Goal: Transaction & Acquisition: Register for event/course

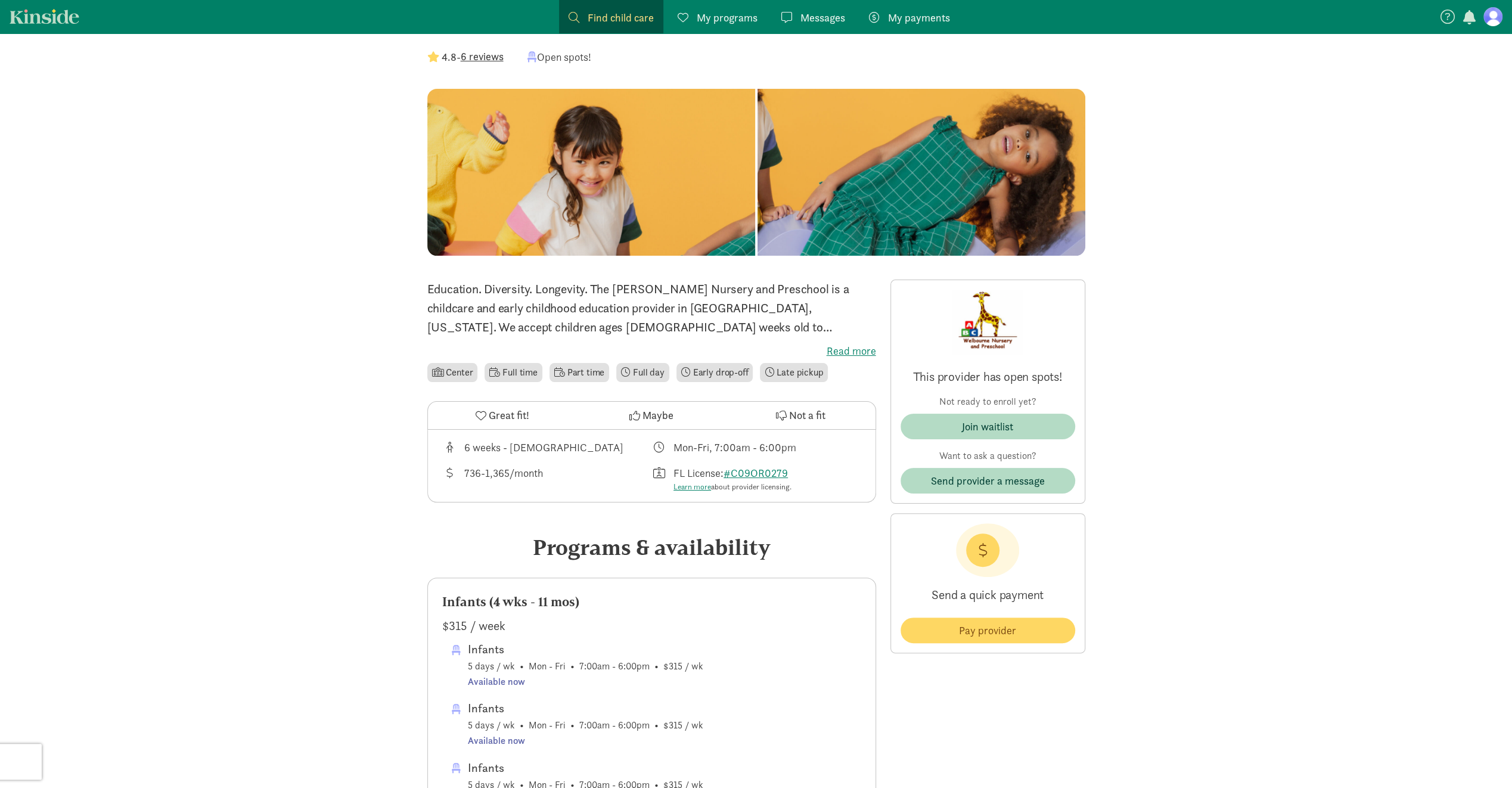
scroll to position [179, 0]
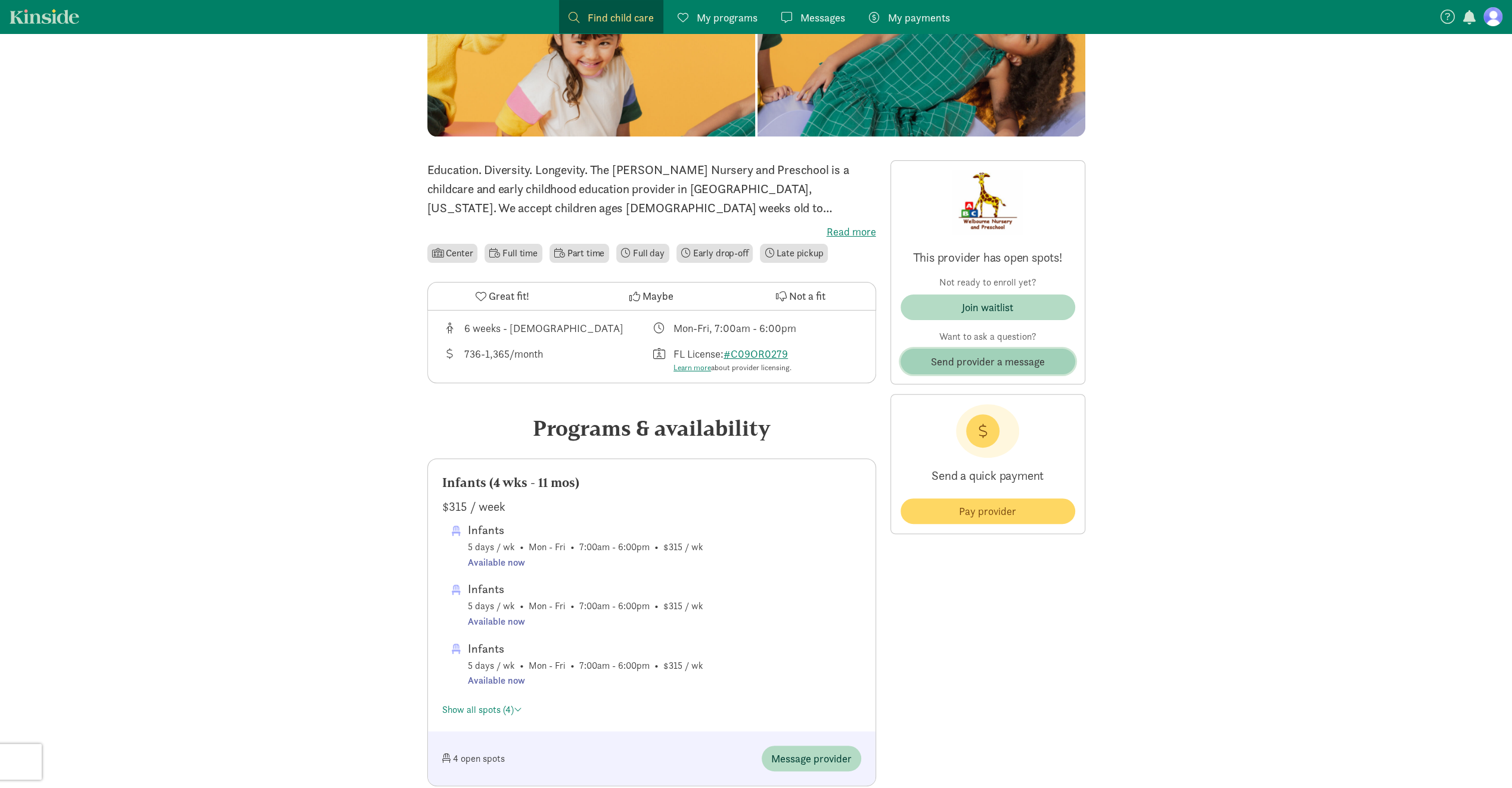
click at [1026, 366] on span "Send provider a message" at bounding box center [988, 361] width 114 height 16
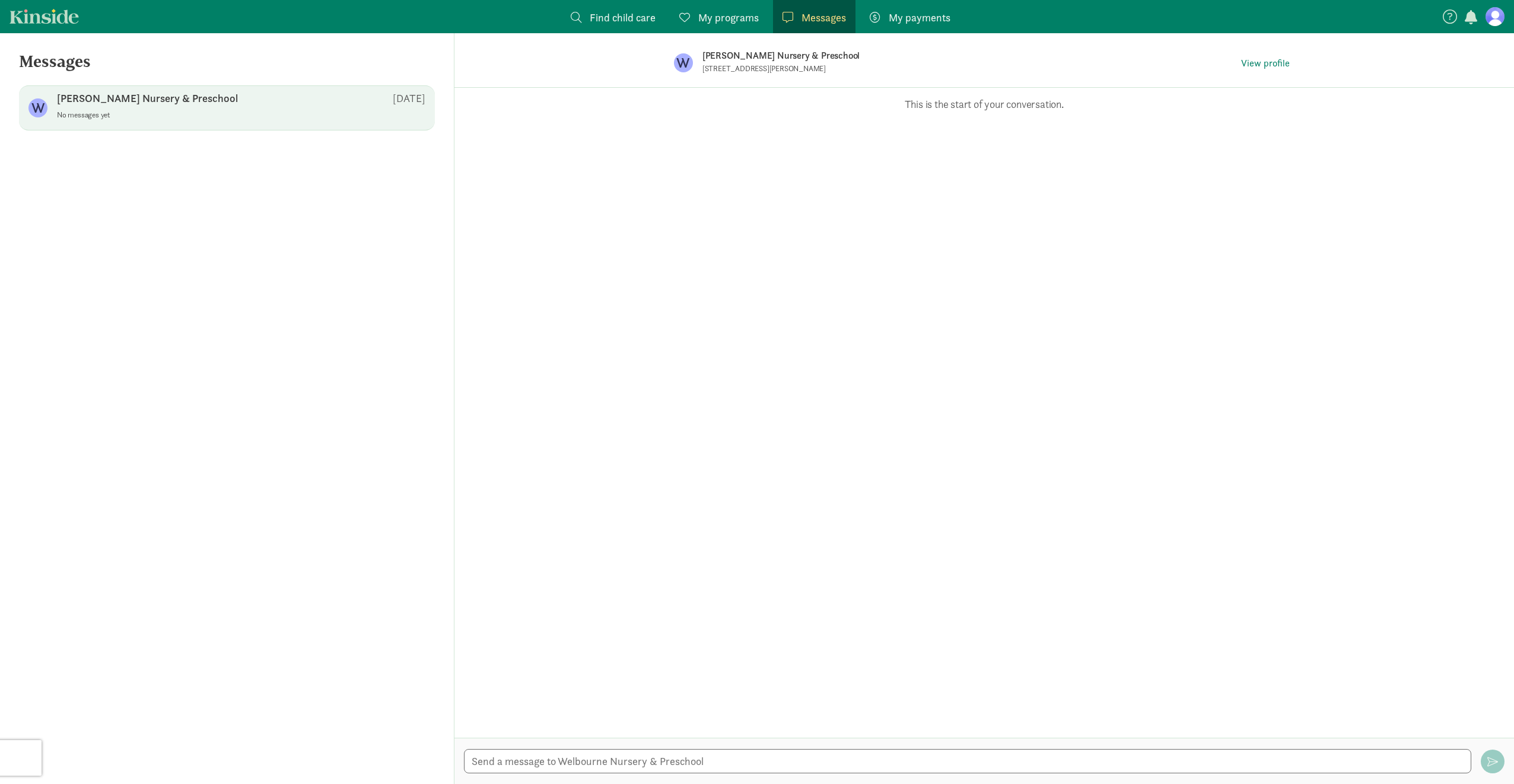
click at [217, 100] on div "Welbourne Nursery & Preschool Aug 19" at bounding box center [241, 101] width 368 height 19
click at [570, 155] on div "Opps, something went wrong :( Retry This is the start of your conversation." at bounding box center [984, 413] width 1060 height 650
click at [644, 757] on textarea at bounding box center [967, 761] width 1007 height 24
type textarea "Good morning,"
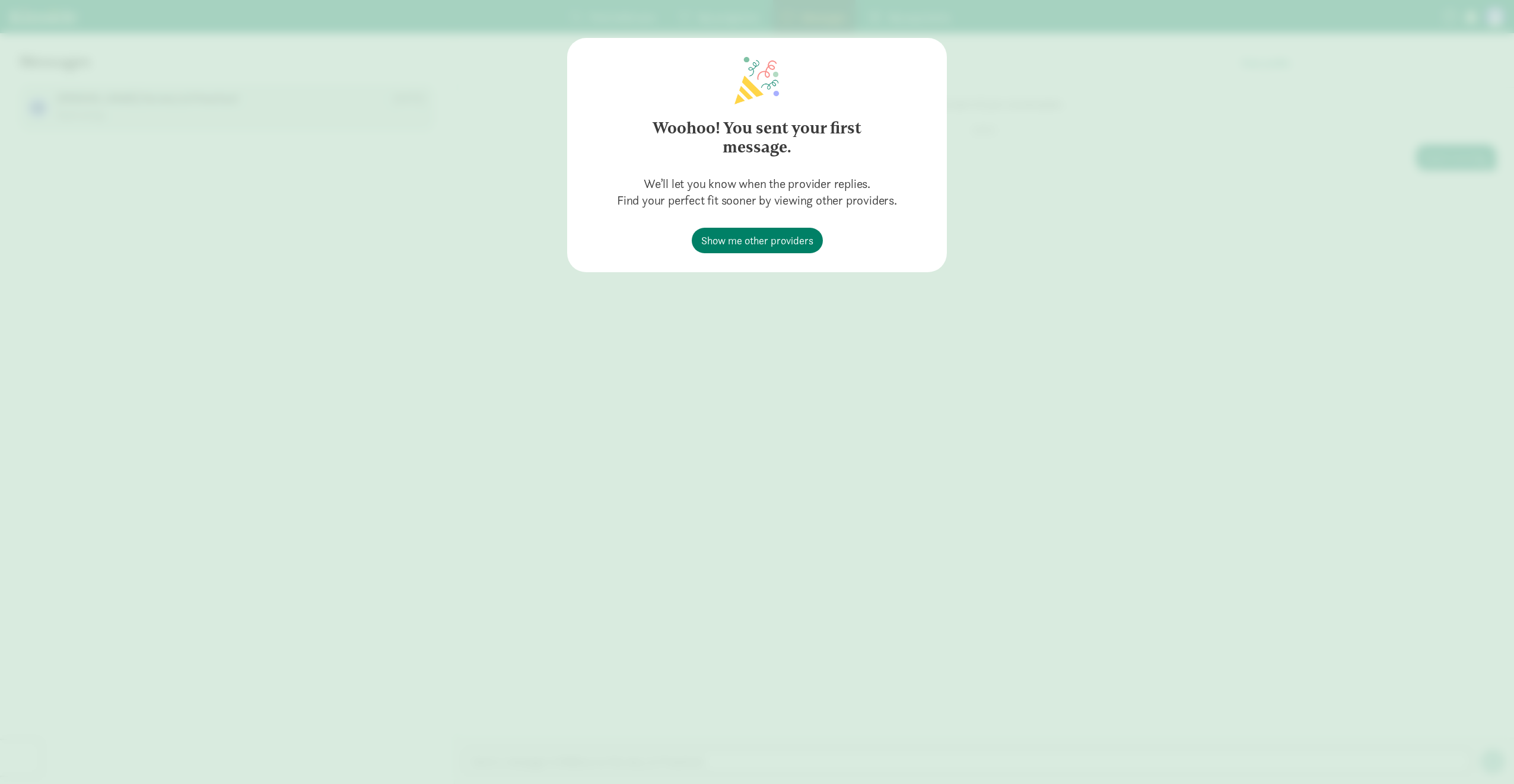
click at [1076, 143] on div "Woohoo! You sent your first message. We’ll let you know when the provider repli…" at bounding box center [757, 392] width 1514 height 784
click at [1194, 71] on div "Woohoo! You sent your first message. We’ll let you know when the provider repli…" at bounding box center [757, 392] width 1514 height 784
click at [782, 239] on span "Show me other providers" at bounding box center [757, 241] width 112 height 16
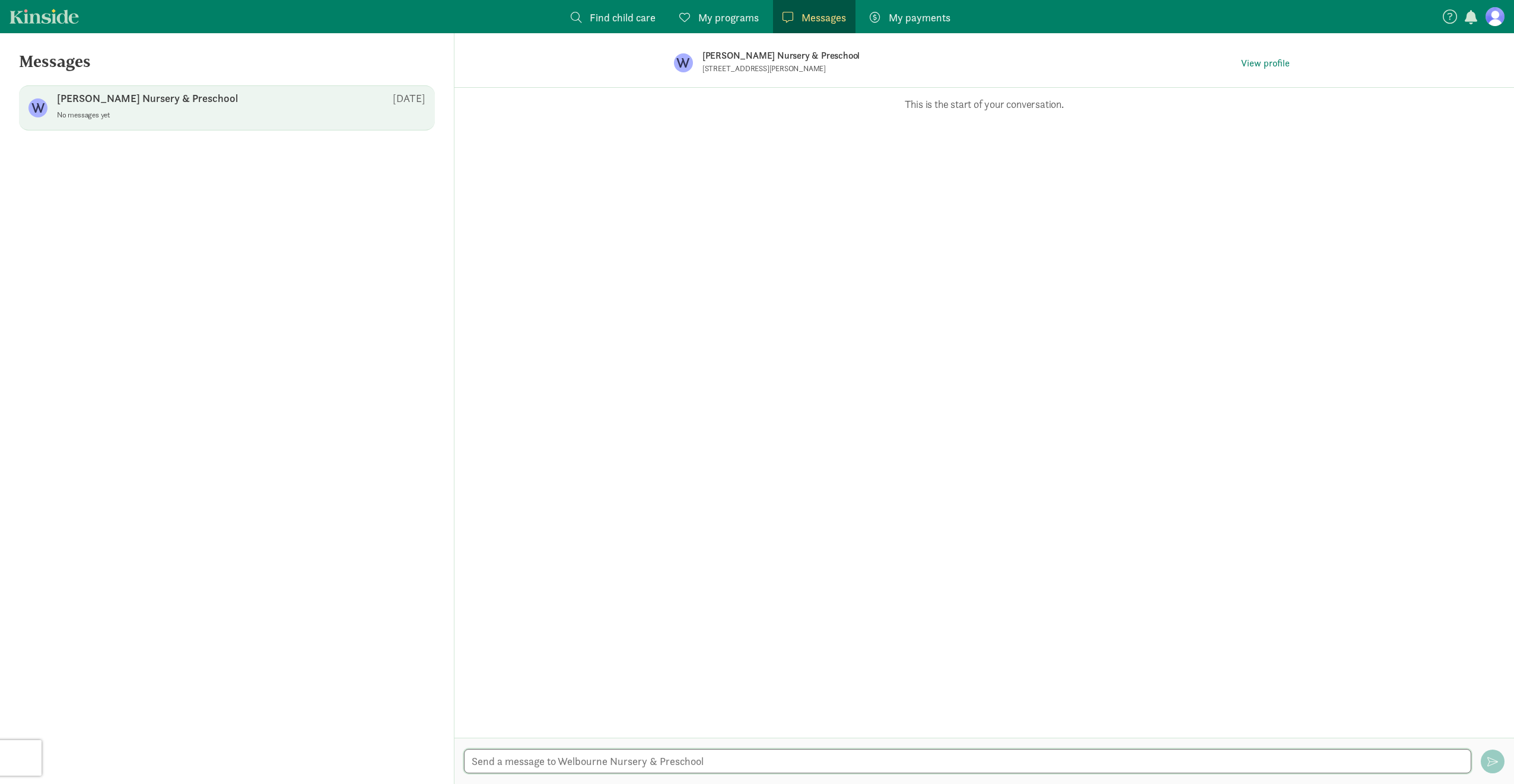
click at [570, 764] on textarea at bounding box center [967, 761] width 1007 height 24
click at [693, 763] on textarea at bounding box center [967, 761] width 1007 height 24
type textarea "We are in need of reserving a space for the January/February timeframe. Is ther…"
click at [1491, 760] on span "button" at bounding box center [1492, 761] width 10 height 10
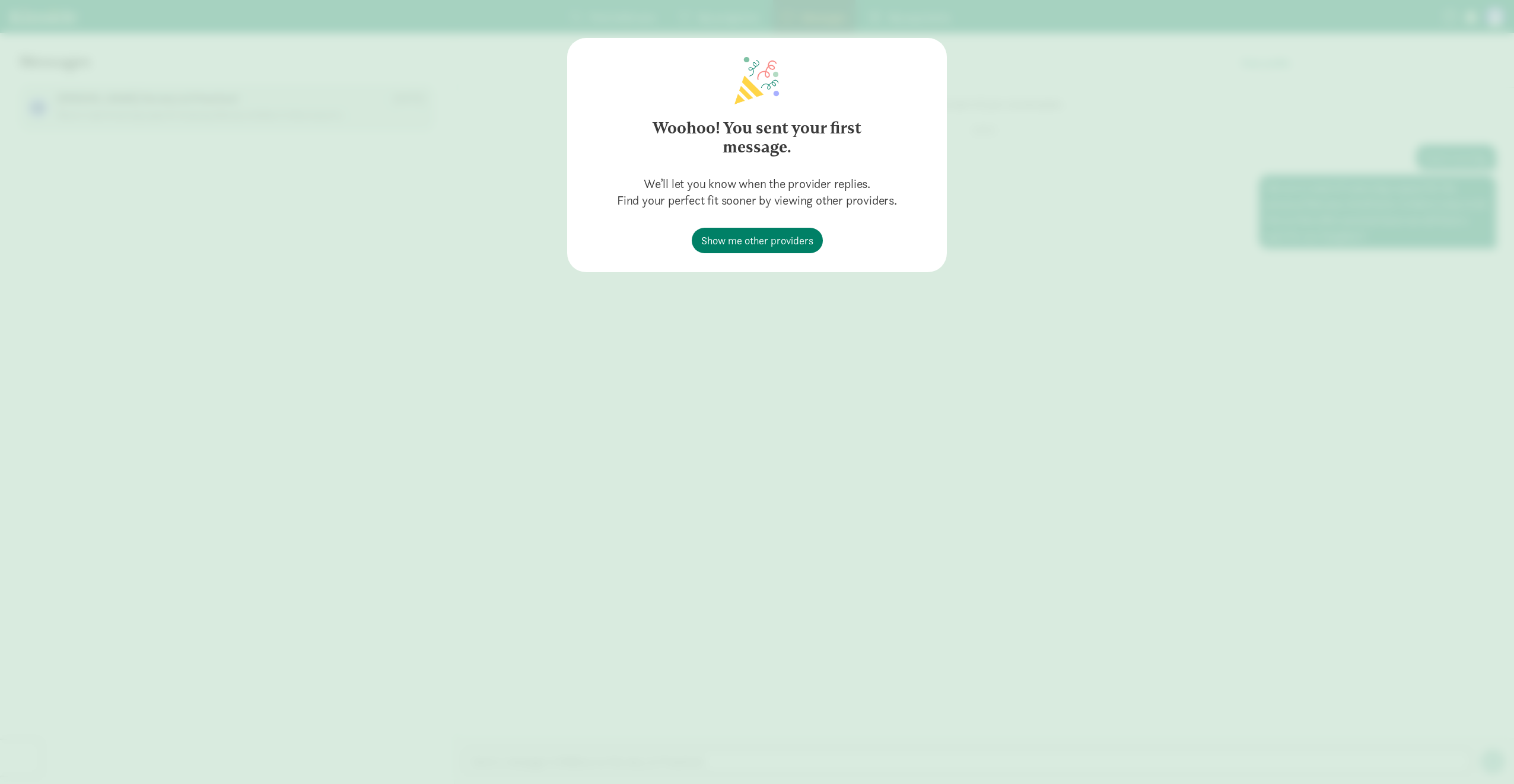
click at [1331, 97] on div "Woohoo! You sent your first message. We’ll let you know when the provider repli…" at bounding box center [757, 392] width 1514 height 784
click at [616, 430] on div "Woohoo! You sent your first message. We’ll let you know when the provider repli…" at bounding box center [757, 392] width 1514 height 784
click at [212, 87] on div "Woohoo! You sent your first message. We’ll let you know when the provider repli…" at bounding box center [757, 392] width 1514 height 784
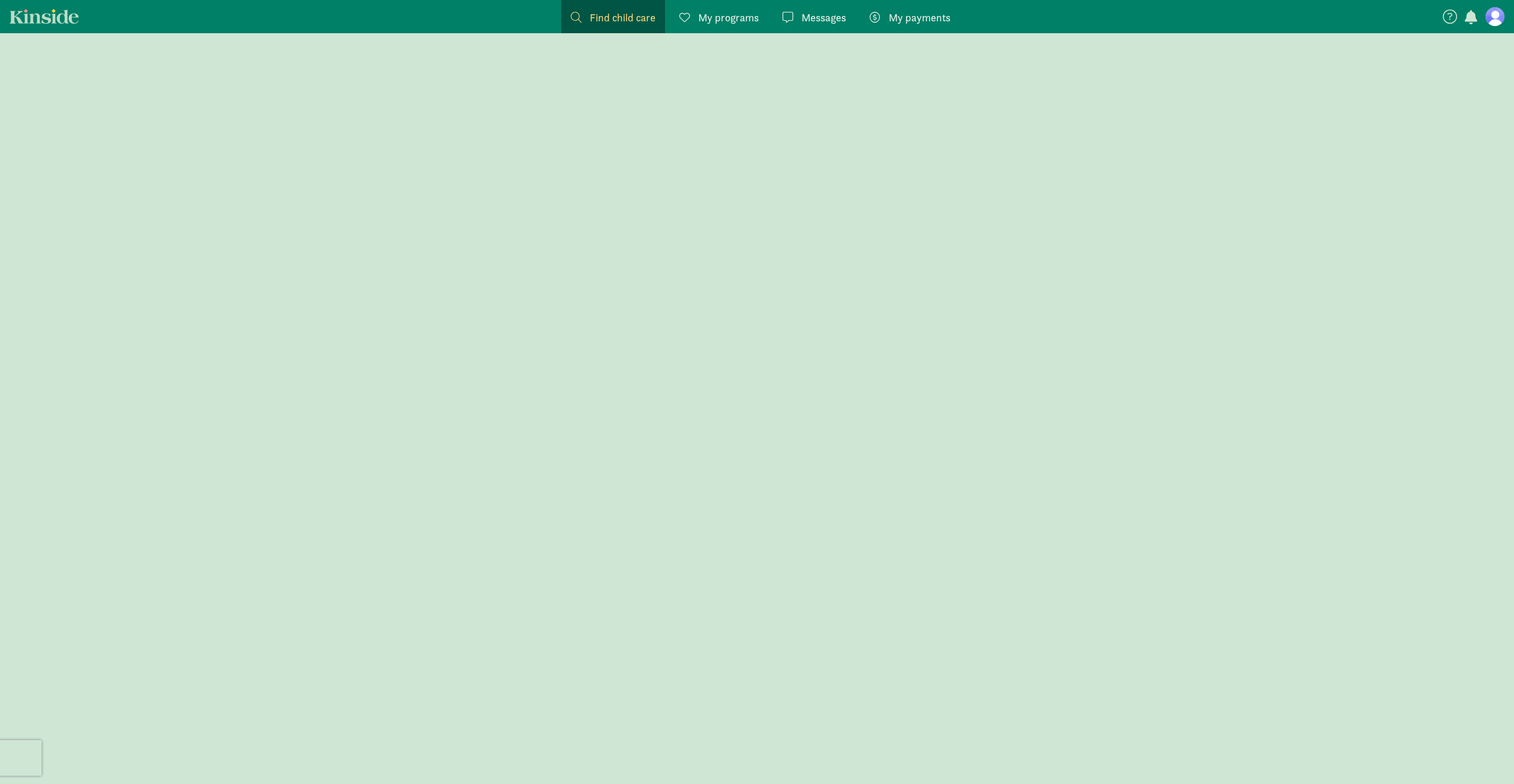
click at [816, 22] on span "Messages" at bounding box center [823, 18] width 45 height 16
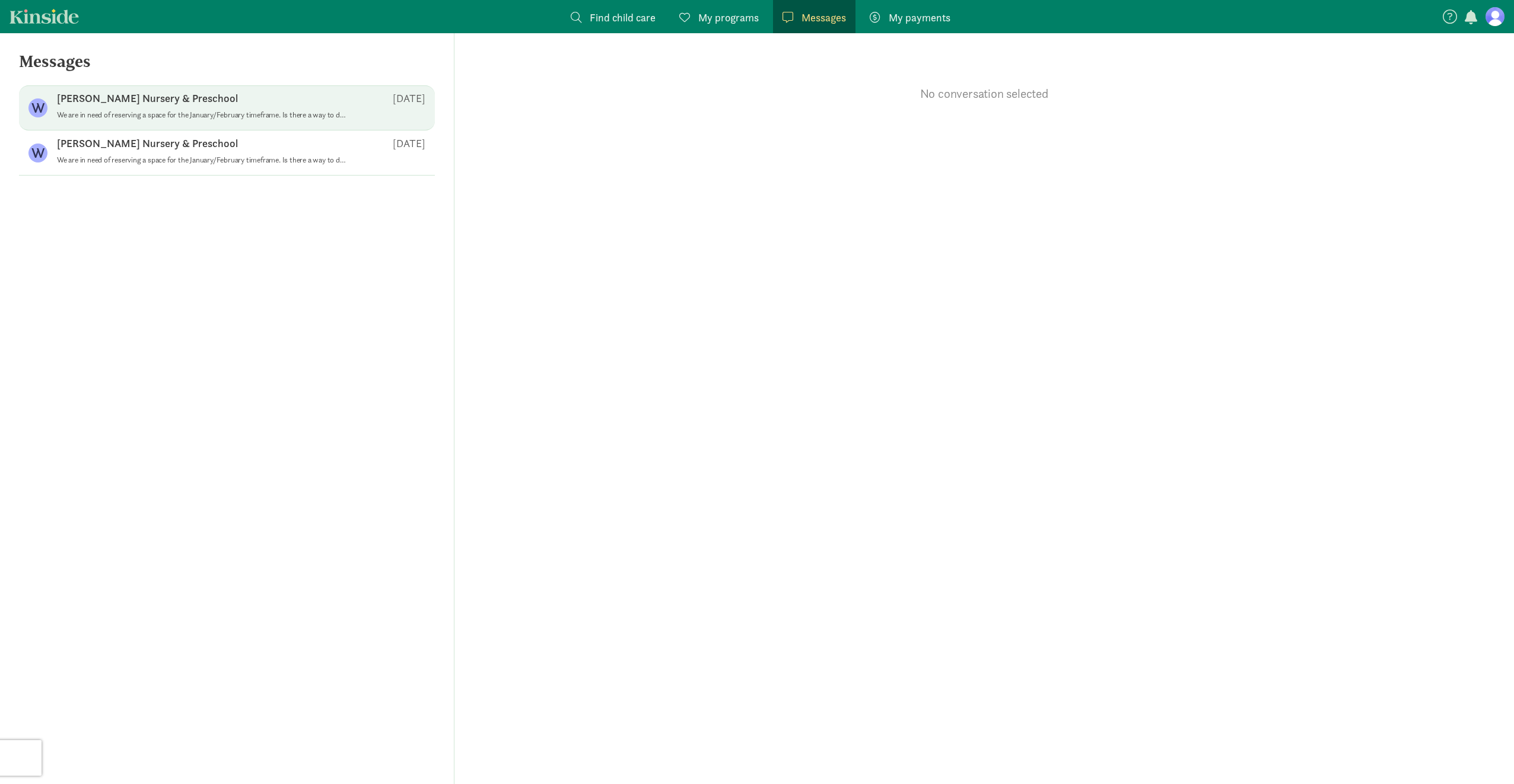
click at [202, 106] on div "Welbourne Nursery & Preschool Aug 19" at bounding box center [241, 101] width 368 height 19
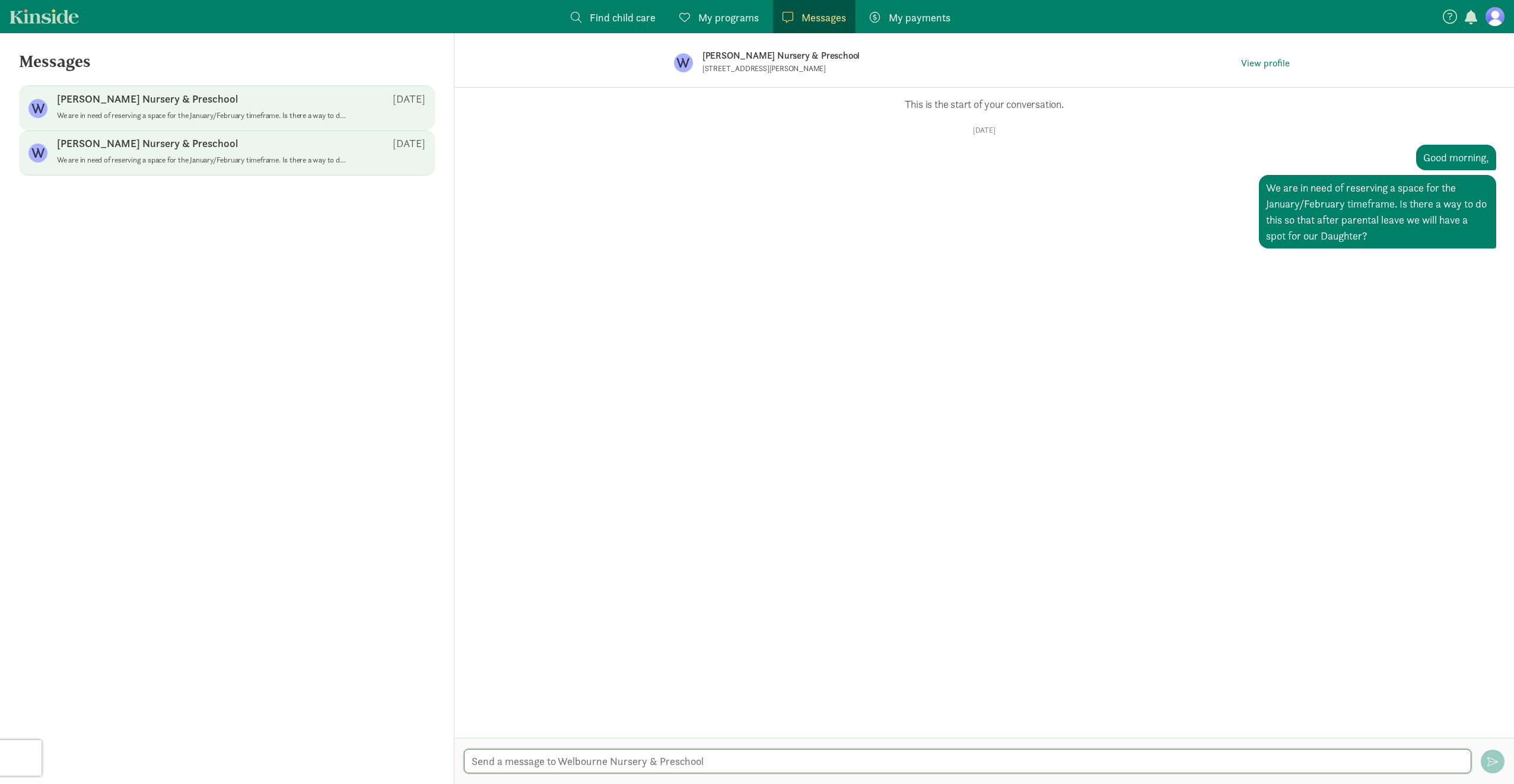
click at [625, 757] on textarea at bounding box center [967, 761] width 1007 height 24
type textarea "My brother who is the Chief of Police in [GEOGRAPHIC_DATA] has recommended you …"
click at [1494, 758] on span "button" at bounding box center [1492, 761] width 10 height 10
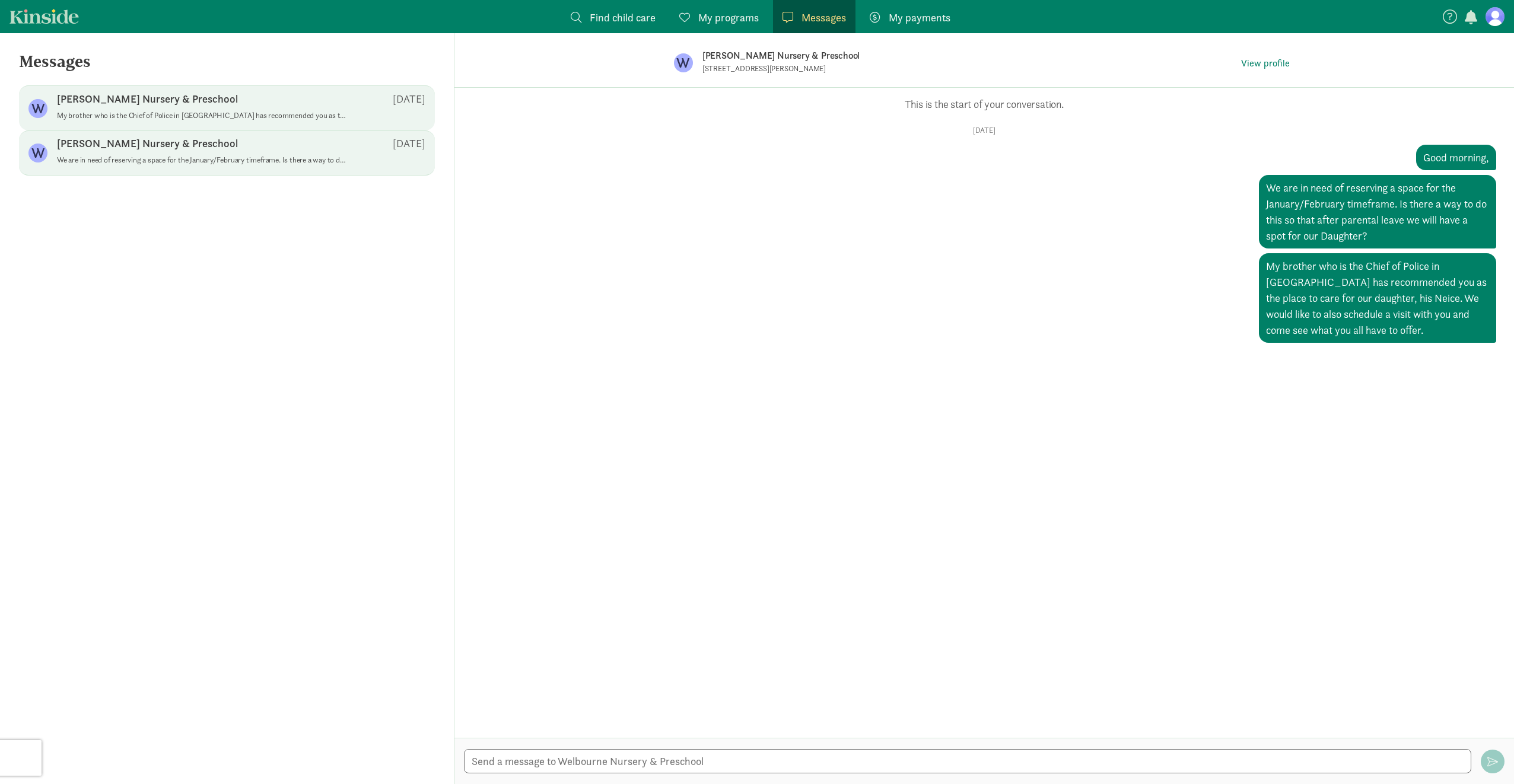
click at [1063, 550] on div "Opps, something went wrong :( Retry This is the start of your conversation. Tue…" at bounding box center [984, 413] width 1060 height 650
click at [741, 20] on span "My programs" at bounding box center [728, 18] width 60 height 16
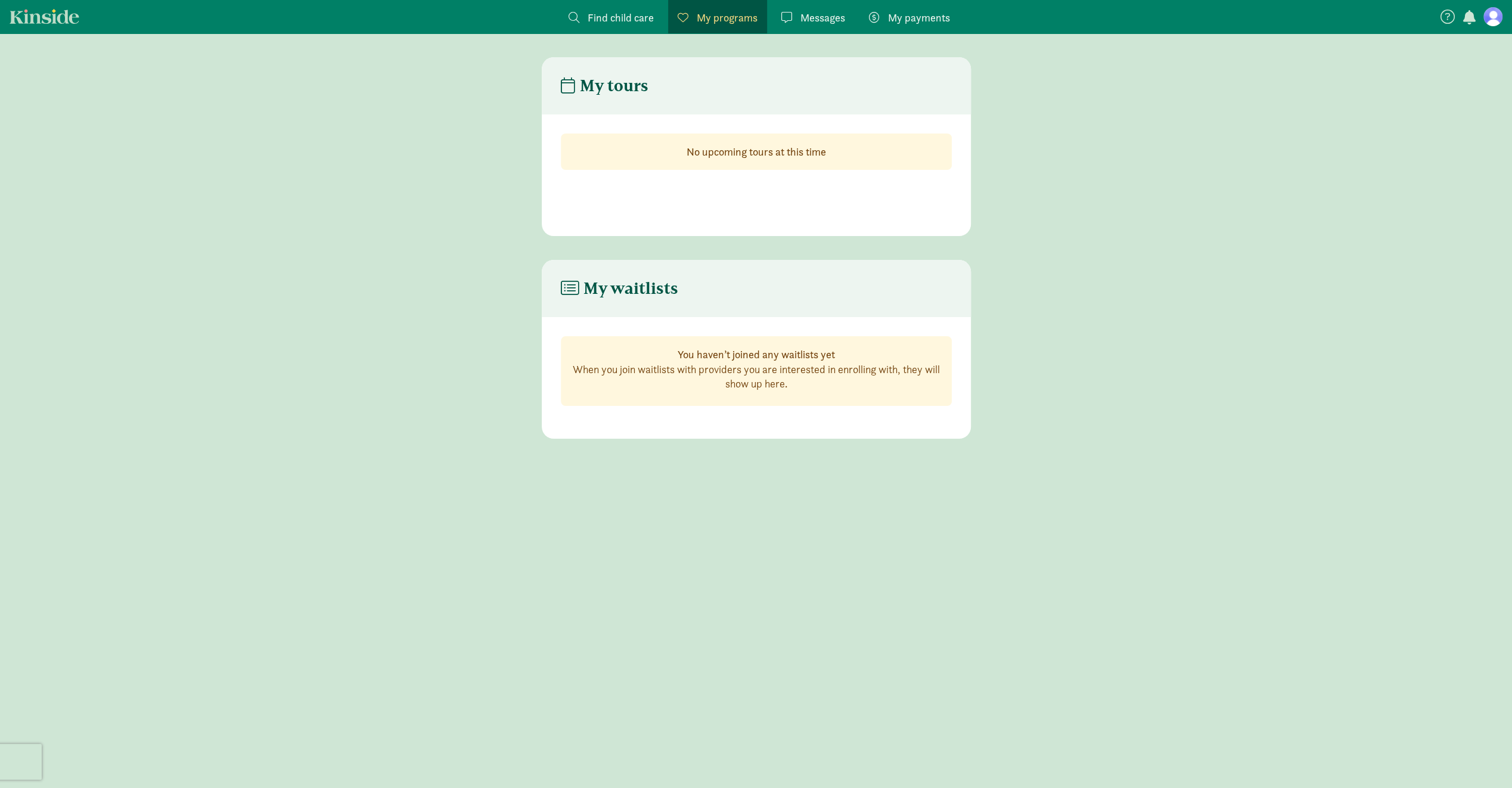
click at [640, 18] on span "Find child care" at bounding box center [621, 18] width 66 height 16
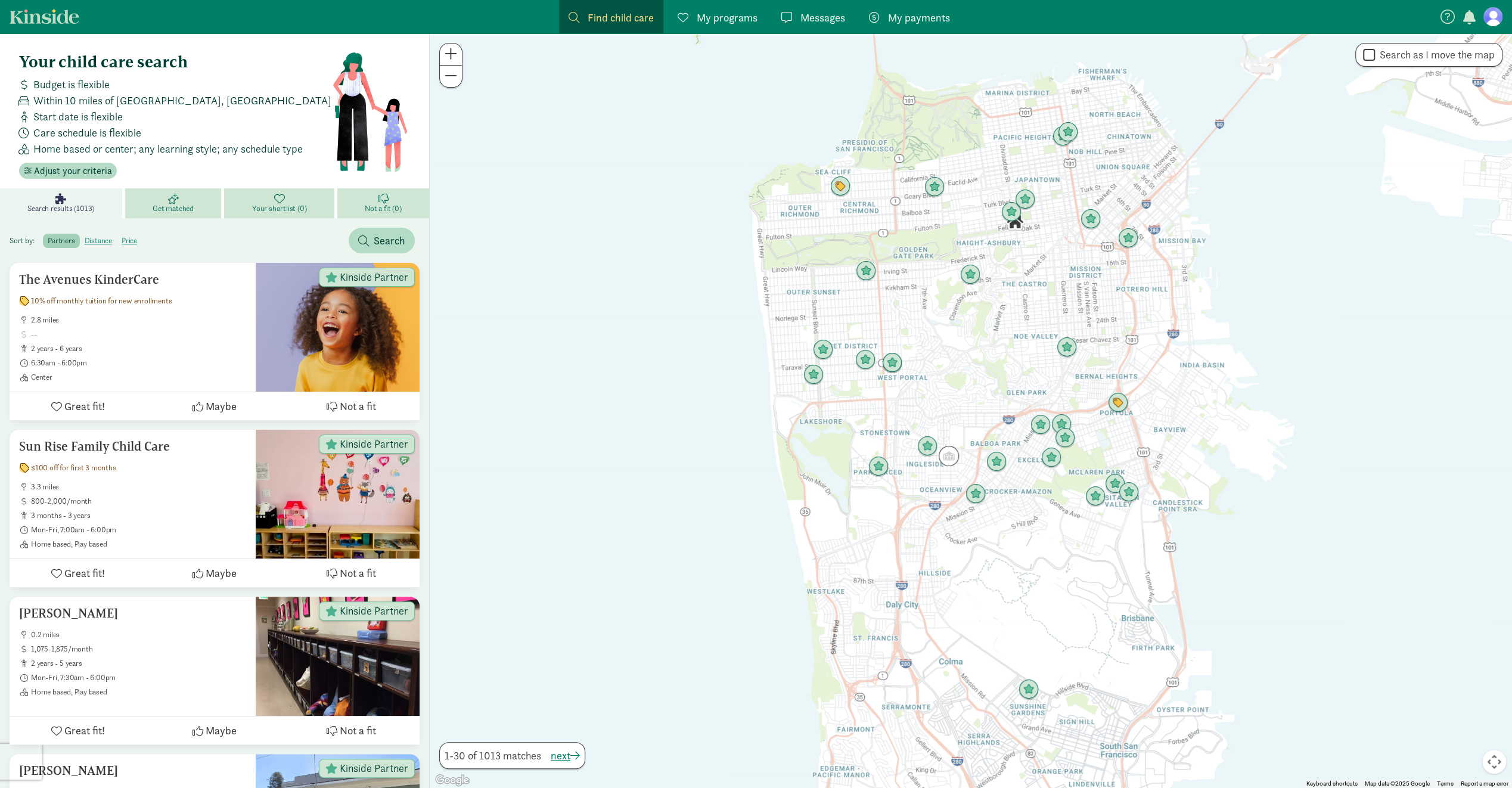
click at [820, 16] on span "Messages" at bounding box center [823, 18] width 45 height 16
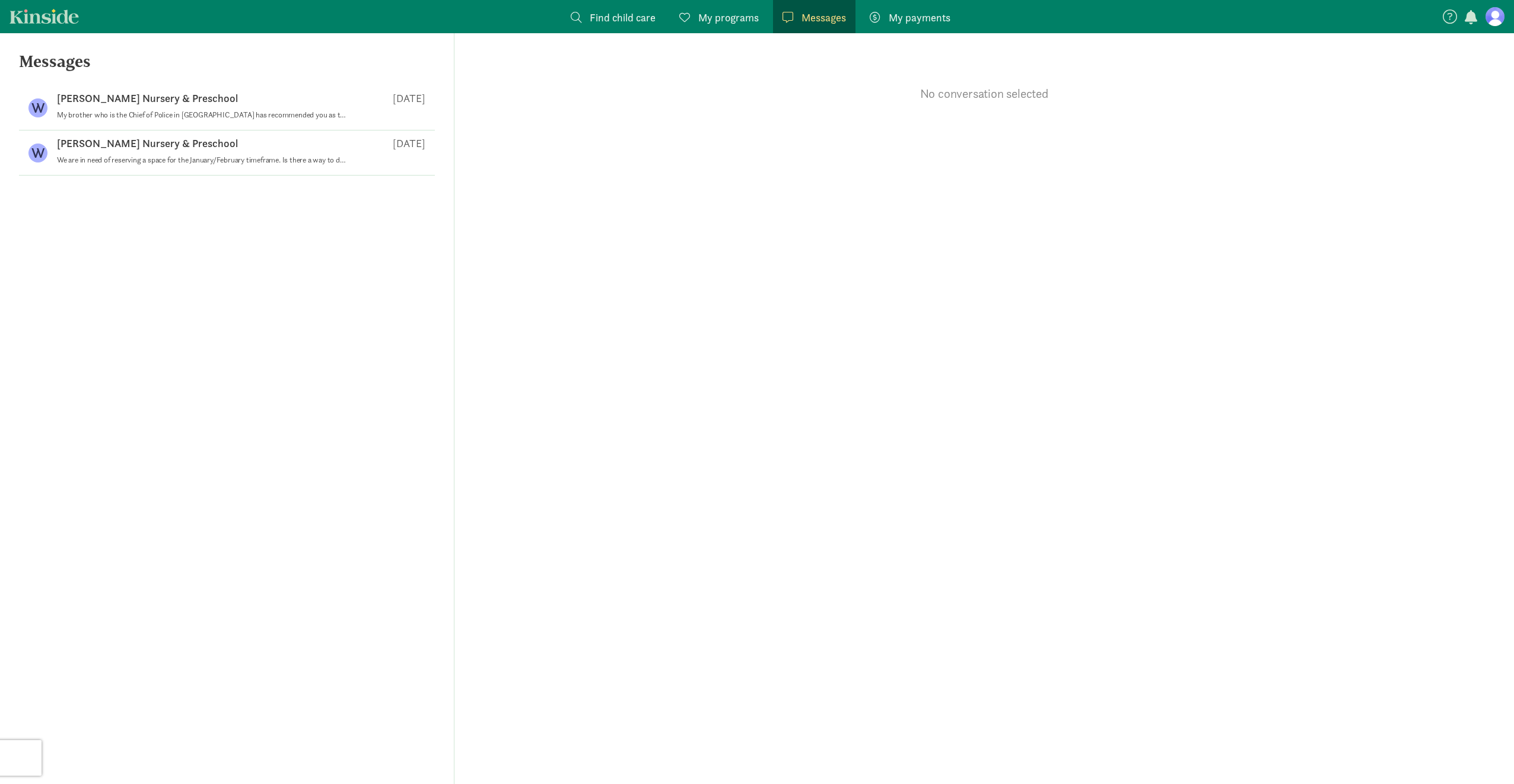
click at [649, 20] on span "Find child care" at bounding box center [623, 18] width 66 height 16
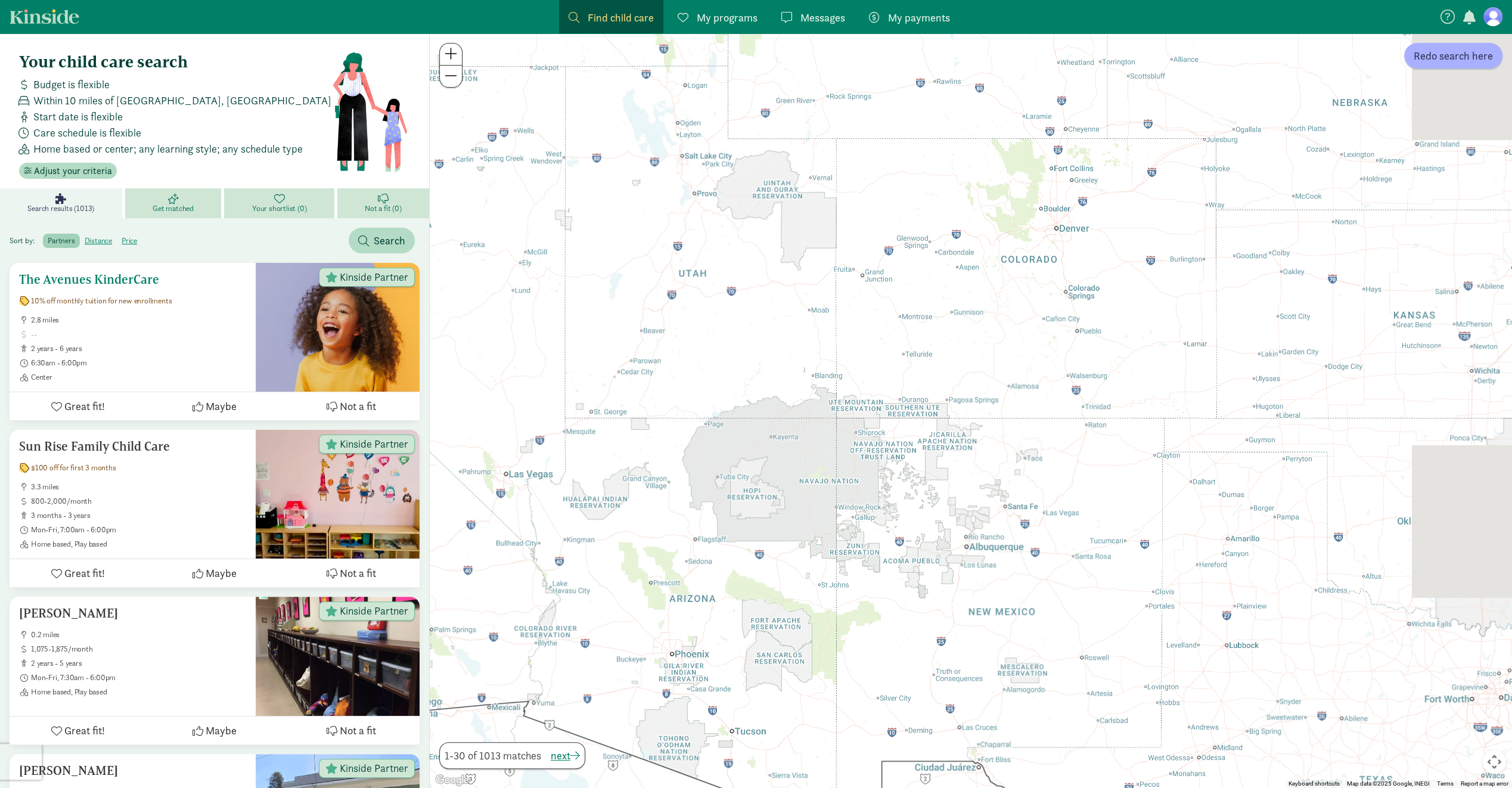
drag, startPoint x: 1289, startPoint y: 547, endPoint x: 366, endPoint y: 406, distance: 933.7
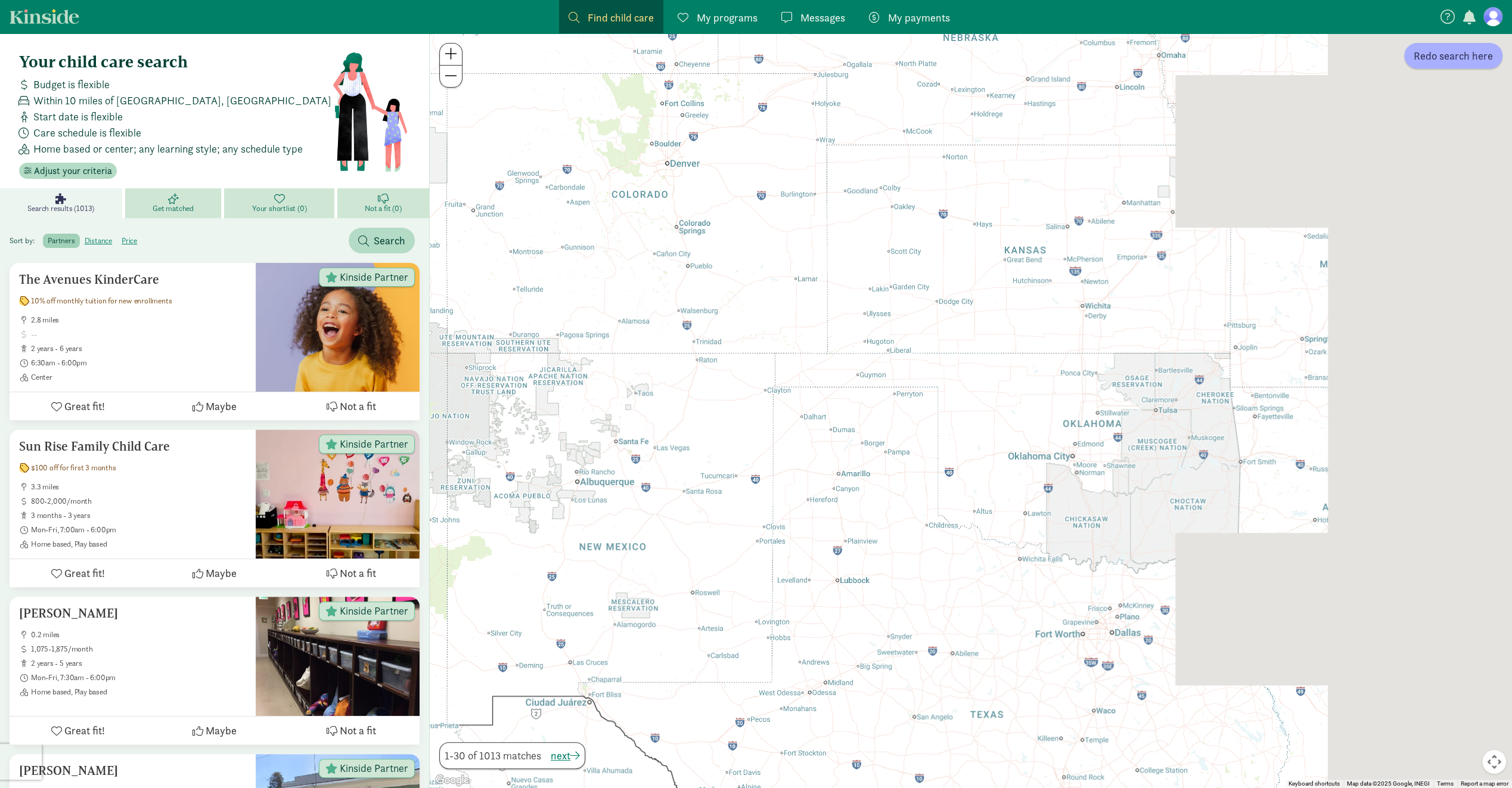
drag, startPoint x: 1189, startPoint y: 496, endPoint x: 469, endPoint y: 360, distance: 732.7
click at [469, 360] on div at bounding box center [971, 411] width 1082 height 755
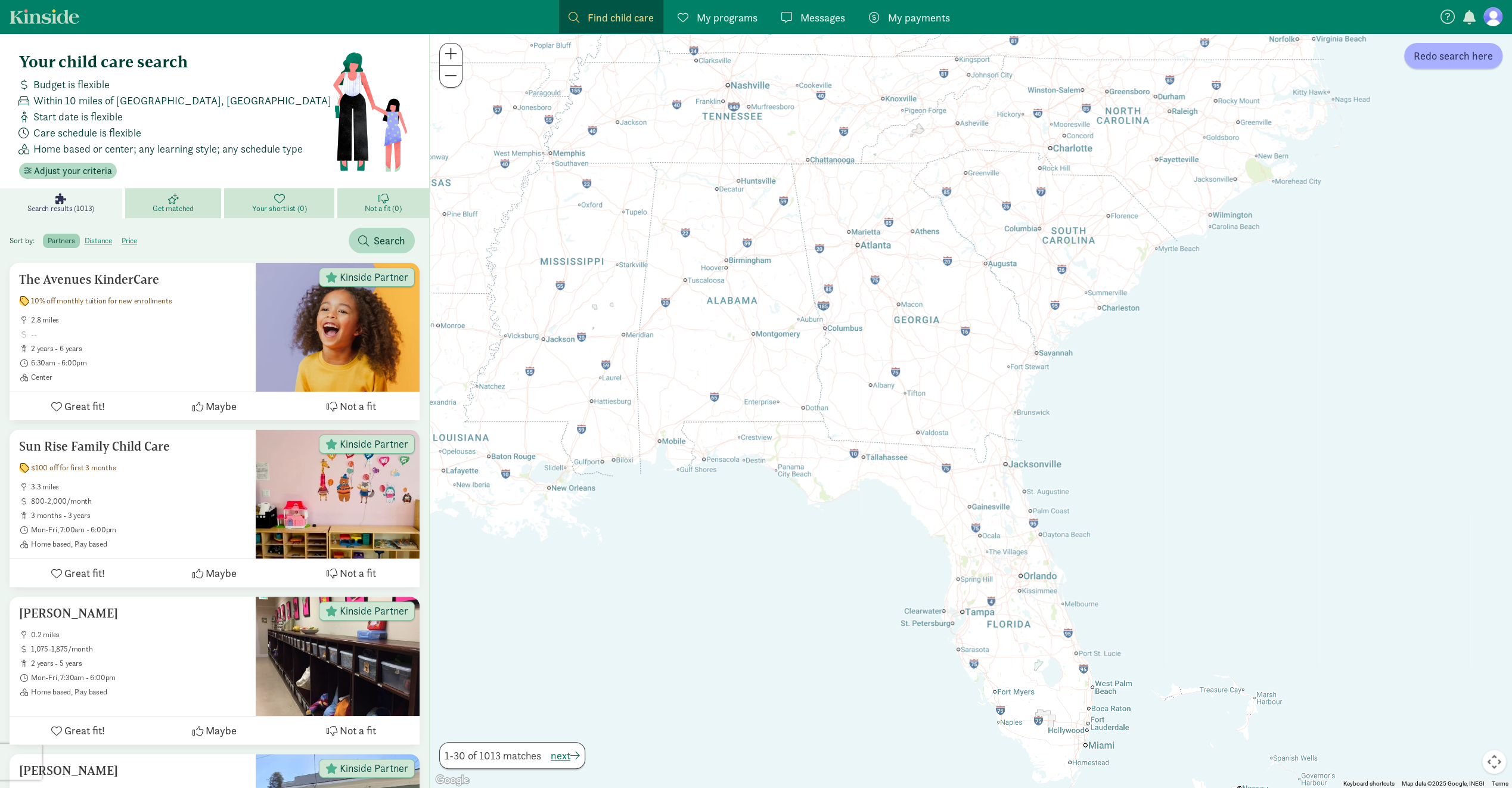
drag, startPoint x: 1317, startPoint y: 560, endPoint x: 828, endPoint y: 324, distance: 543.0
click at [827, 322] on div at bounding box center [971, 411] width 1082 height 755
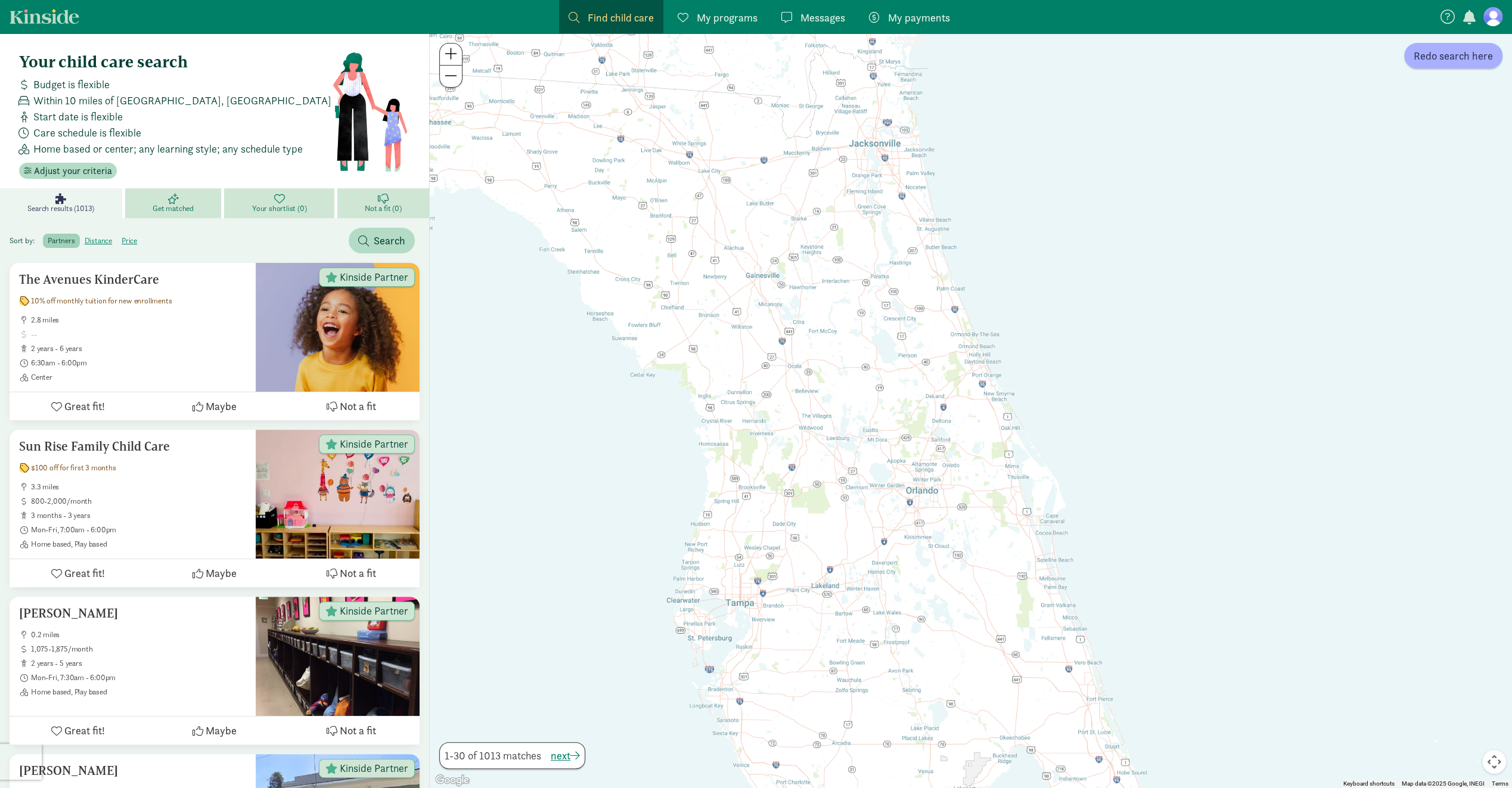
drag, startPoint x: 1141, startPoint y: 578, endPoint x: 1000, endPoint y: 469, distance: 178.2
click at [1000, 469] on div at bounding box center [971, 411] width 1082 height 755
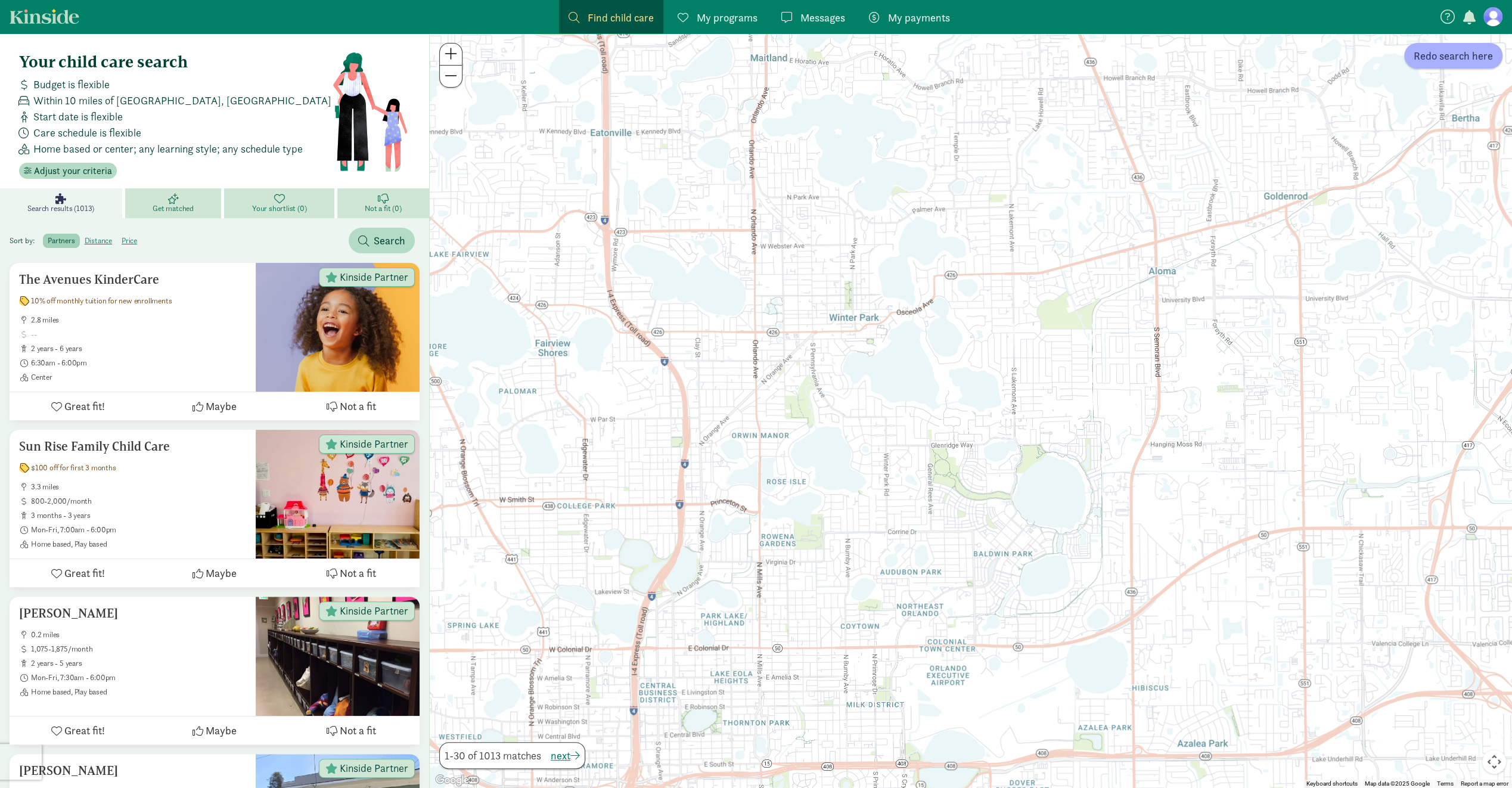
drag, startPoint x: 881, startPoint y: 329, endPoint x: 942, endPoint y: 570, distance: 248.6
click at [941, 602] on div at bounding box center [971, 411] width 1082 height 755
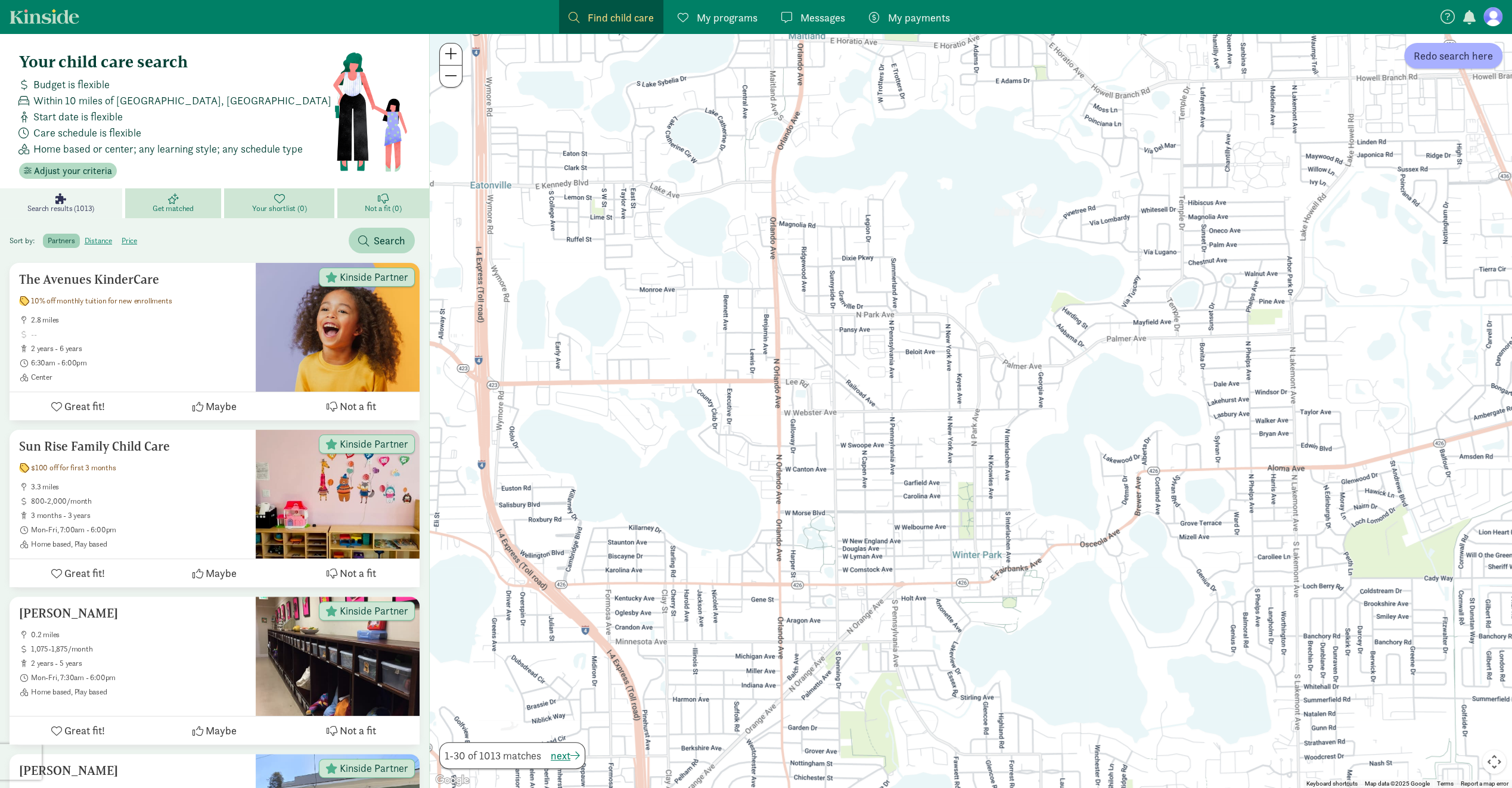
drag, startPoint x: 922, startPoint y: 187, endPoint x: 1140, endPoint y: 633, distance: 496.4
click at [1140, 633] on div at bounding box center [971, 411] width 1082 height 755
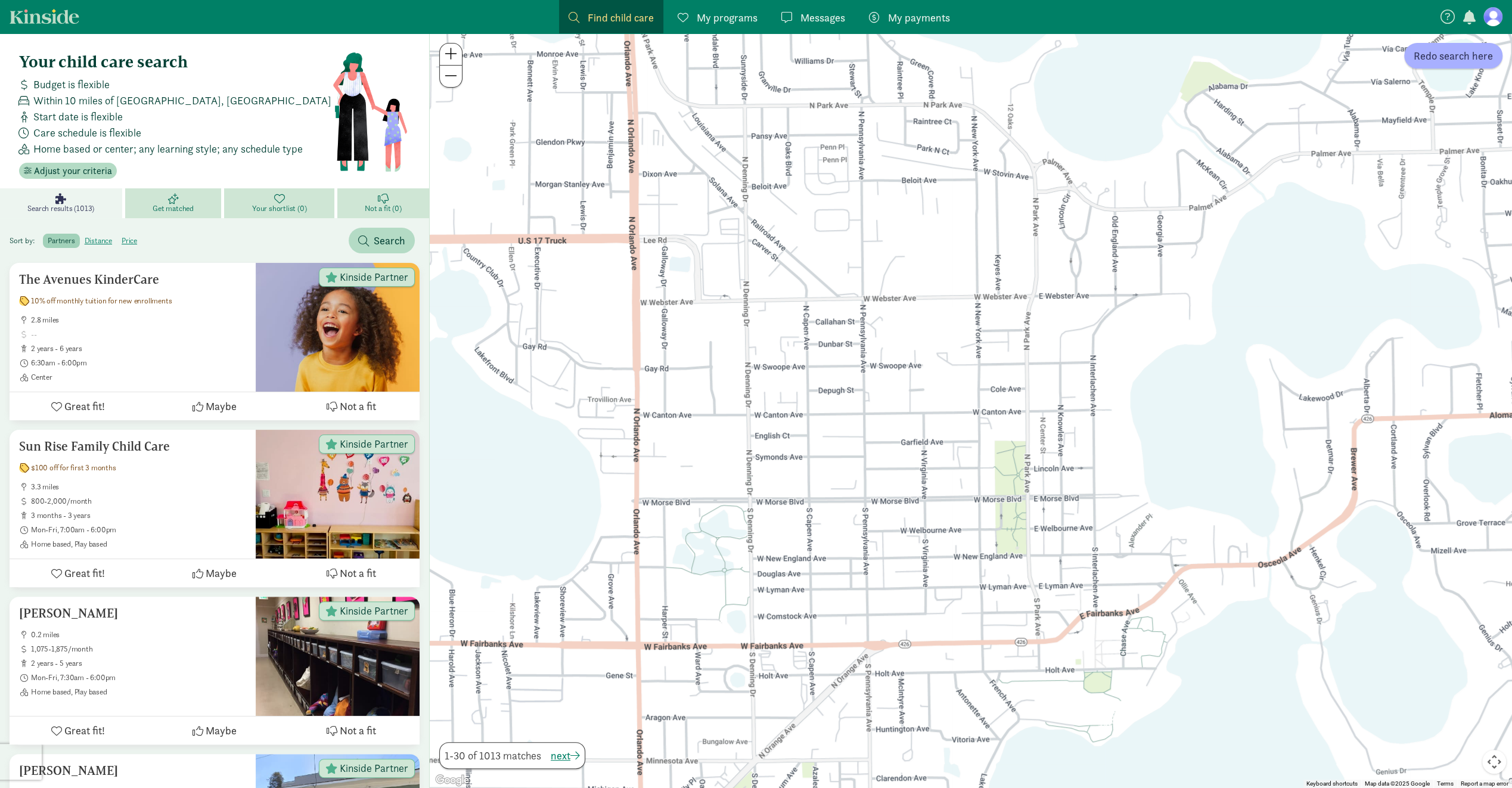
drag, startPoint x: 990, startPoint y: 458, endPoint x: 1018, endPoint y: 476, distance: 33.3
click at [1018, 476] on div at bounding box center [971, 411] width 1082 height 755
click at [1483, 58] on span "Redo search here" at bounding box center [1453, 56] width 79 height 16
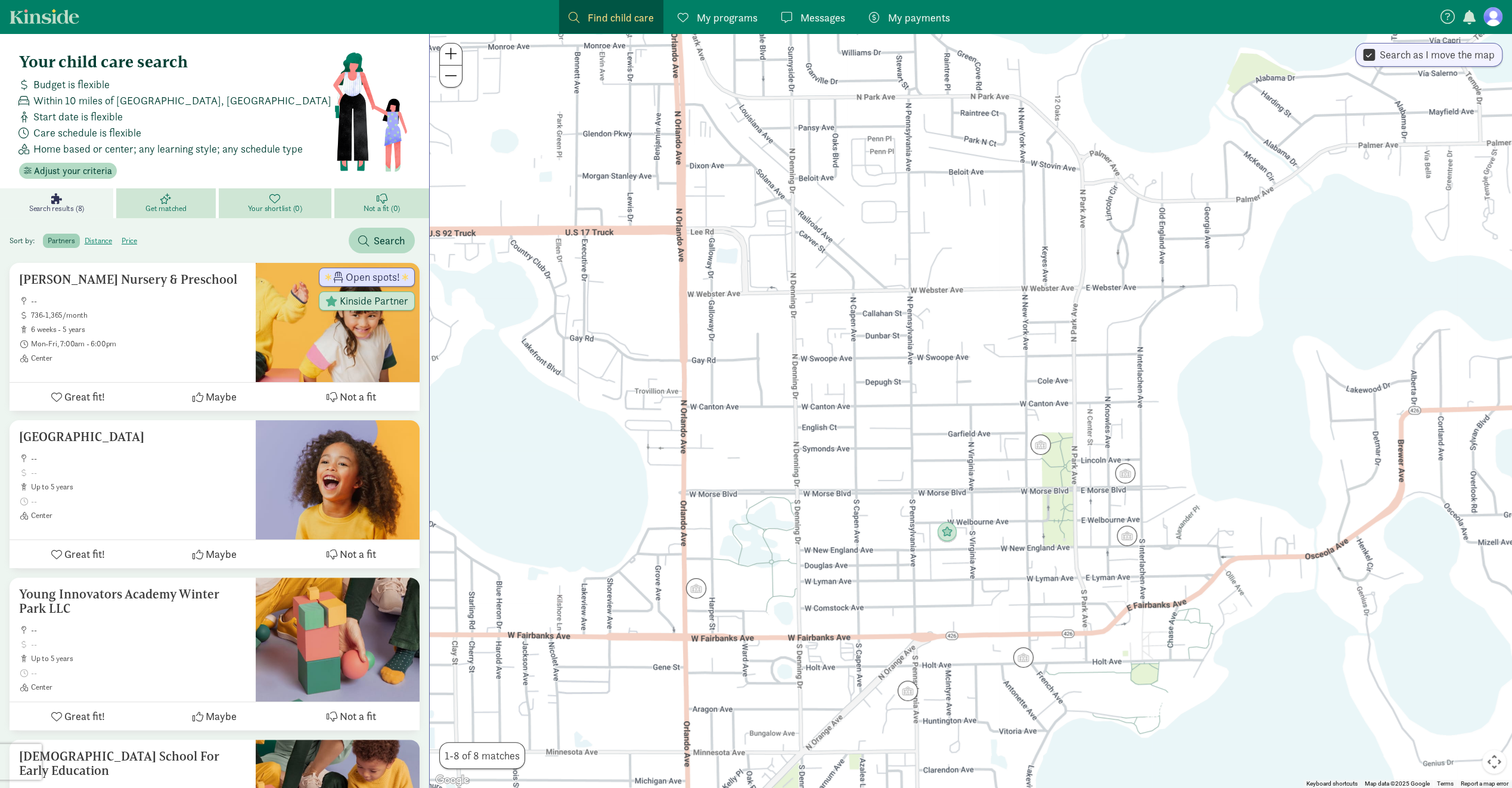
drag, startPoint x: 906, startPoint y: 477, endPoint x: 955, endPoint y: 468, distance: 49.8
click at [955, 468] on div at bounding box center [971, 411] width 1082 height 755
click at [1030, 507] on div at bounding box center [971, 411] width 1082 height 755
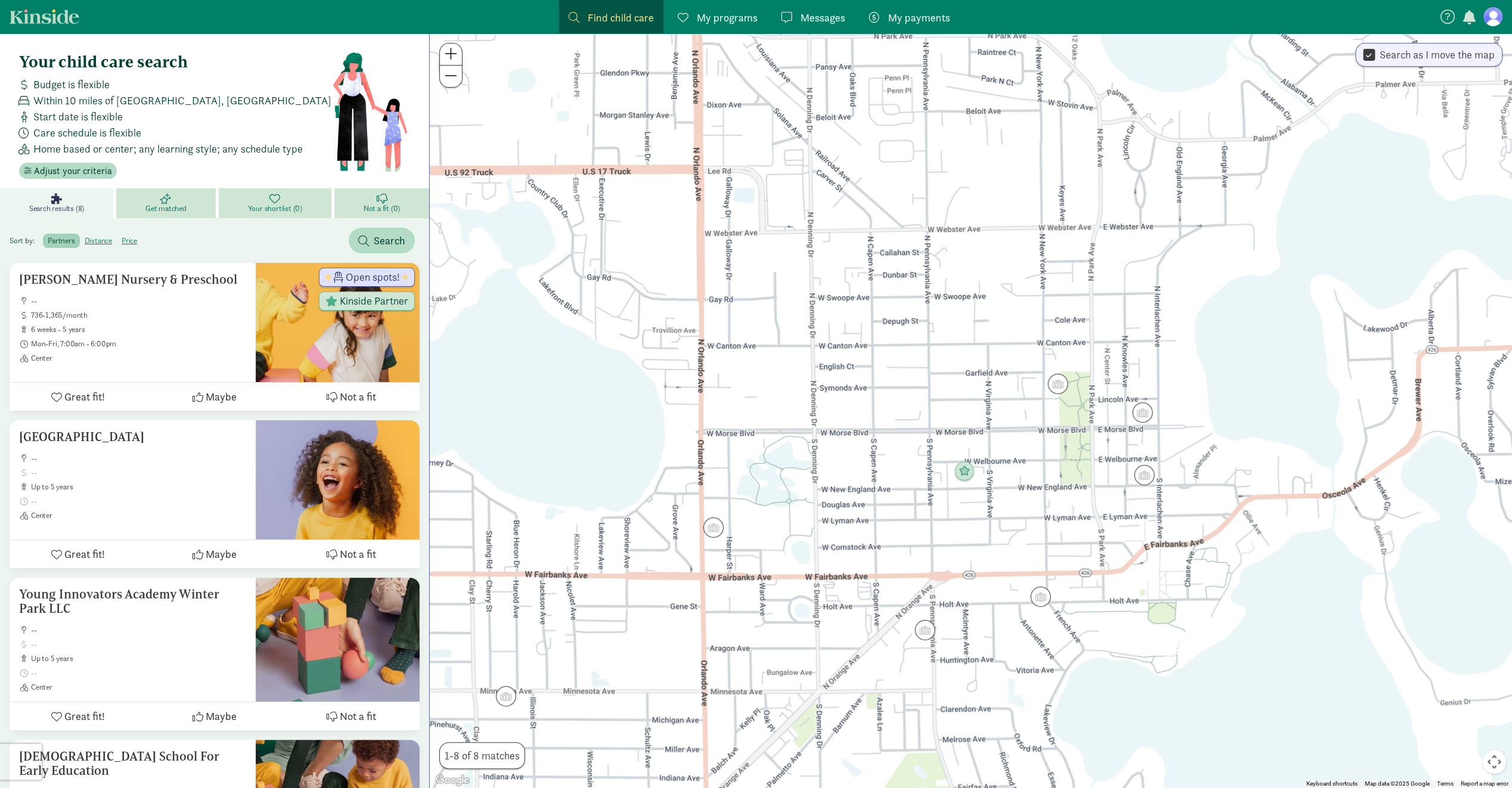
drag, startPoint x: 1036, startPoint y: 546, endPoint x: 1054, endPoint y: 482, distance: 66.5
click at [1054, 482] on div at bounding box center [971, 411] width 1082 height 755
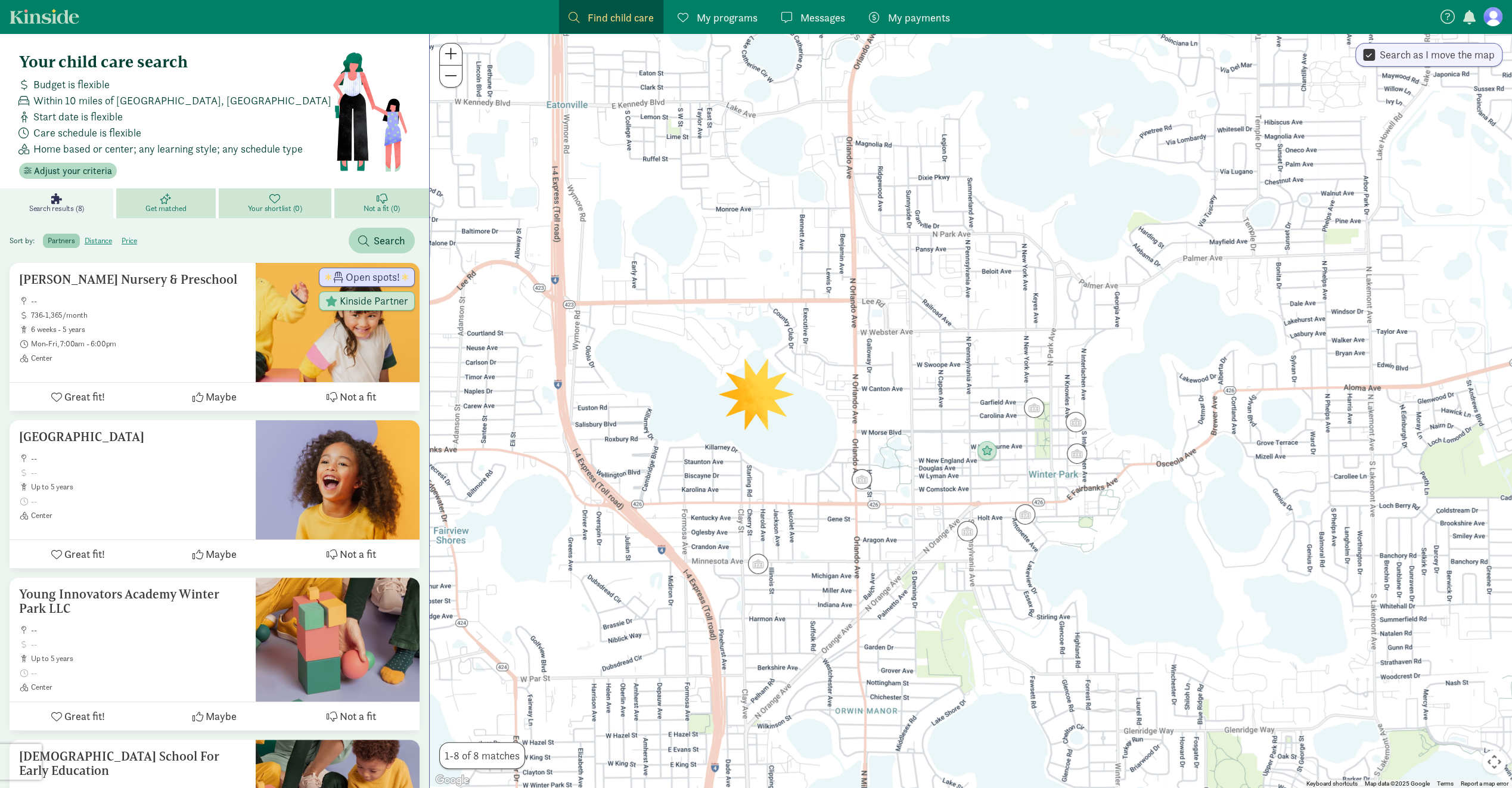
drag, startPoint x: 1057, startPoint y: 478, endPoint x: 1034, endPoint y: 458, distance: 30.5
click at [1034, 458] on div at bounding box center [971, 411] width 1082 height 755
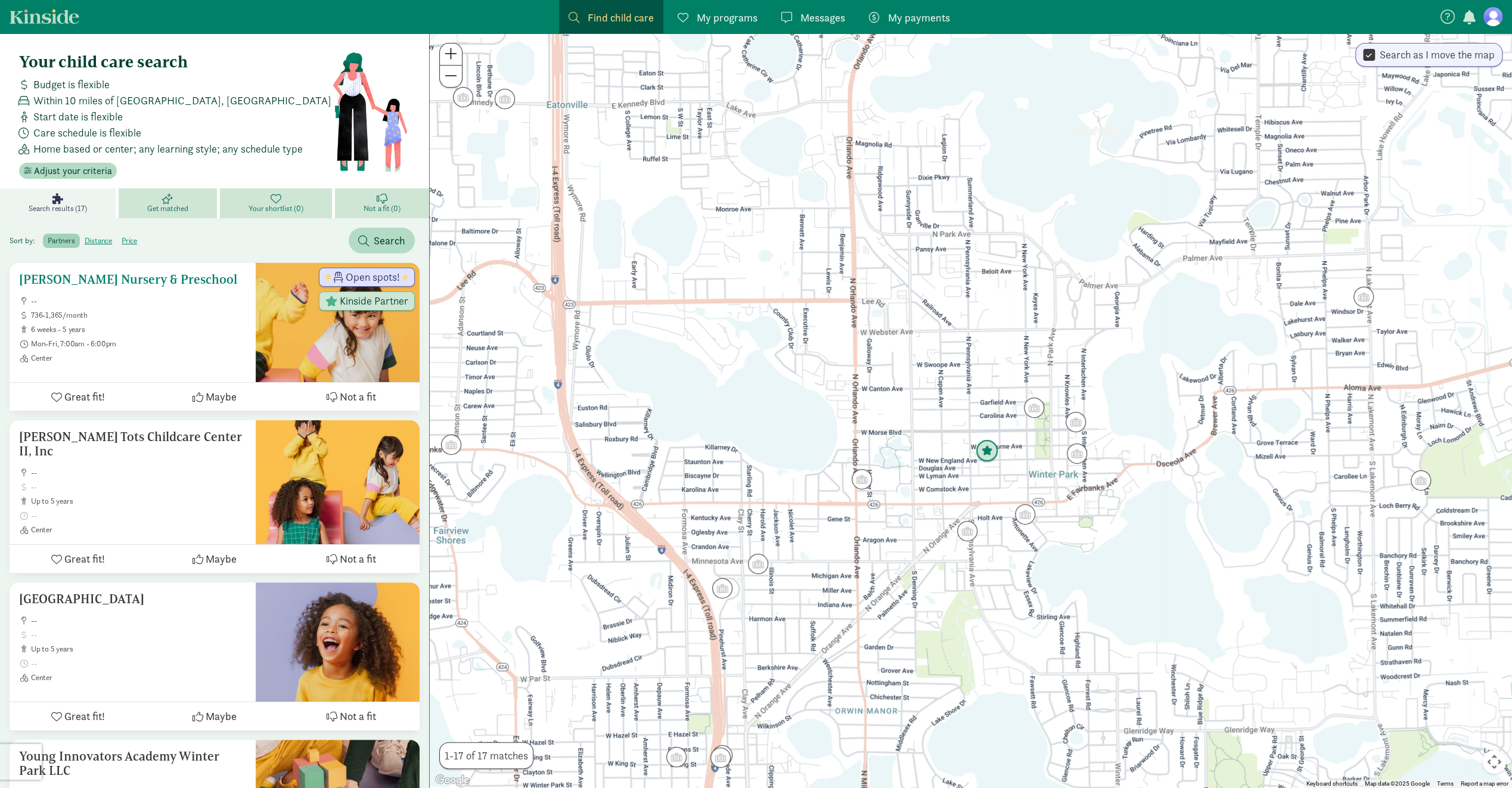
click at [57, 395] on icon at bounding box center [56, 396] width 10 height 10
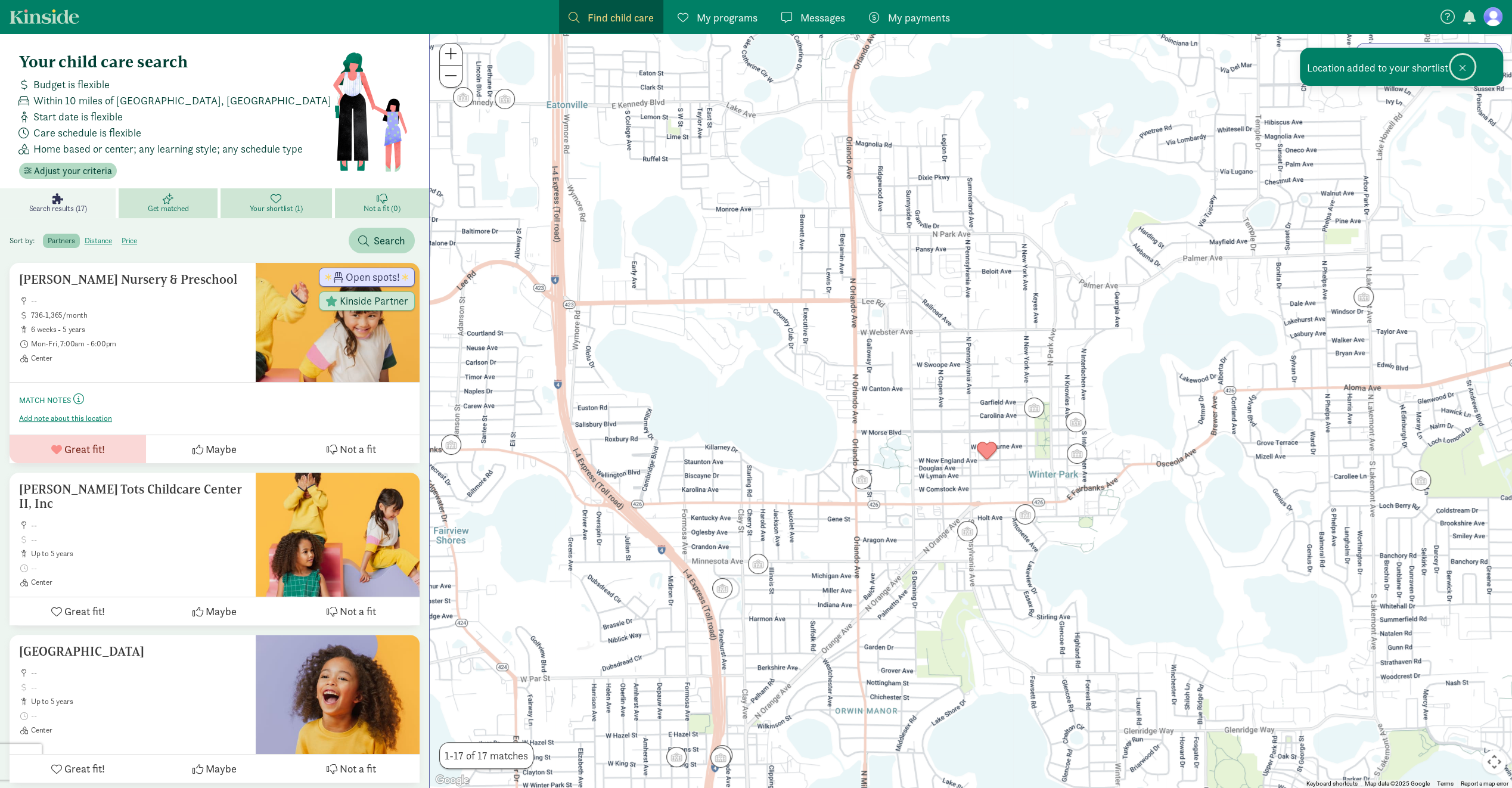
click at [1466, 68] on span at bounding box center [1463, 68] width 7 height 10
click at [83, 173] on span "Adjust your criteria" at bounding box center [72, 171] width 78 height 14
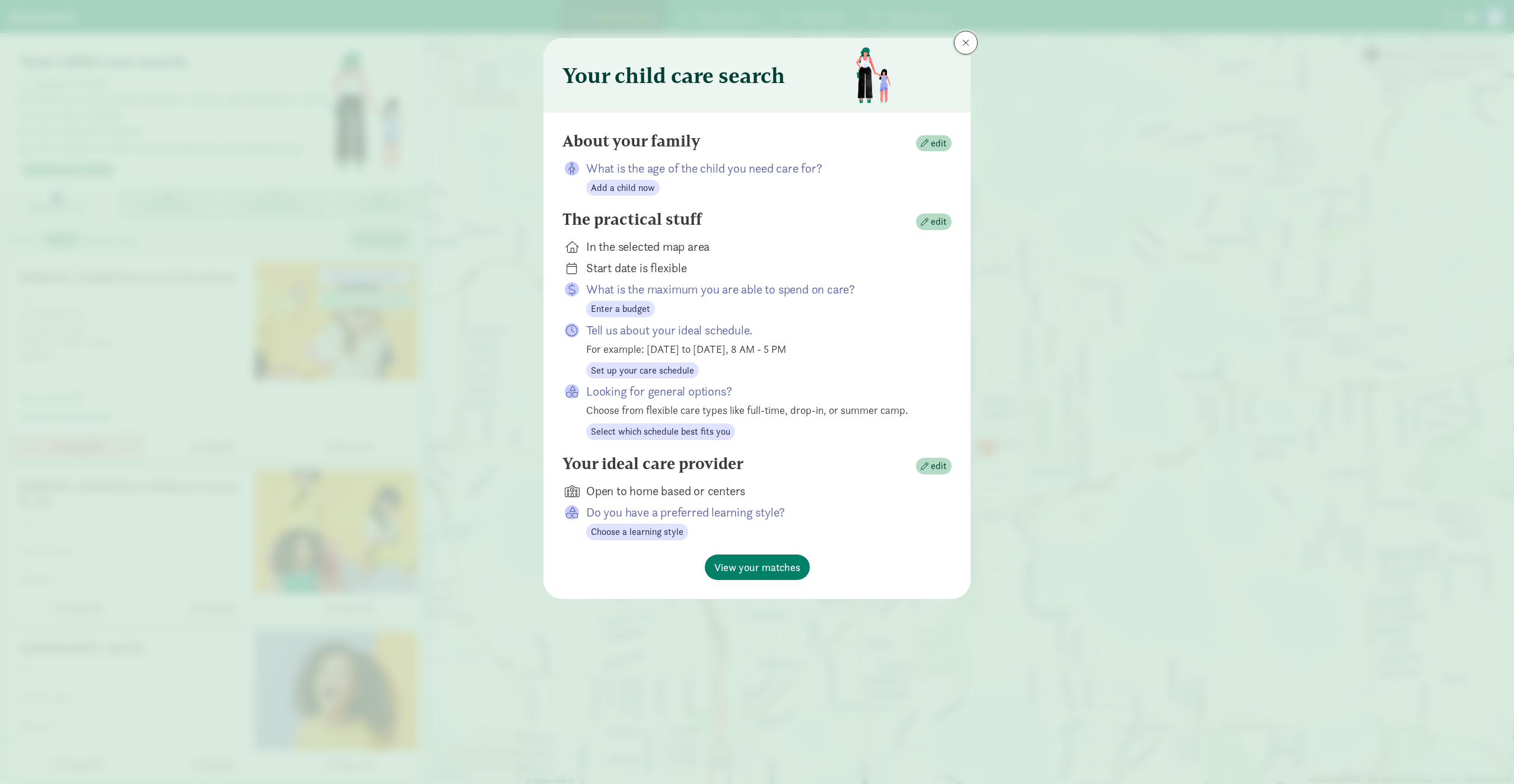
click at [969, 46] on span at bounding box center [966, 43] width 7 height 10
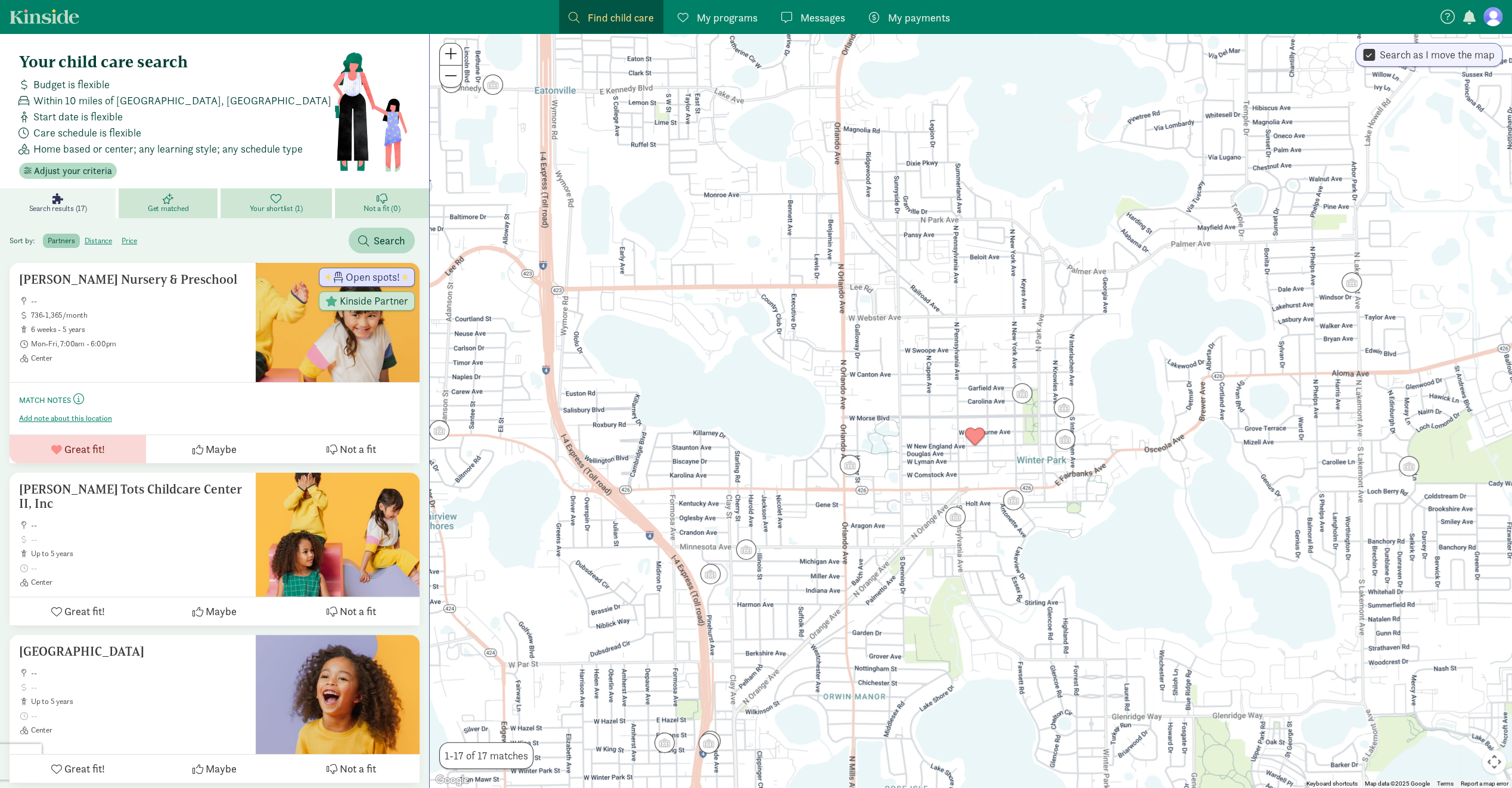
drag, startPoint x: 1109, startPoint y: 509, endPoint x: 1101, endPoint y: 509, distance: 8.0
click at [1101, 509] on div at bounding box center [971, 411] width 1082 height 755
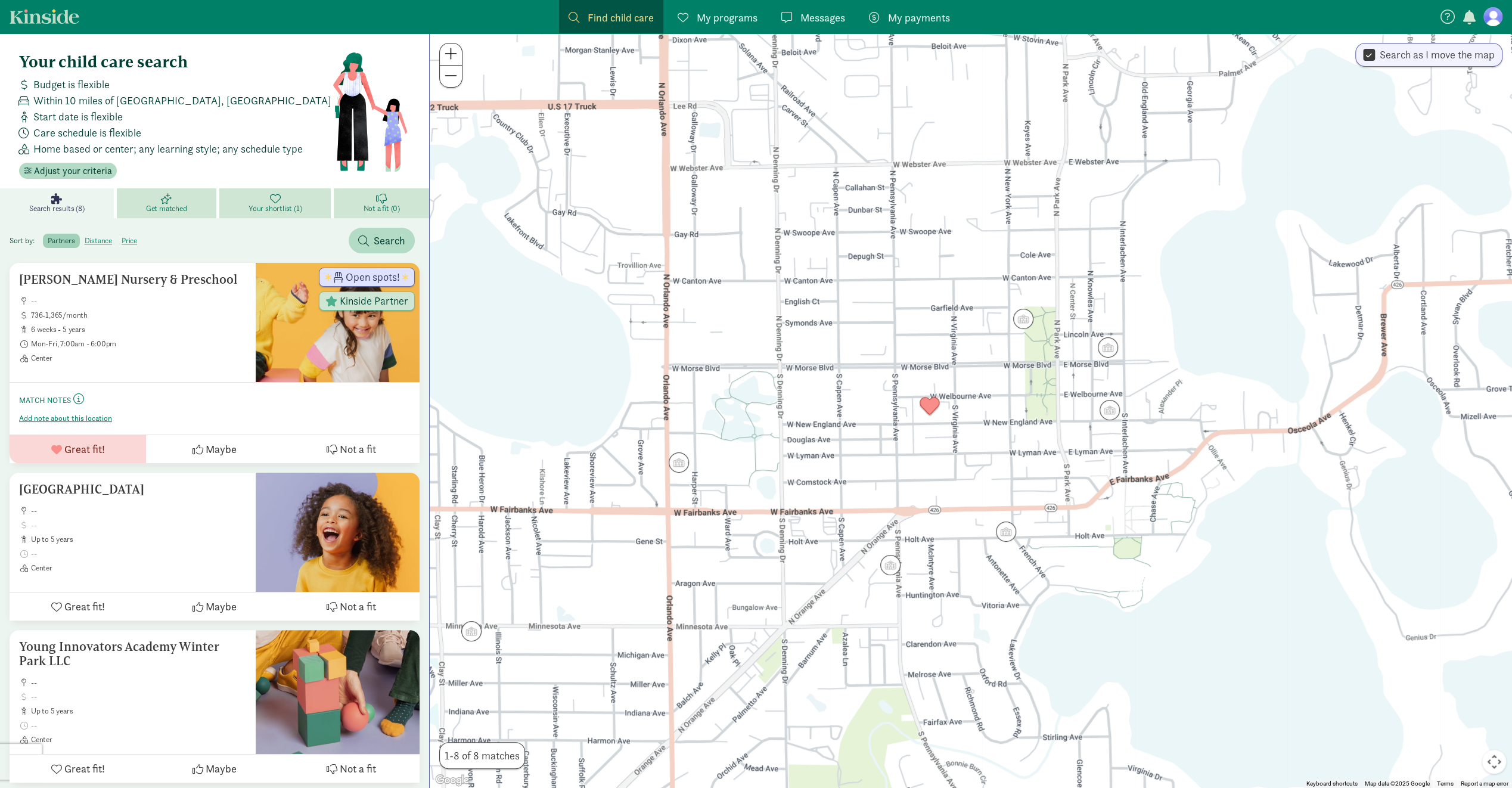
drag, startPoint x: 911, startPoint y: 449, endPoint x: 952, endPoint y: 457, distance: 41.8
click at [952, 457] on div at bounding box center [971, 411] width 1082 height 755
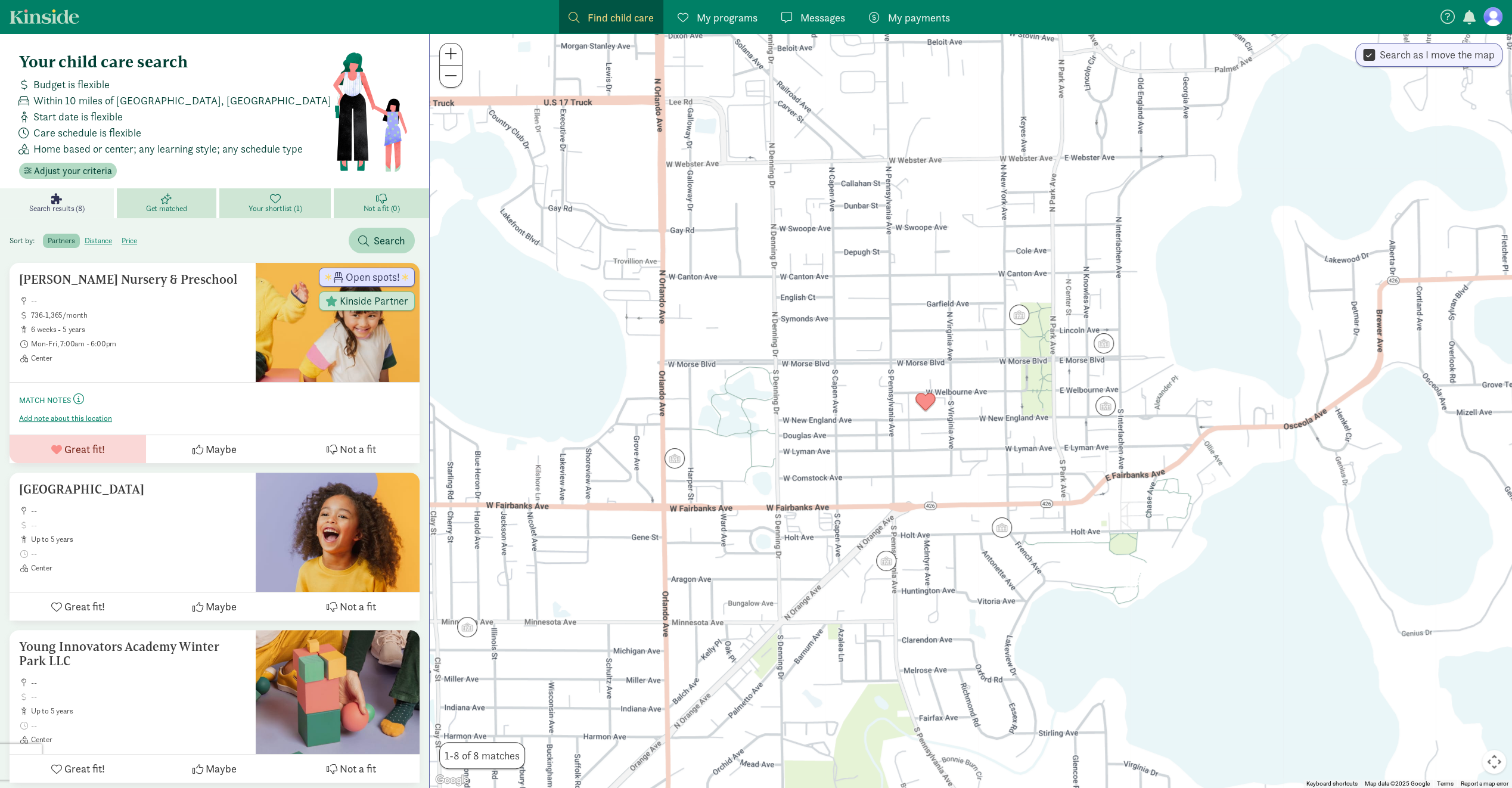
click at [822, 23] on span "Messages" at bounding box center [823, 18] width 45 height 16
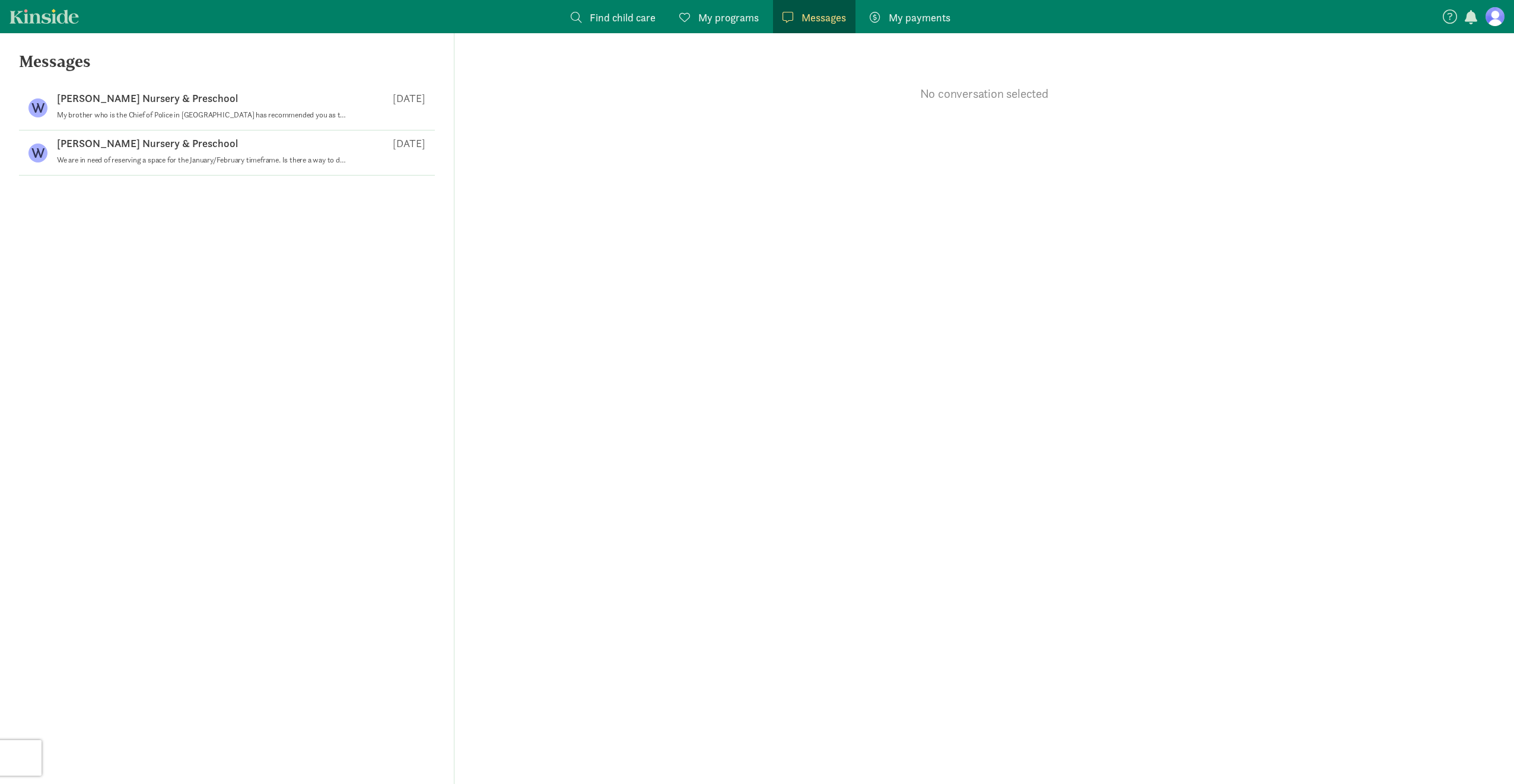
click at [722, 25] on span "My programs" at bounding box center [728, 18] width 60 height 16
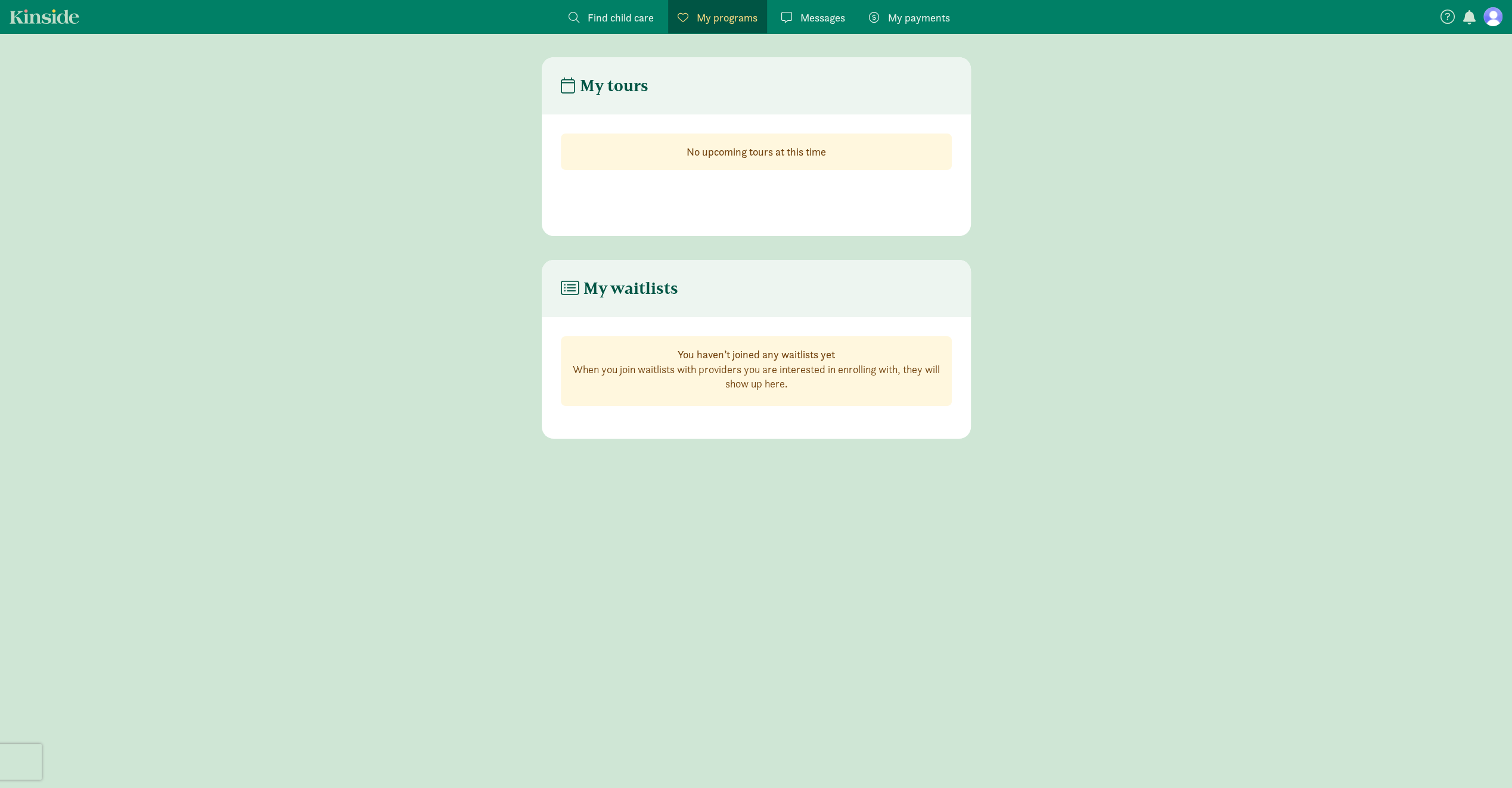
click at [655, 26] on link "Find child care Find" at bounding box center [611, 17] width 104 height 33
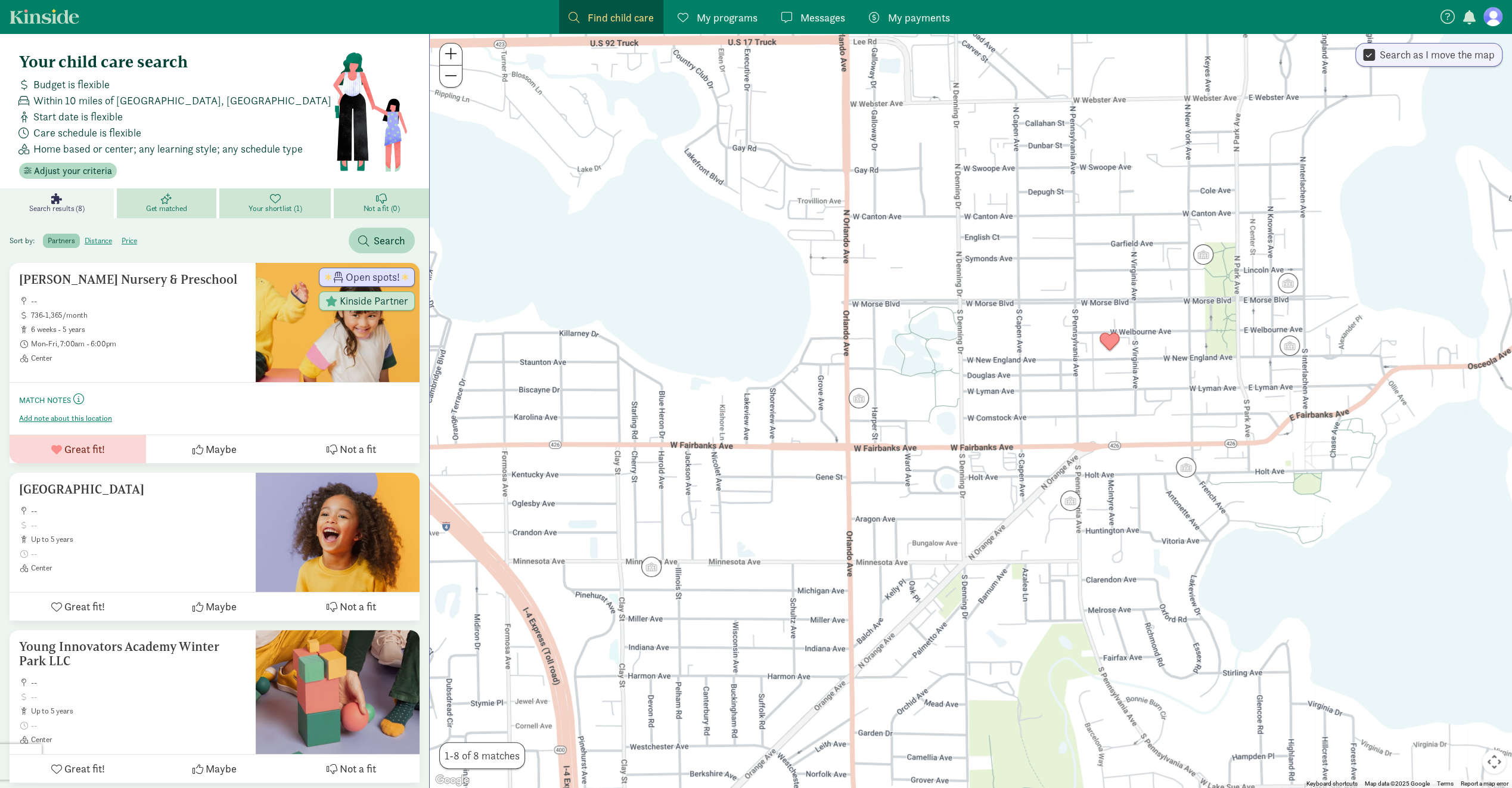
click at [841, 20] on span "Messages" at bounding box center [823, 18] width 45 height 16
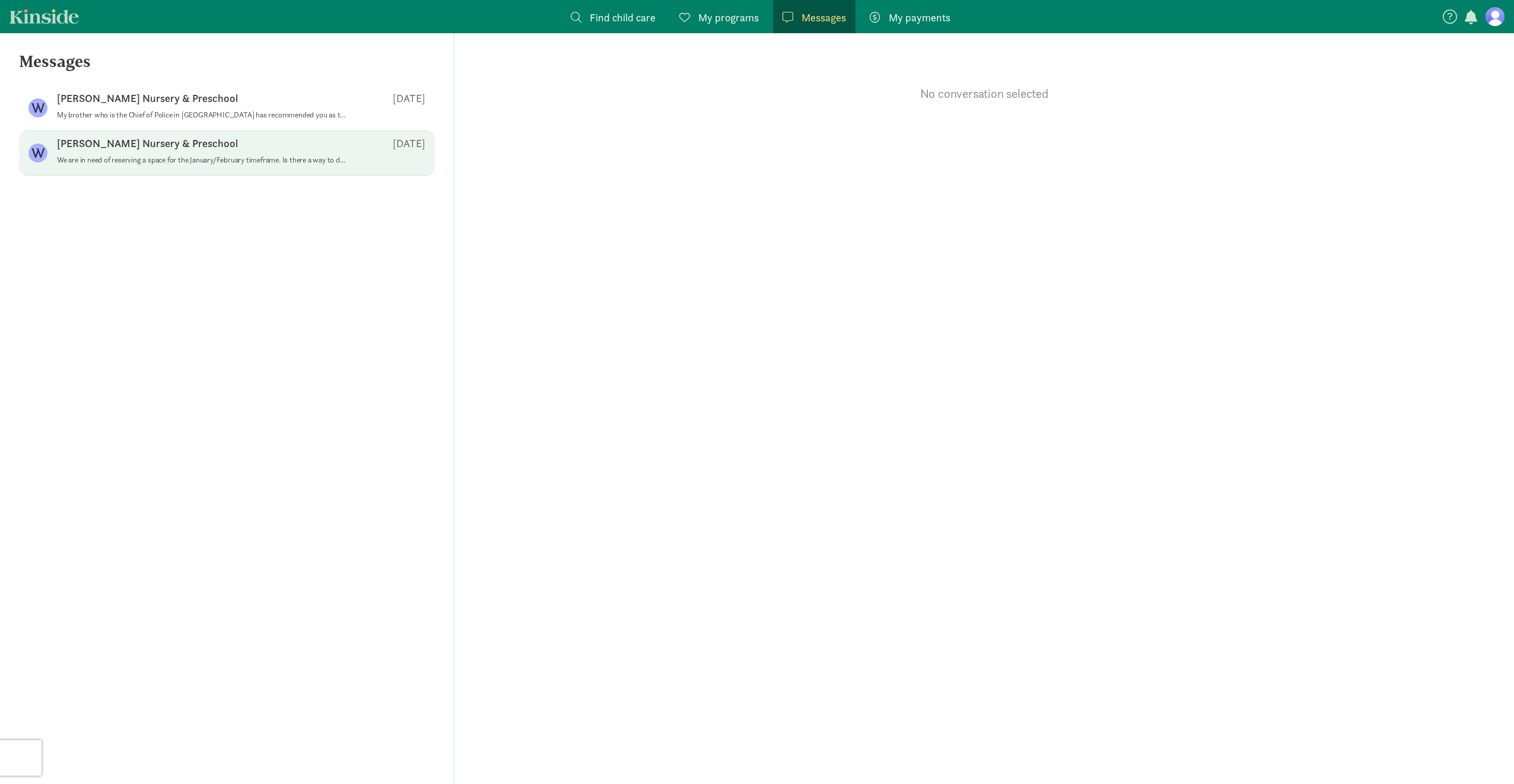
click at [277, 131] on div "W Welbourne Nursery & Preschool Aug 19 We are in need of reserving a space for …" at bounding box center [227, 153] width 416 height 45
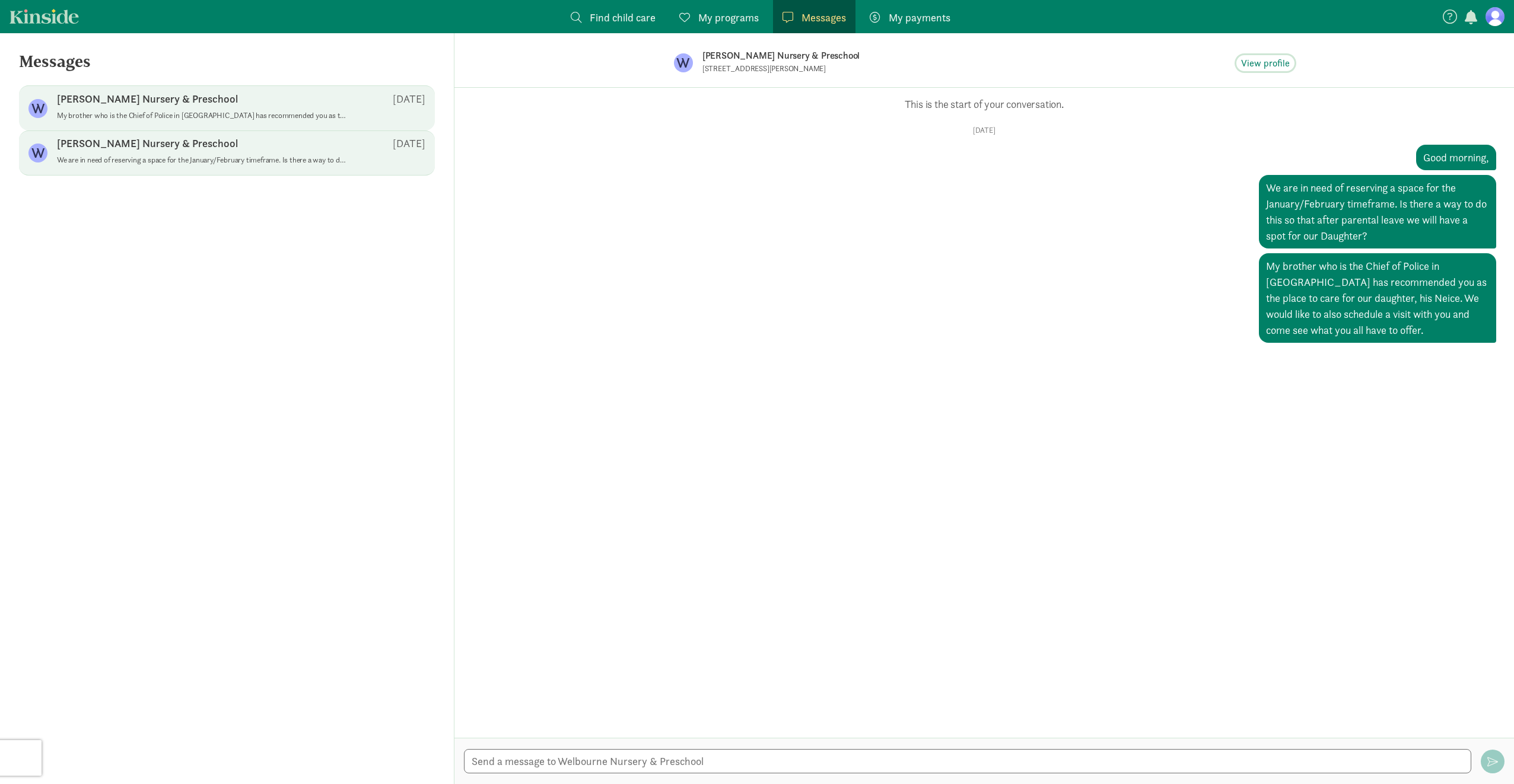
click at [1264, 65] on span "View profile" at bounding box center [1265, 63] width 49 height 14
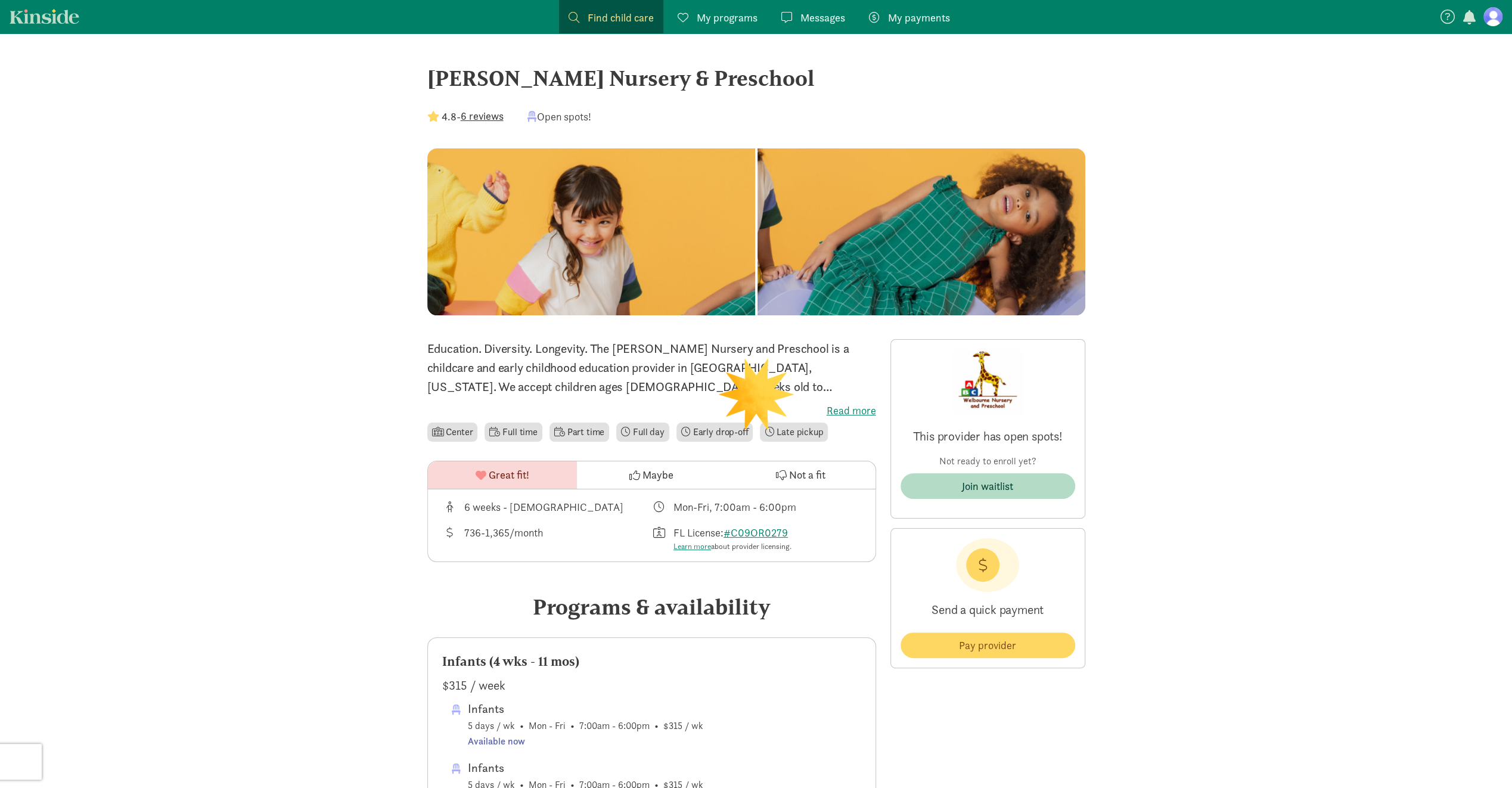
click at [808, 19] on span "Messages" at bounding box center [823, 18] width 45 height 16
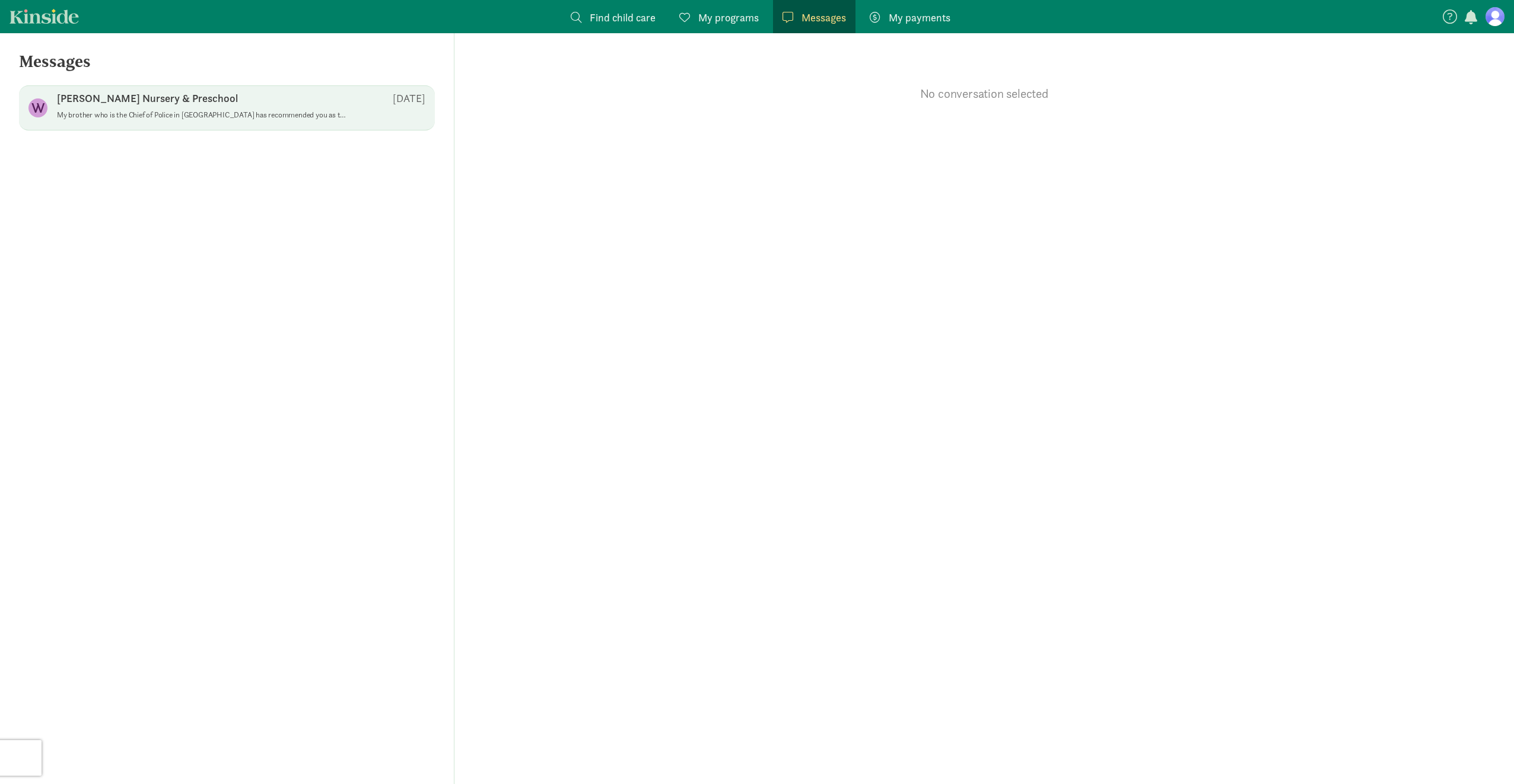
click at [241, 117] on p "My brother who is the Chief of Police in Winter Park has recommended you as the…" at bounding box center [202, 115] width 291 height 10
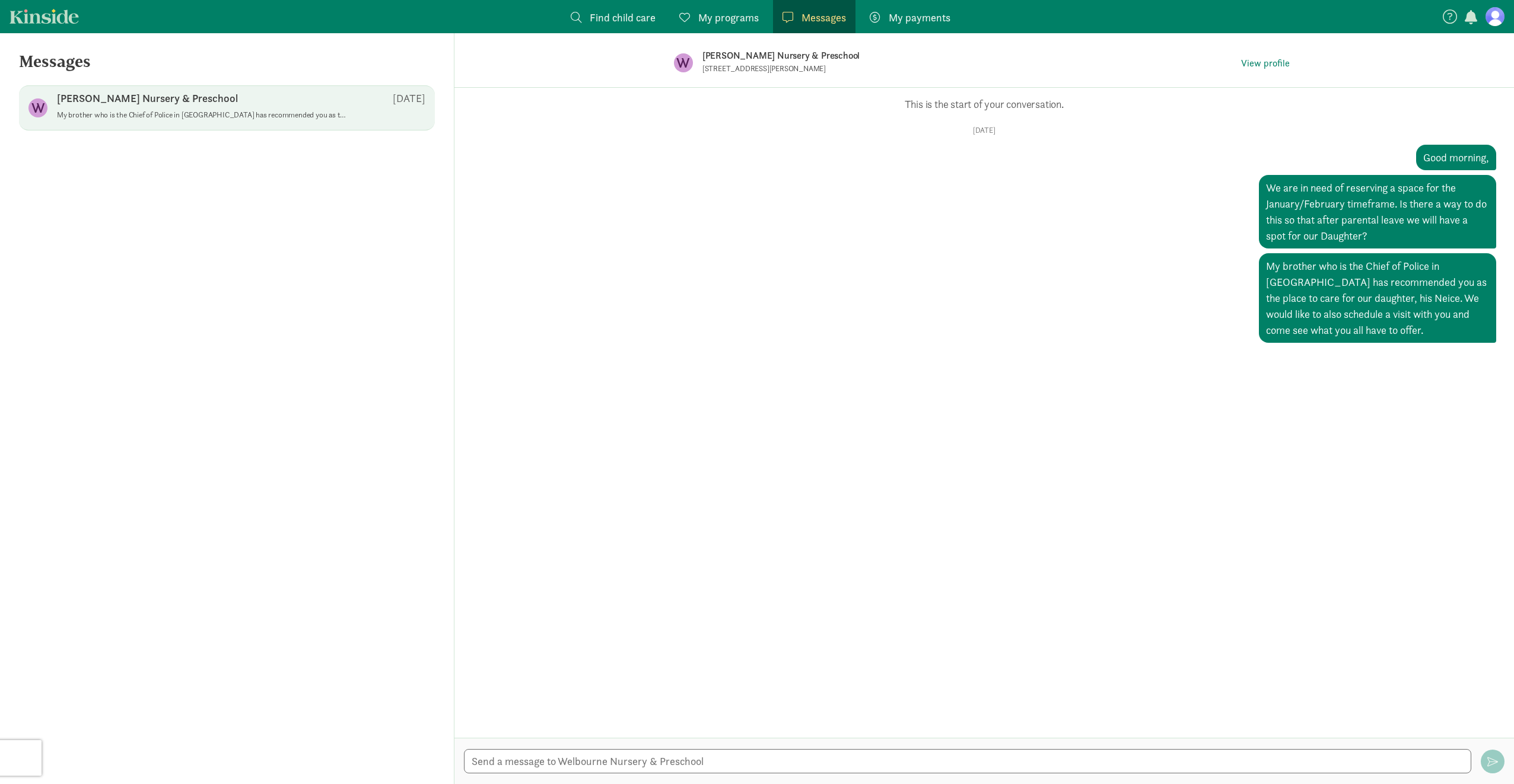
click at [739, 21] on span "My programs" at bounding box center [728, 18] width 60 height 16
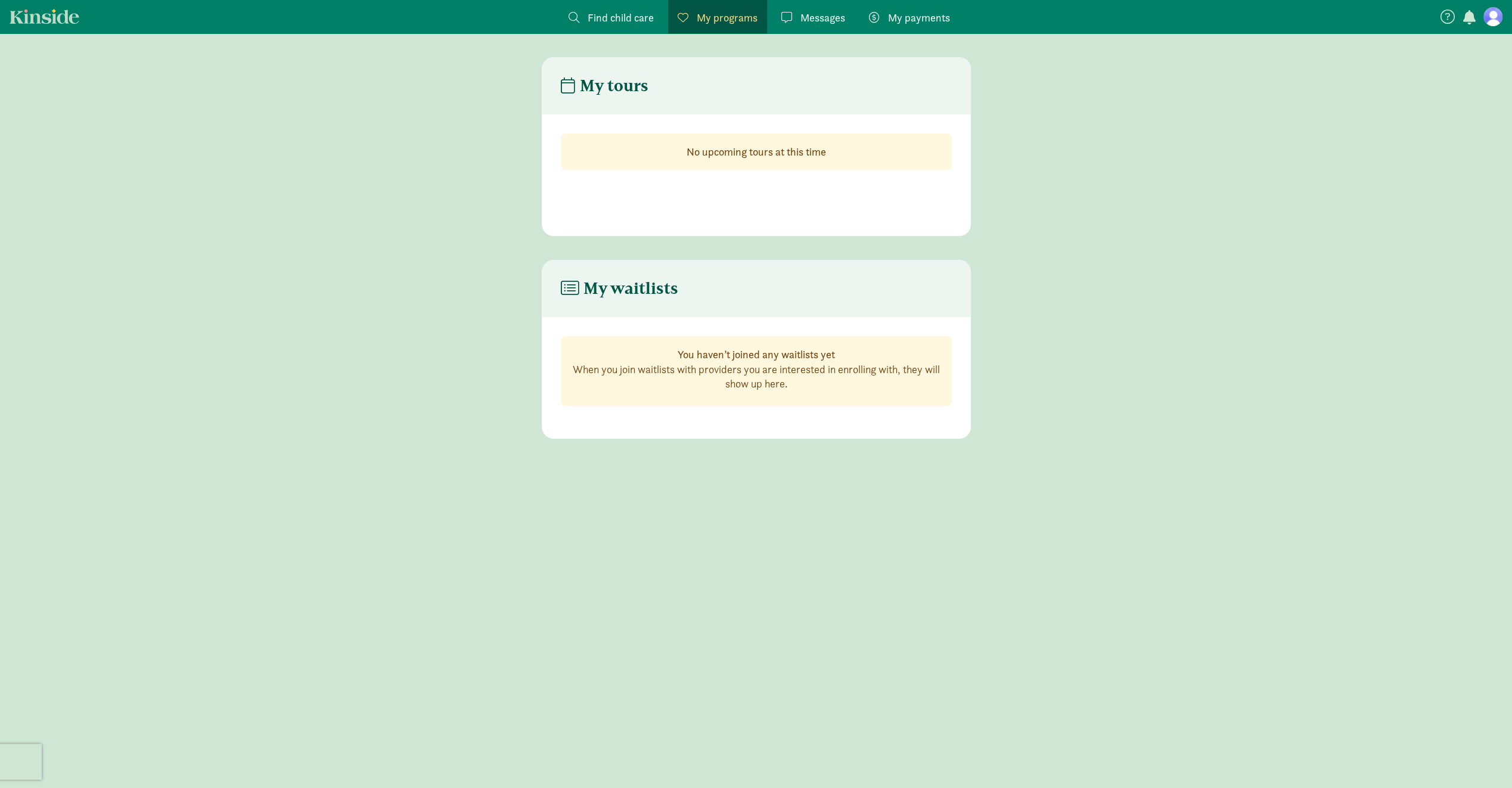
click at [779, 152] on strong "No upcoming tours at this time" at bounding box center [756, 152] width 139 height 14
click at [625, 81] on h4 "My tours" at bounding box center [604, 85] width 88 height 19
click at [800, 12] on div "Messages Messages" at bounding box center [813, 18] width 64 height 16
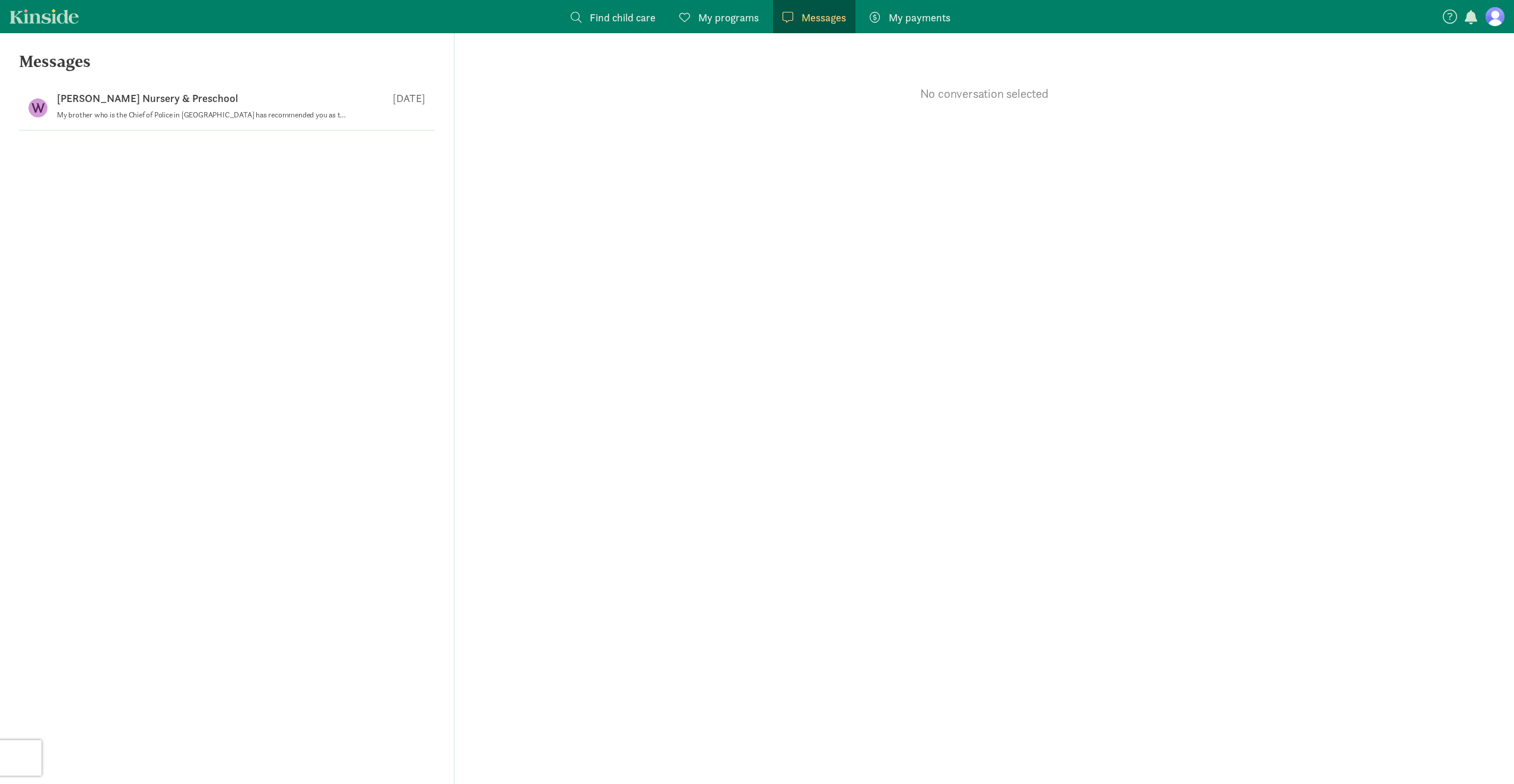
click at [1499, 25] on figure at bounding box center [1494, 16] width 19 height 19
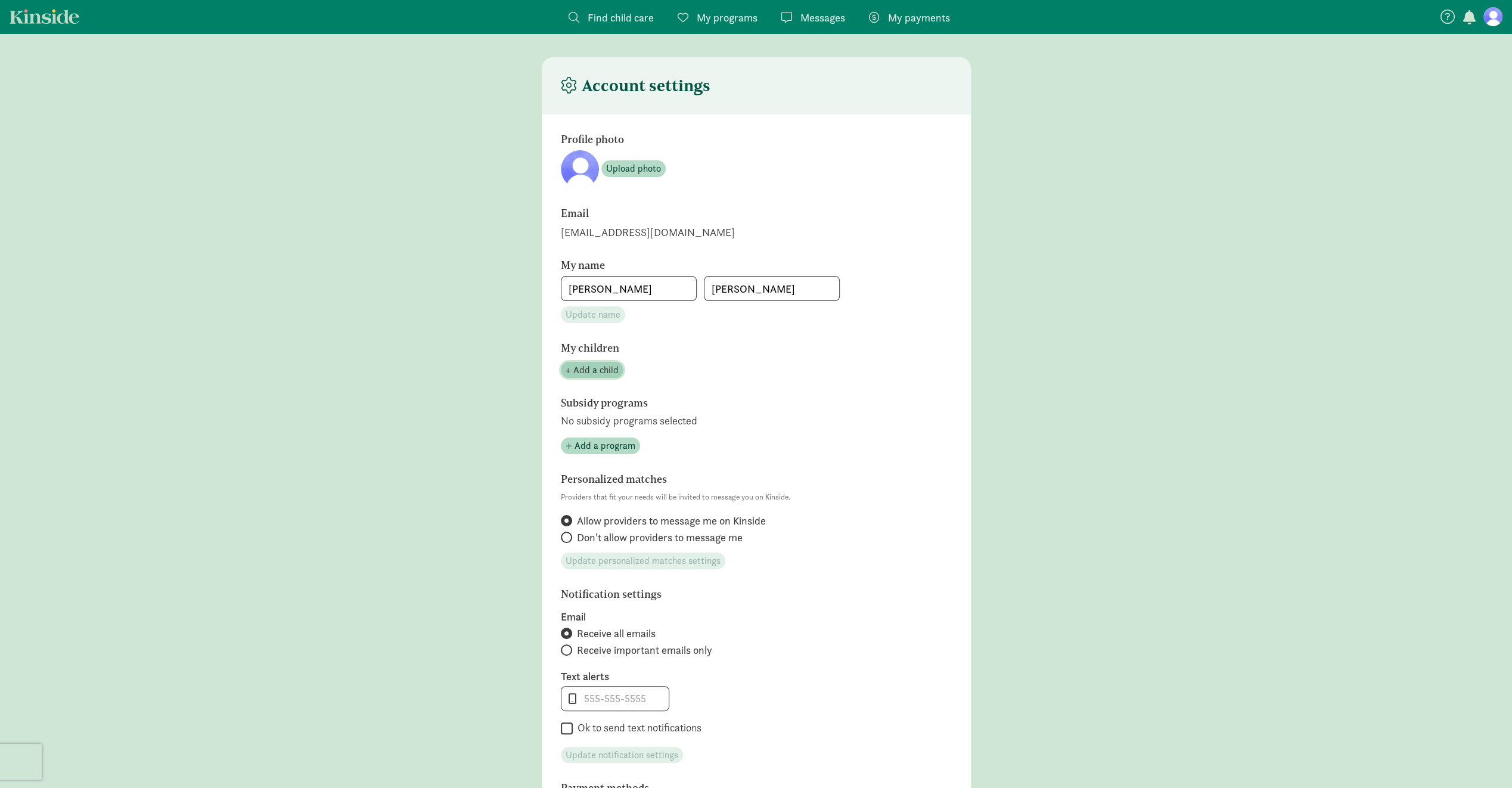
click at [592, 374] on span "+ Add a child" at bounding box center [592, 370] width 53 height 14
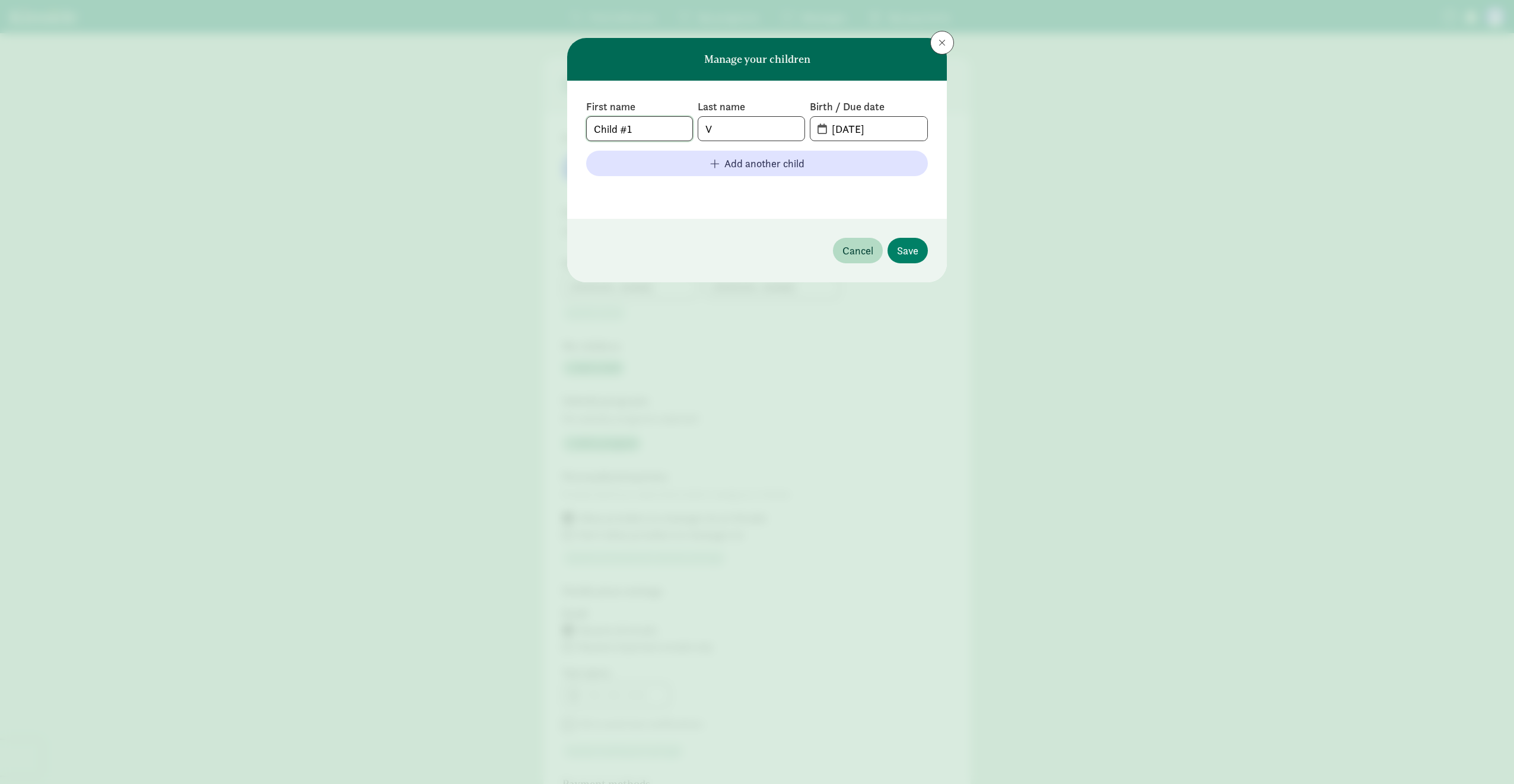
drag, startPoint x: 671, startPoint y: 131, endPoint x: 586, endPoint y: 132, distance: 85.0
click at [586, 132] on span "Child #1" at bounding box center [639, 128] width 107 height 25
type input "Margaret"
type input "Volkerson"
click at [915, 135] on input "08-19-2025" at bounding box center [876, 128] width 103 height 24
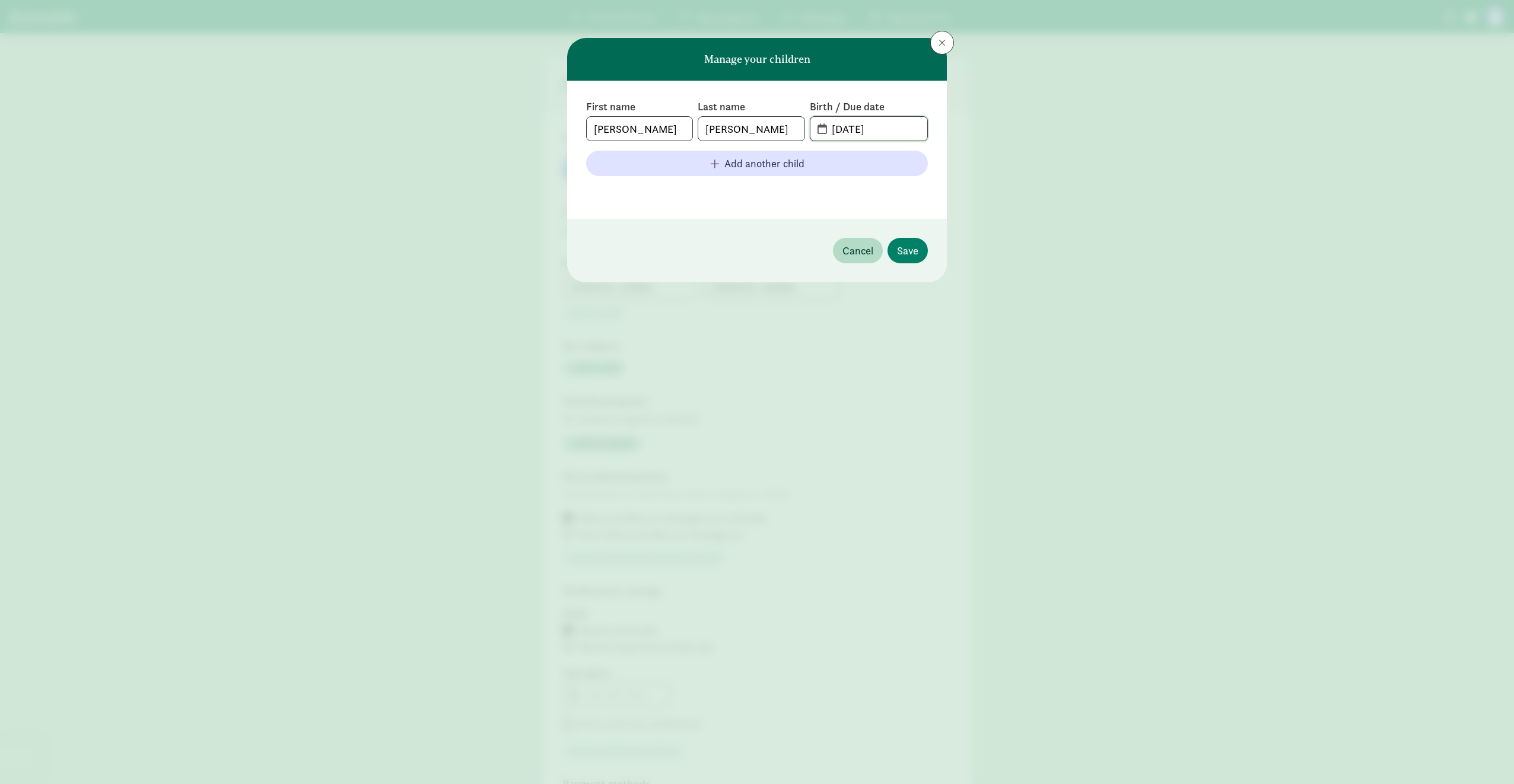
drag, startPoint x: 841, startPoint y: 129, endPoint x: 828, endPoint y: 131, distance: 13.2
click at [828, 131] on input "08-19-2025" at bounding box center [876, 128] width 103 height 24
type input "10-19-2025"
click at [910, 250] on span "Save" at bounding box center [908, 250] width 21 height 16
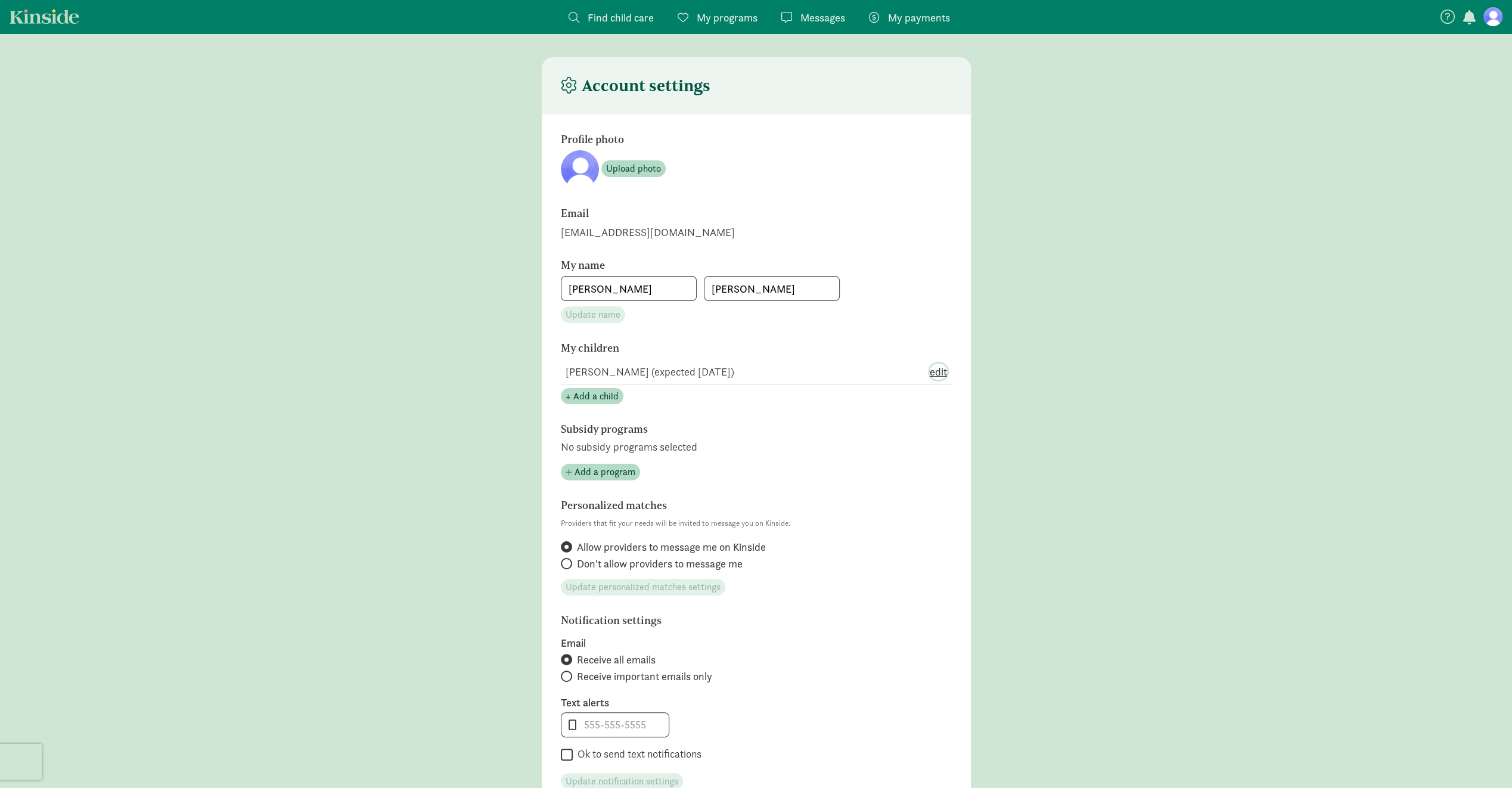
click at [939, 374] on span "edit" at bounding box center [938, 372] width 17 height 16
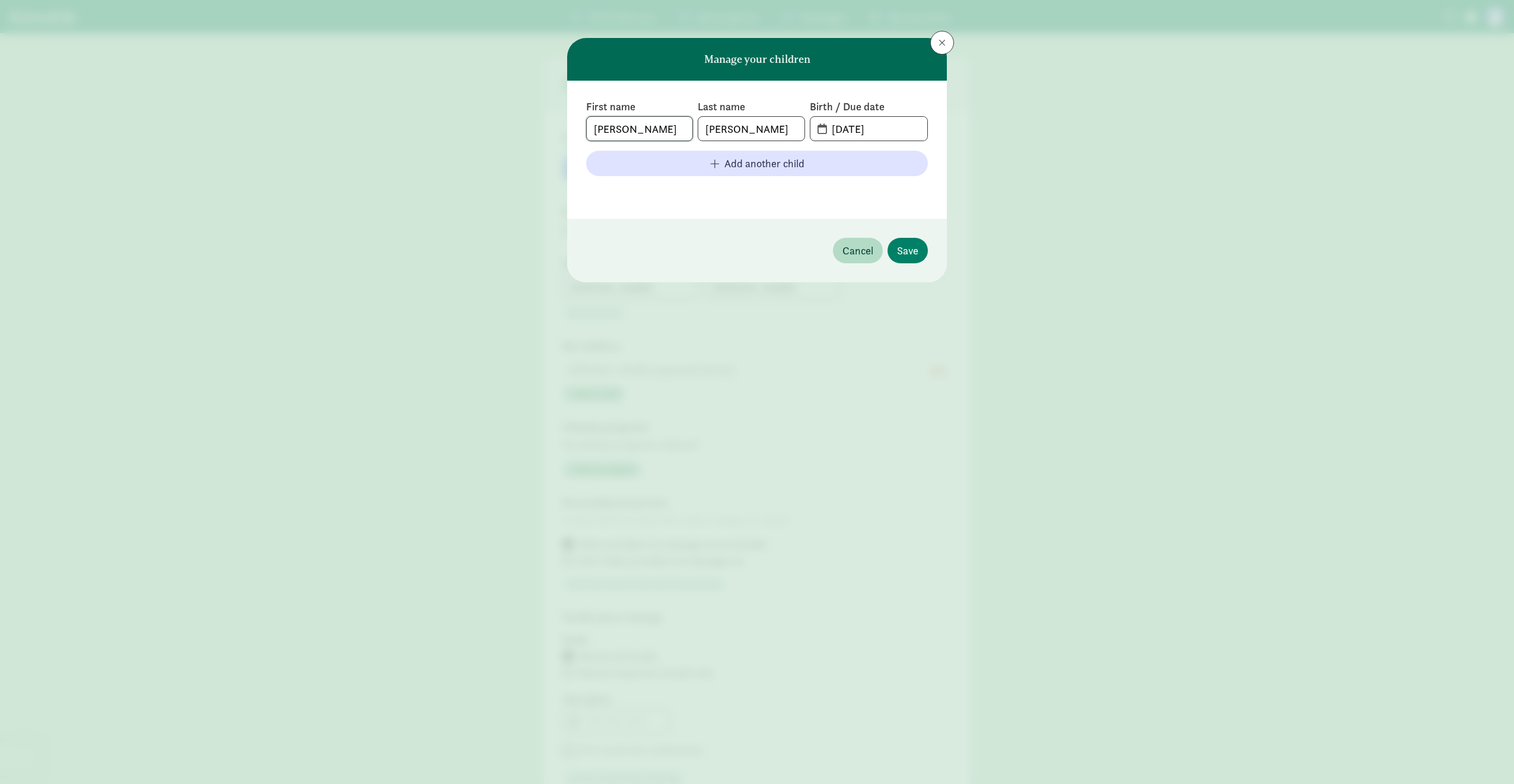
click at [664, 123] on input "Margaret" at bounding box center [639, 128] width 106 height 24
type input "[PERSON_NAME] [PERSON_NAME]"
click at [910, 250] on span "Save" at bounding box center [908, 250] width 21 height 16
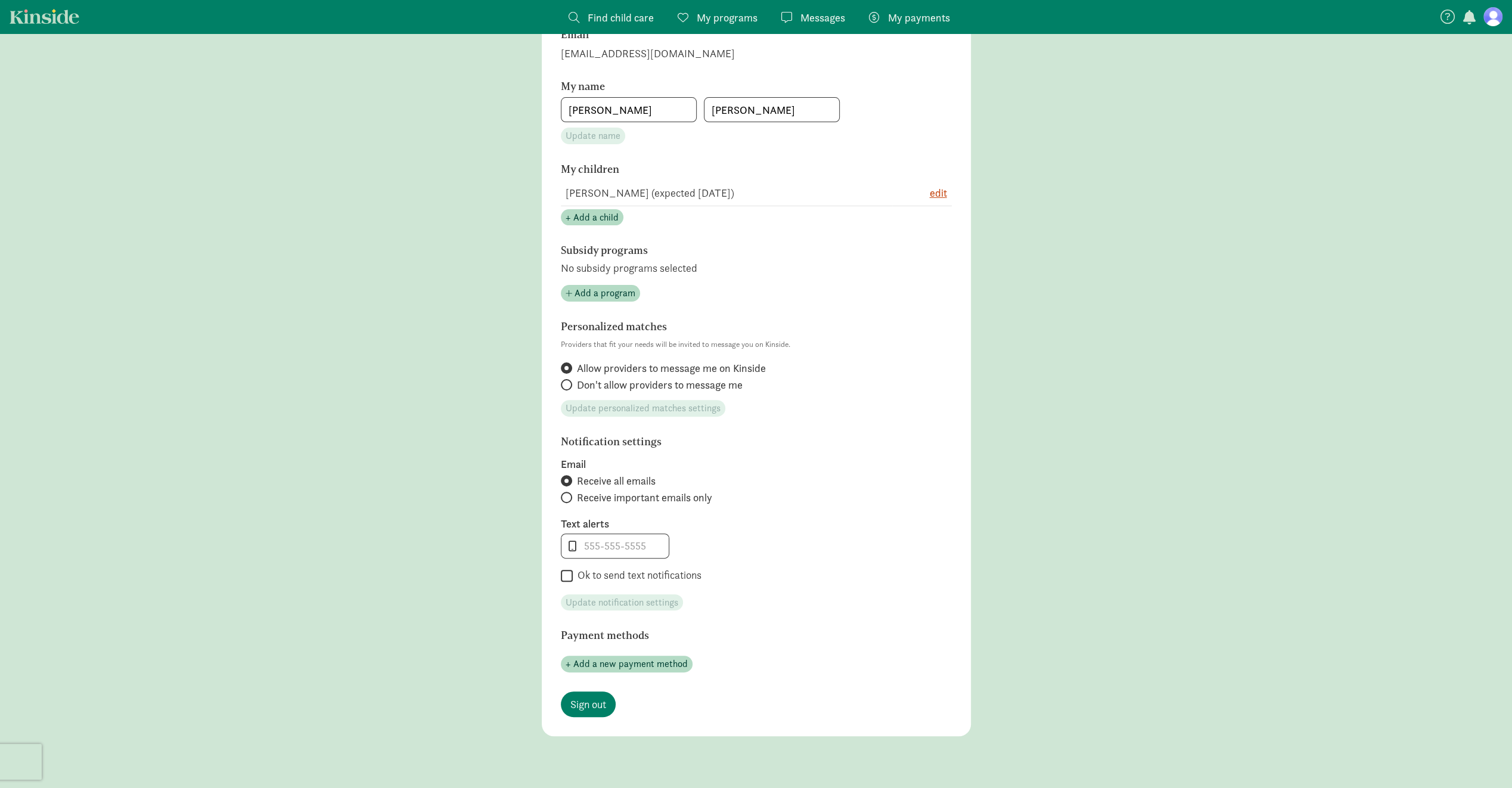
scroll to position [239, 0]
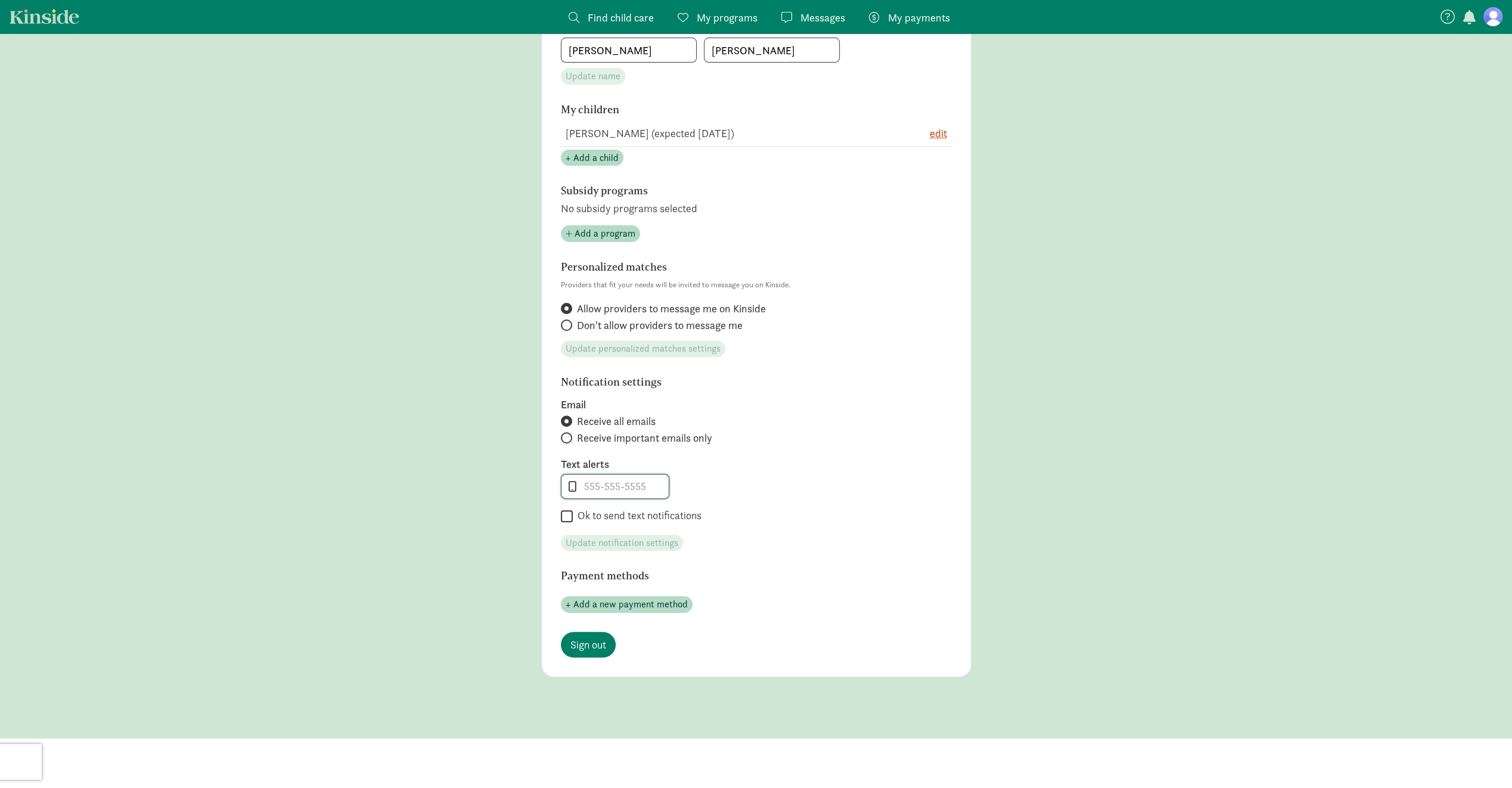
click at [639, 489] on input "tel" at bounding box center [615, 486] width 107 height 24
type input "4076193462"
click at [868, 548] on section "Notification settings Email Receive all emails Receive important emails only Te…" at bounding box center [756, 464] width 391 height 176
click at [558, 516] on section "Profile photo Upload photo Email volkertzen1205@gmail.com My name Harold Volker…" at bounding box center [756, 276] width 429 height 801
click at [571, 518] on input "Ok to send text notifications" at bounding box center [566, 517] width 12 height 16
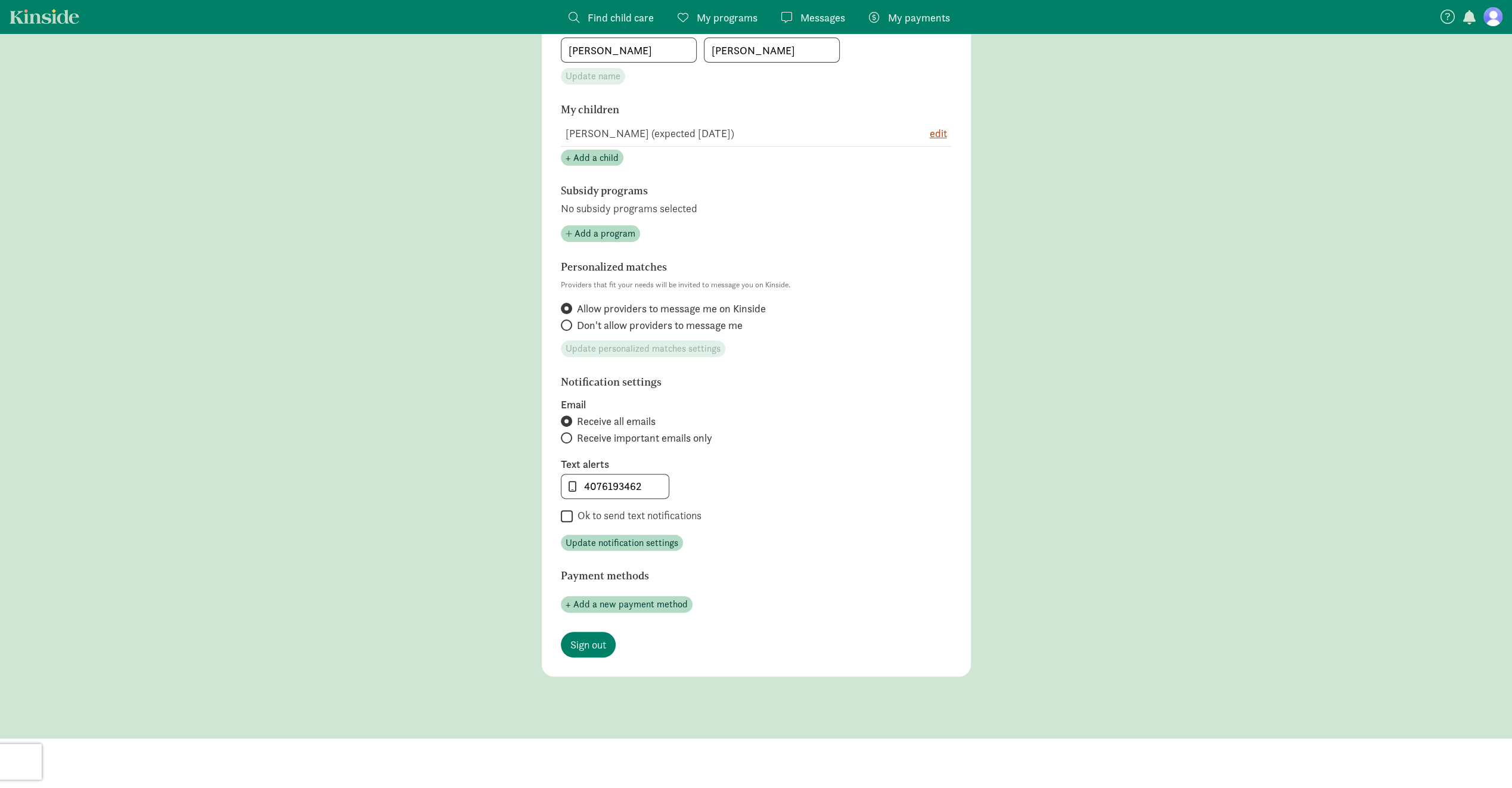
checkbox input "true"
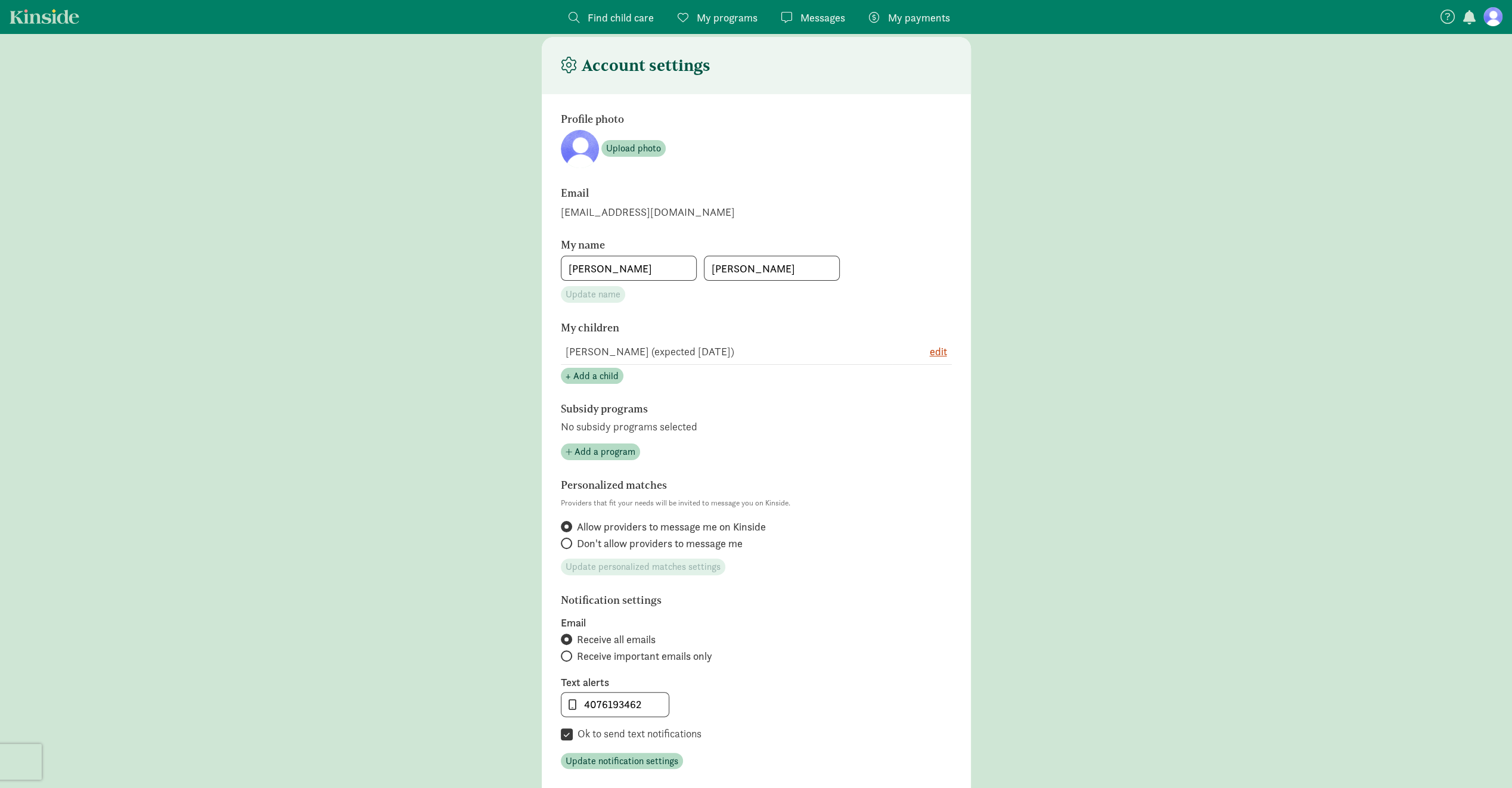
scroll to position [0, 0]
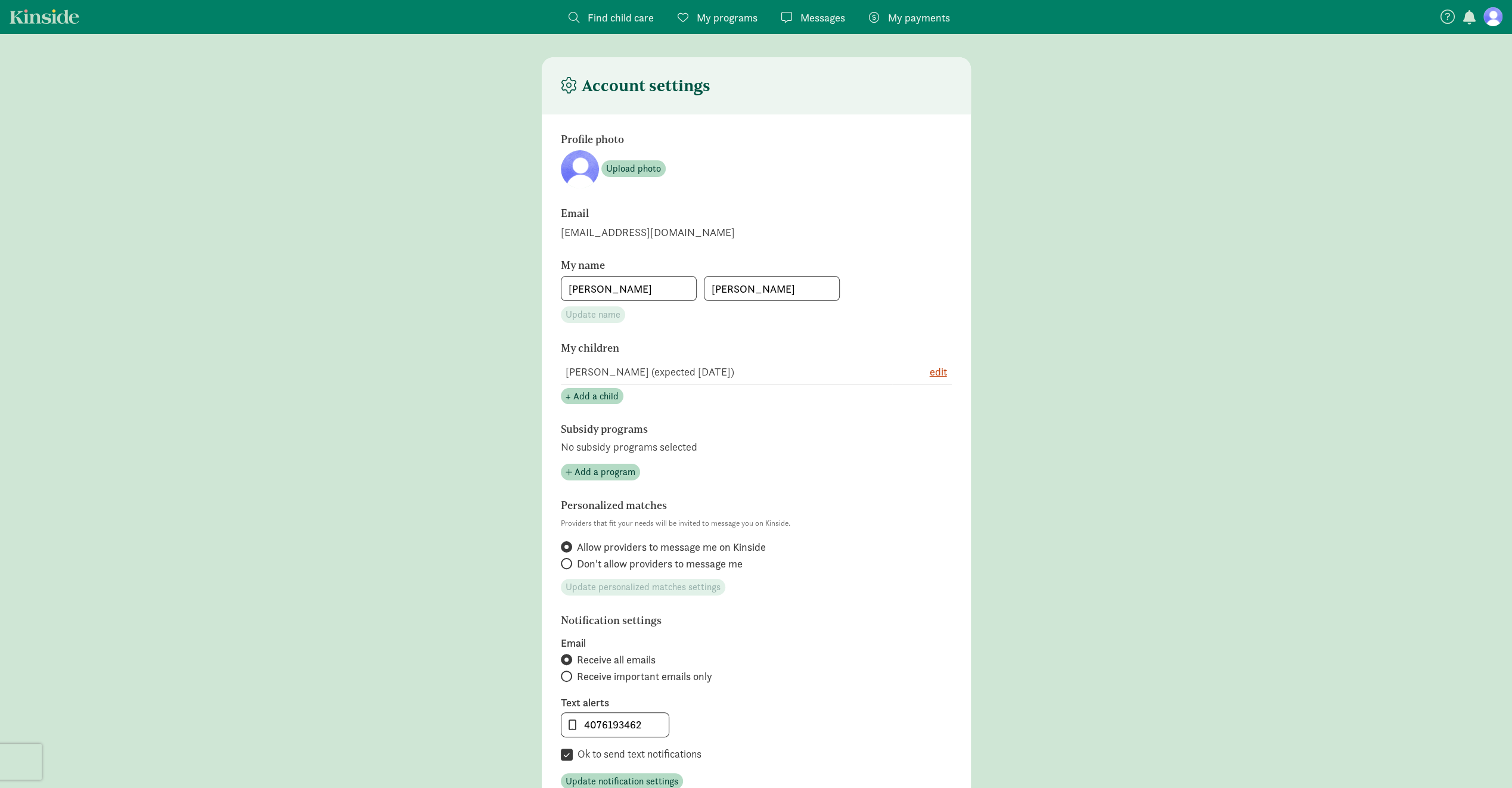
click at [1473, 17] on span "button" at bounding box center [1469, 17] width 12 height 14
click at [1063, 14] on nav "Find child care Find My programs Programs Messages Messages My payments Pay No …" at bounding box center [756, 17] width 1512 height 33
click at [803, 14] on span "Messages" at bounding box center [823, 18] width 45 height 16
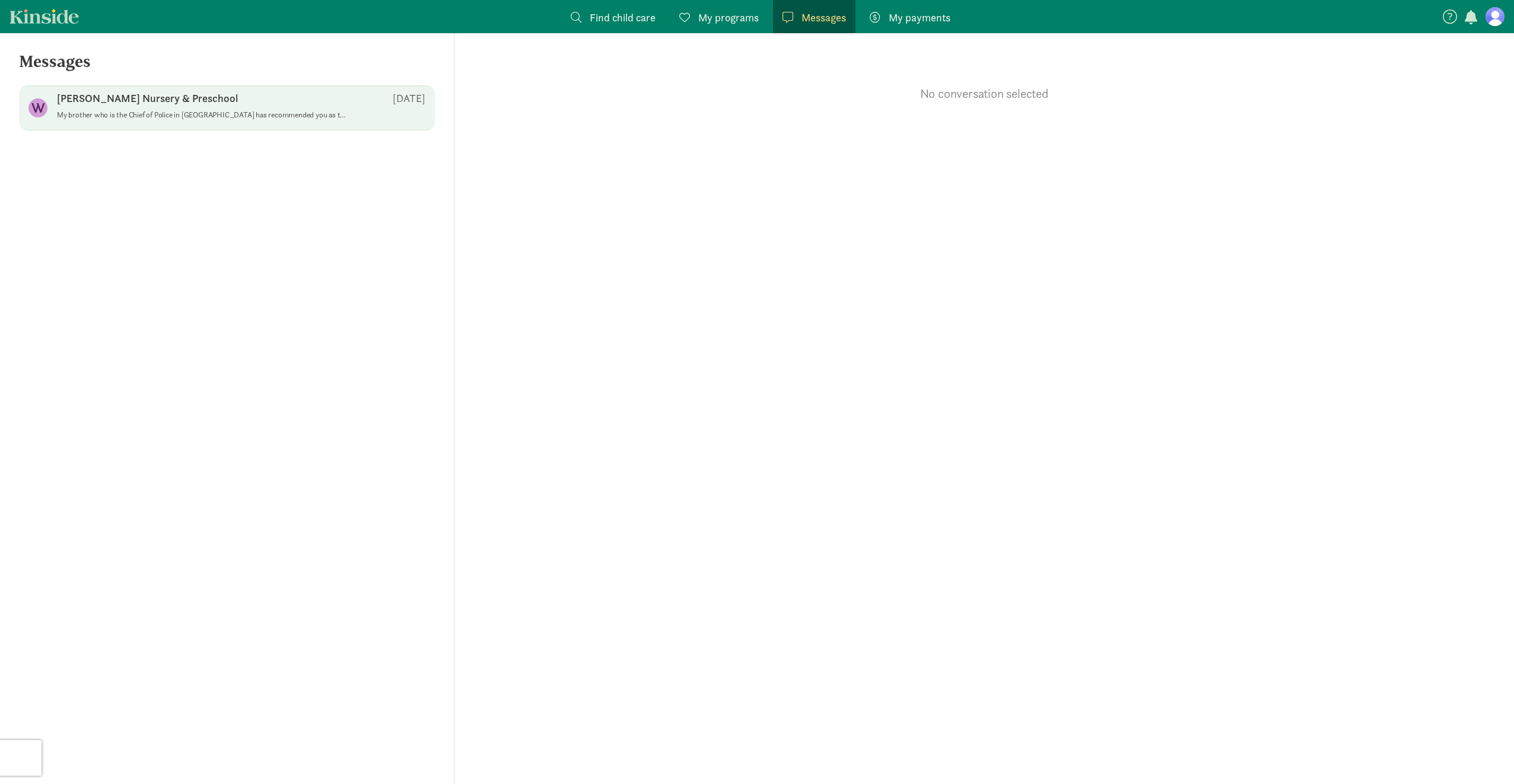
click at [178, 90] on div "W Welbourne Nursery & Preschool Aug 19 My brother who is the Chief of Police in…" at bounding box center [227, 108] width 416 height 45
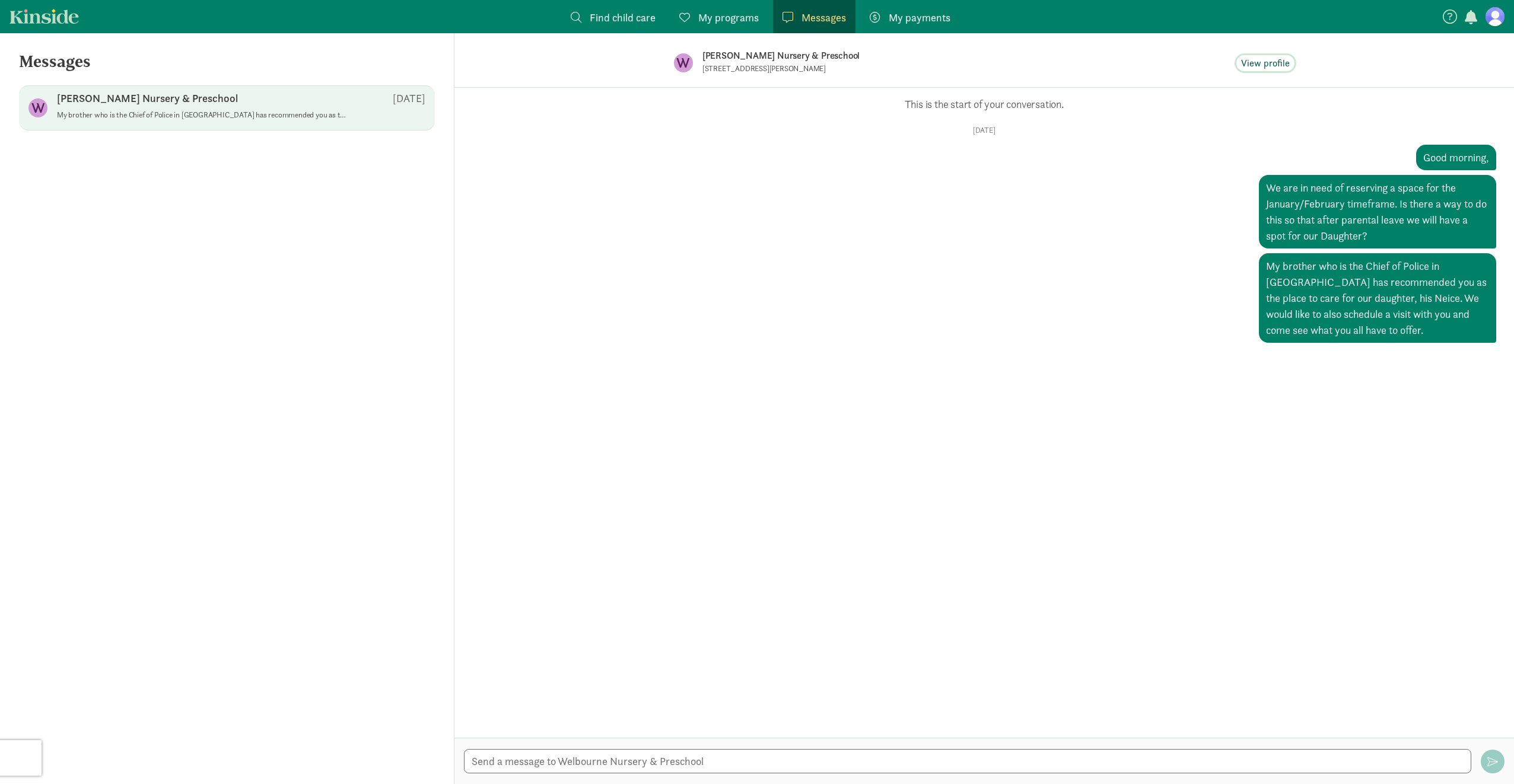
click at [1286, 62] on span "View profile" at bounding box center [1265, 63] width 49 height 14
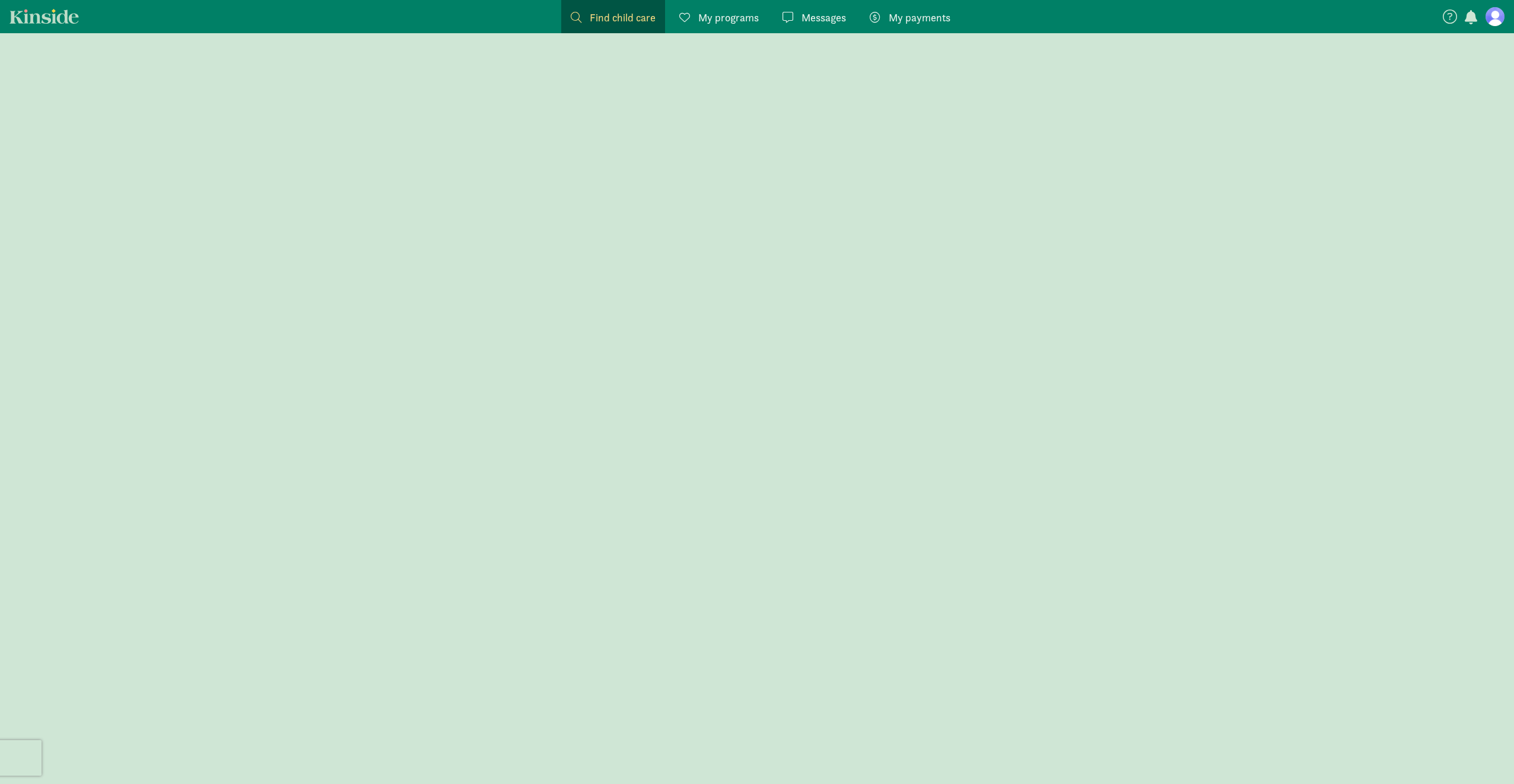
click at [716, 16] on span "My programs" at bounding box center [728, 18] width 60 height 16
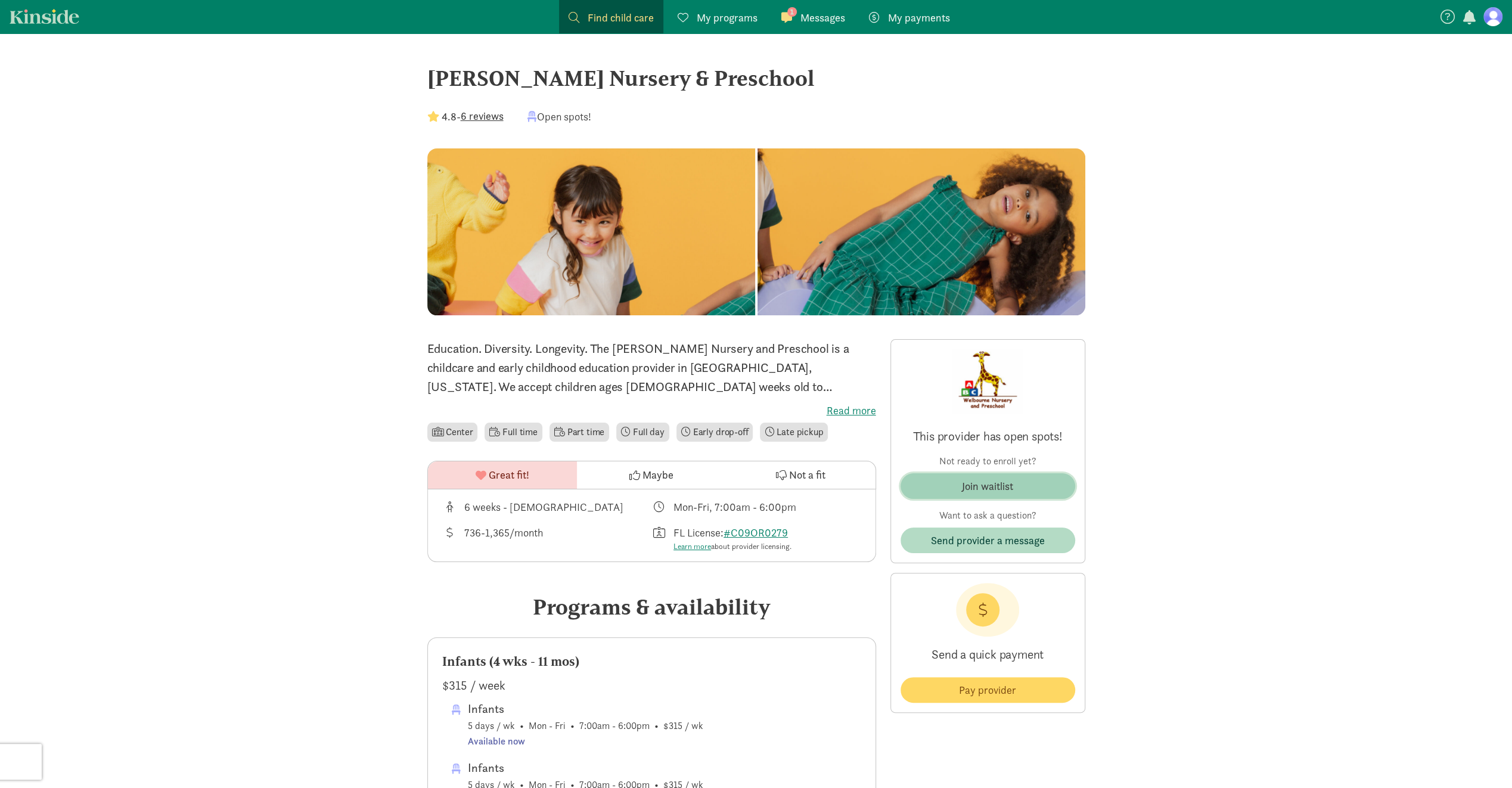
click at [1022, 481] on span "Join waitlist" at bounding box center [988, 486] width 156 height 16
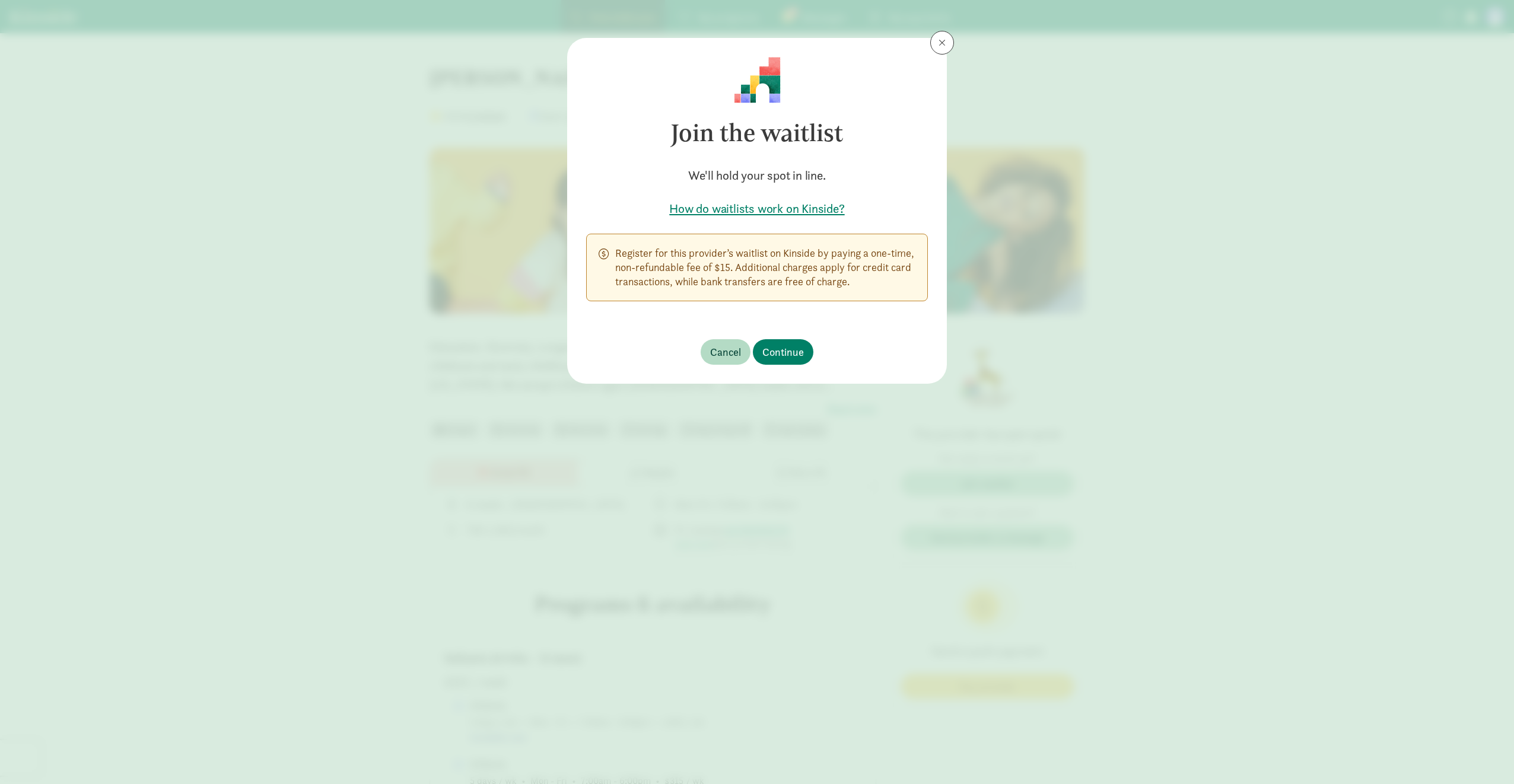
click at [806, 213] on h5 "How do waitlists work on Kinside?" at bounding box center [757, 208] width 342 height 16
click at [784, 358] on span "Continue" at bounding box center [783, 352] width 42 height 16
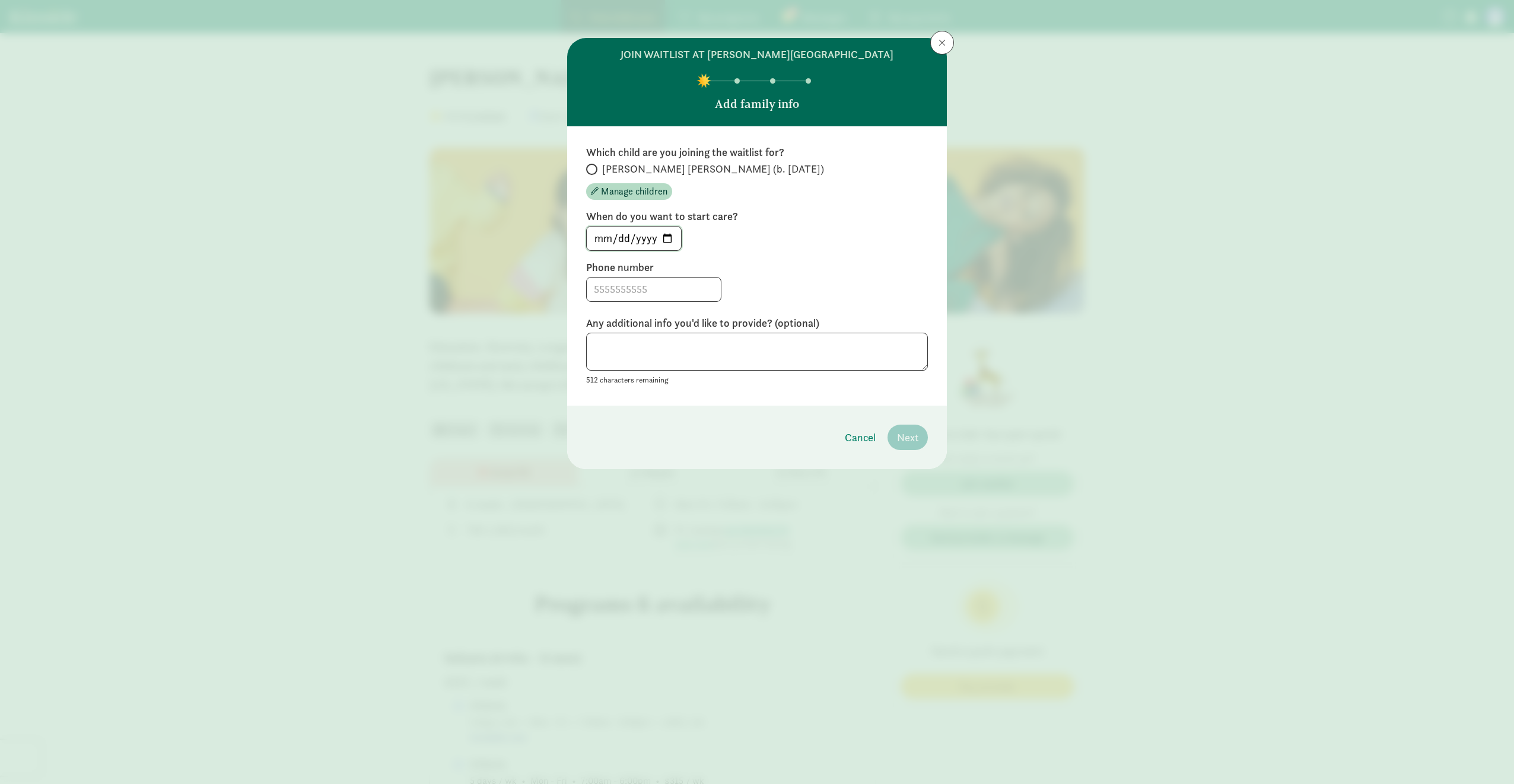
click at [668, 238] on input "[DATE]" at bounding box center [634, 238] width 94 height 24
type input "[DATE]"
click at [592, 169] on input "[PERSON_NAME] [PERSON_NAME] (b. [DATE])" at bounding box center [590, 169] width 8 height 8
radio input "true"
click at [627, 288] on input at bounding box center [654, 289] width 134 height 24
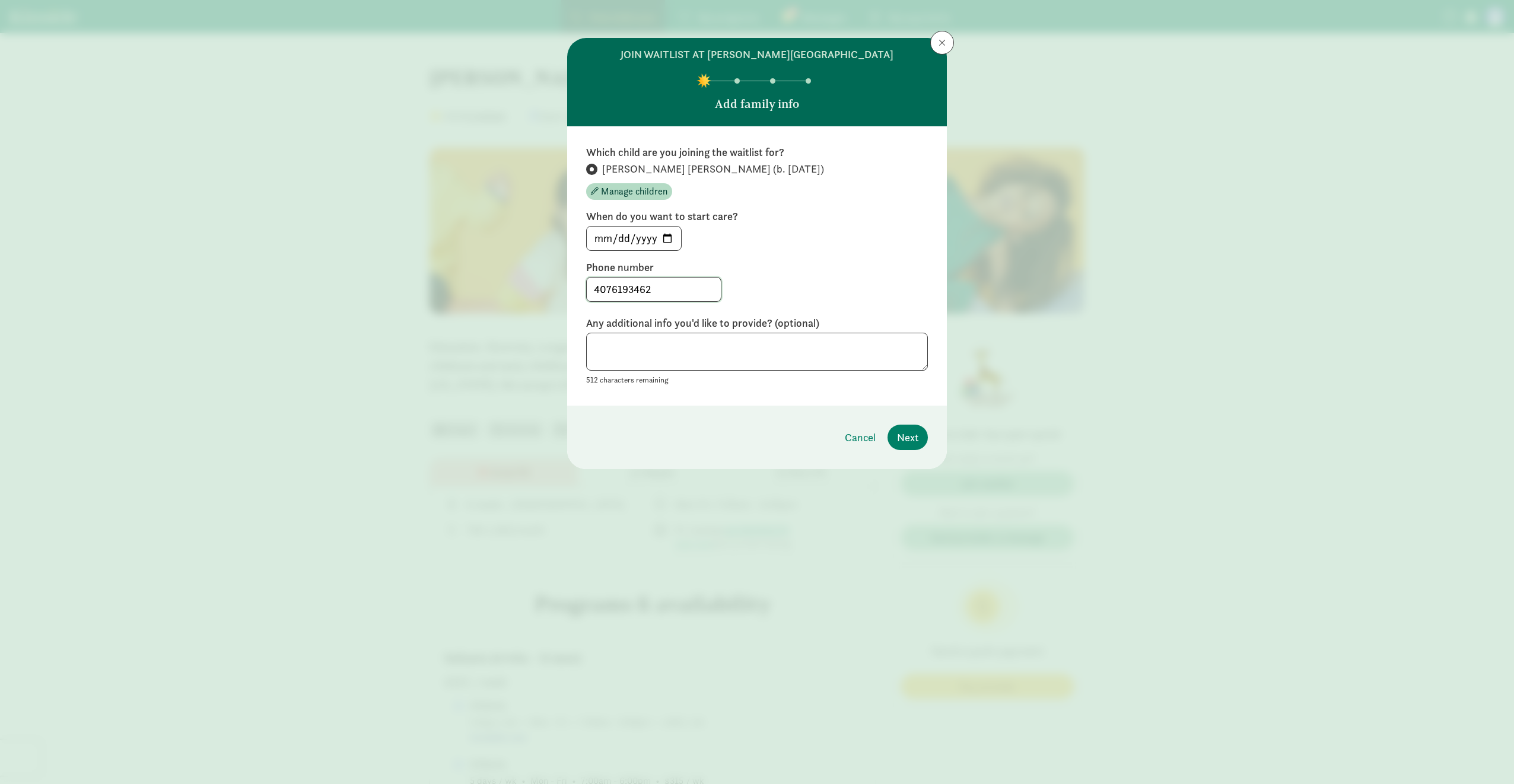
type input "4076193462"
click at [708, 347] on textarea at bounding box center [757, 352] width 342 height 38
click at [911, 438] on span "Next" at bounding box center [908, 437] width 21 height 16
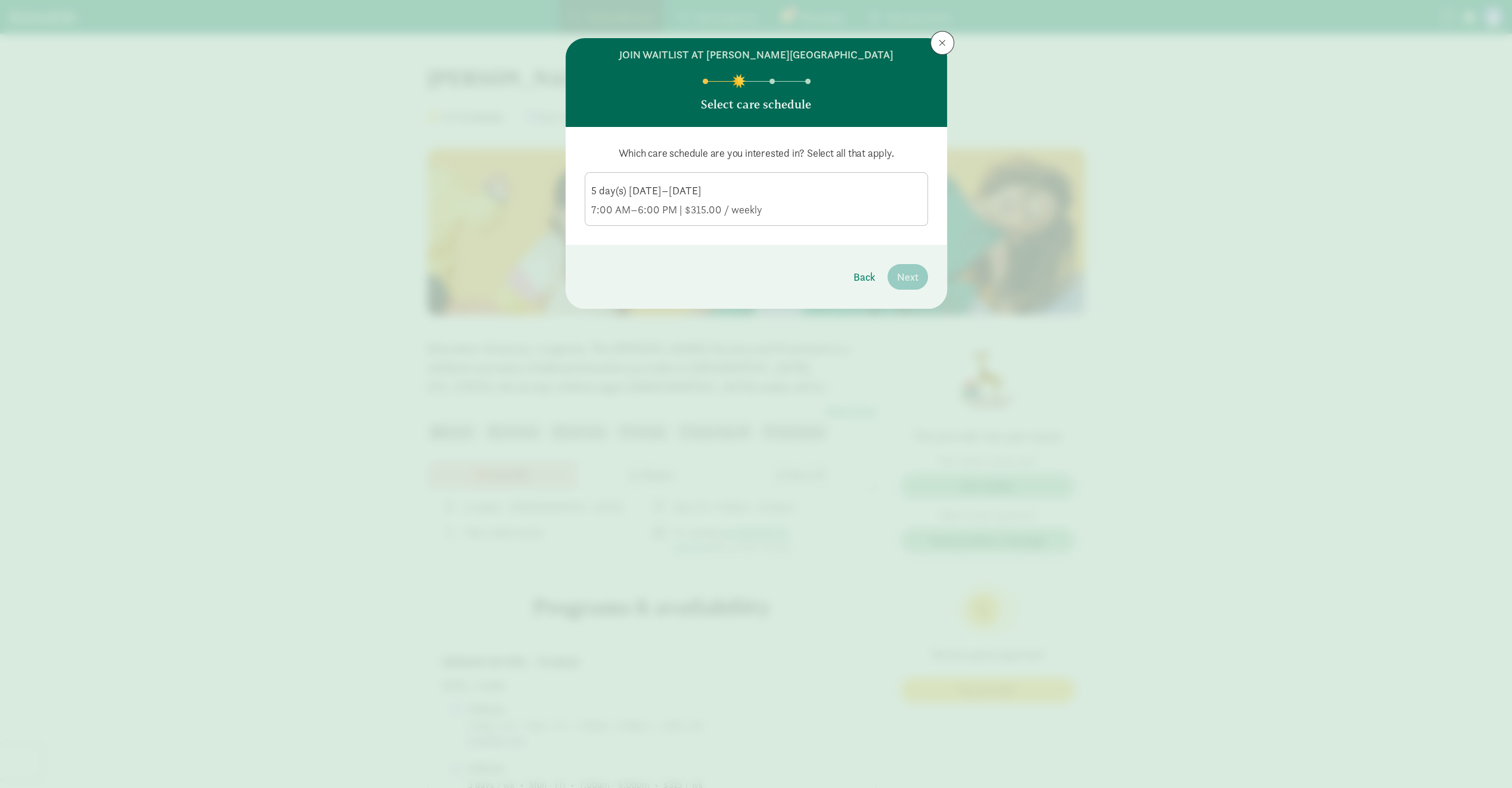
click at [865, 224] on article "5 day(s) [DATE]–[DATE] 7:00 AM–6:00 PM | $315.00 / weekly" at bounding box center [757, 199] width 344 height 53
click at [835, 199] on div "5 day(s) [DATE]–[DATE] 7:00 AM–6:00 PM | $315.00 / weekly" at bounding box center [757, 200] width 330 height 33
click at [0, 0] on input "5 day(s) [DATE]–[DATE] 7:00 AM–6:00 PM | $315.00 / weekly" at bounding box center [0, 0] width 0 height 0
click at [917, 277] on span "Next" at bounding box center [908, 277] width 21 height 16
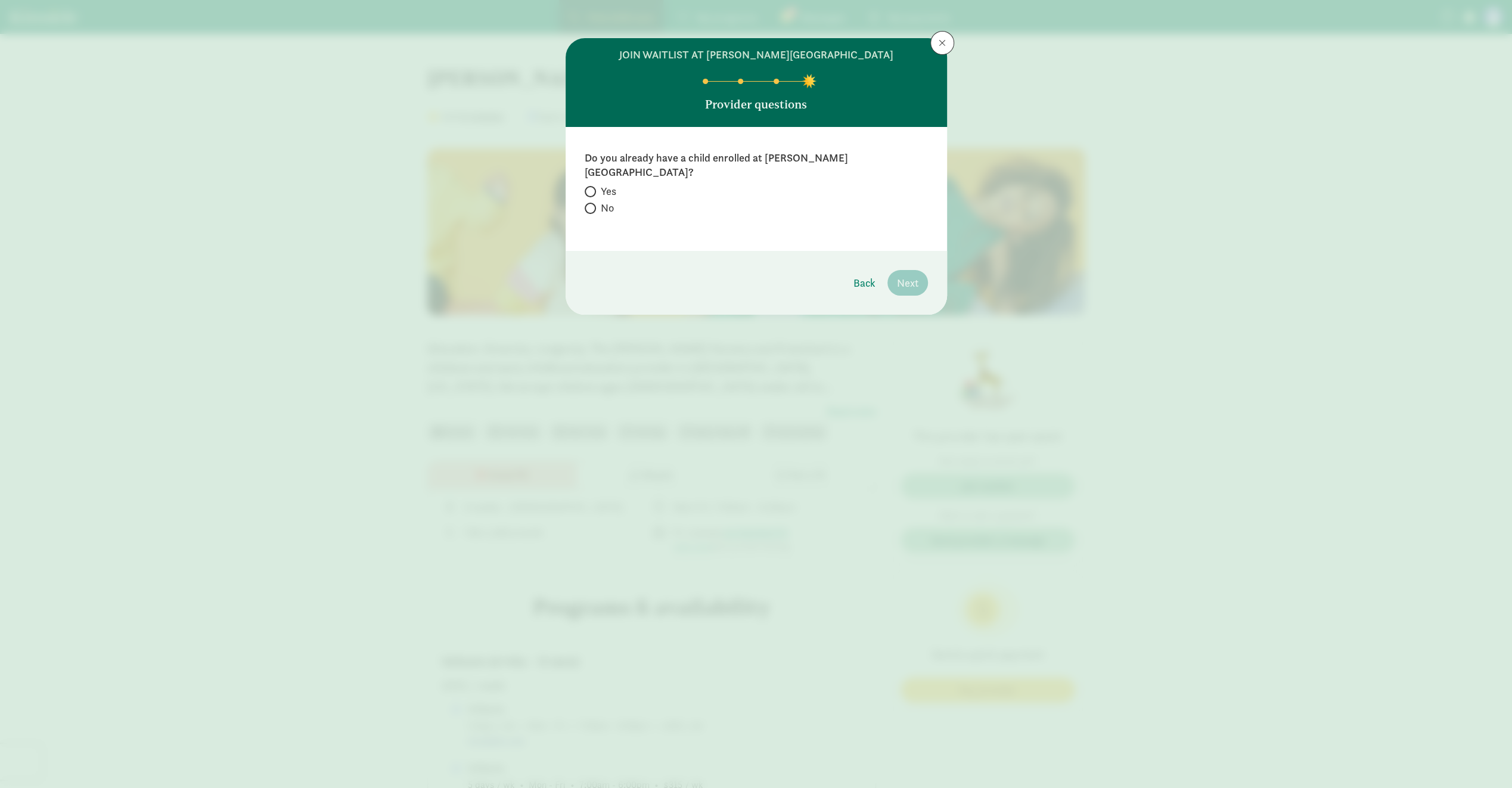
click at [593, 203] on span at bounding box center [590, 208] width 11 height 11
click at [593, 204] on input "No" at bounding box center [588, 208] width 8 height 8
radio input "true"
click at [914, 275] on span "Next" at bounding box center [908, 283] width 21 height 16
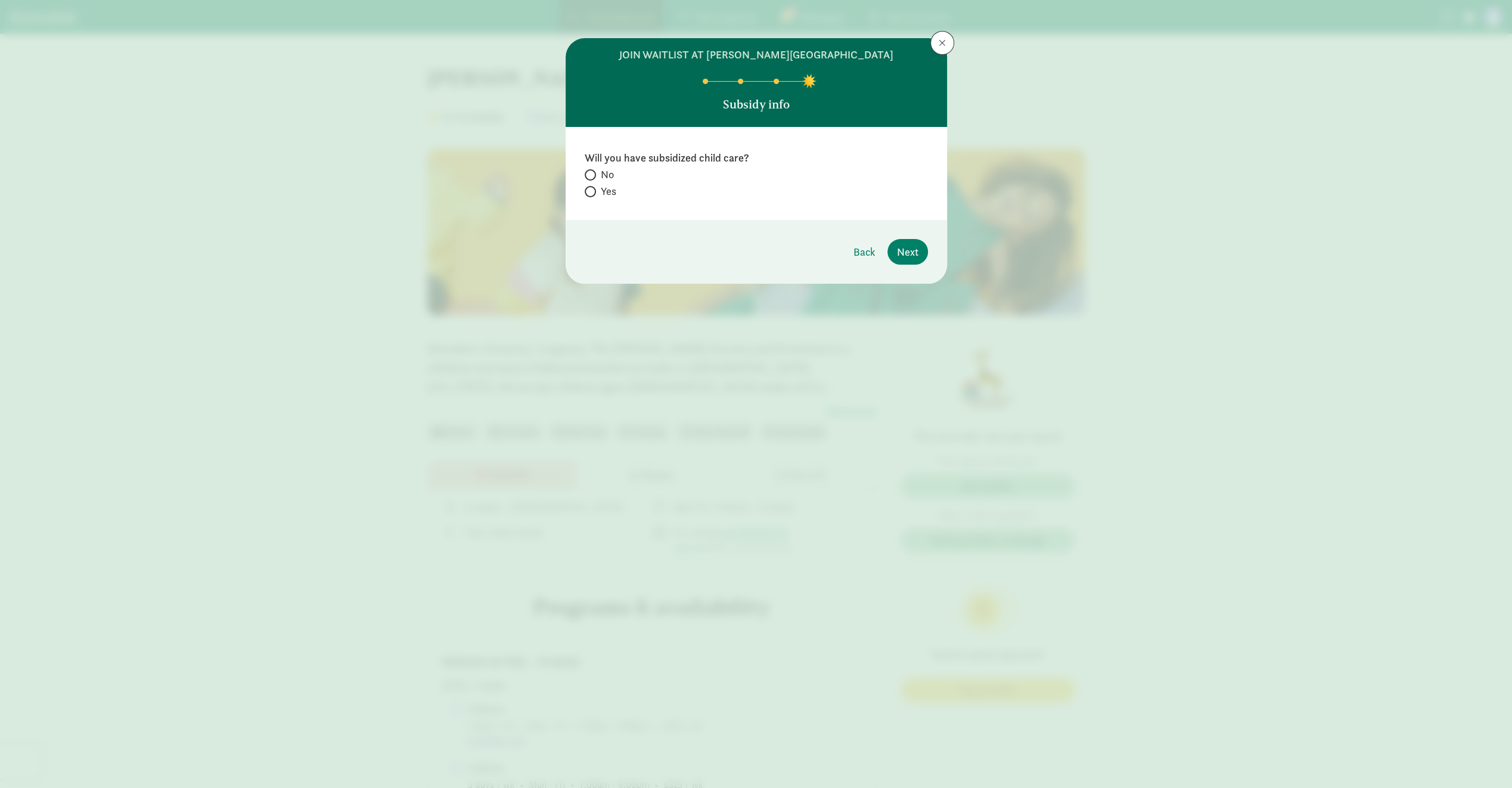
click at [594, 175] on span at bounding box center [590, 175] width 11 height 11
click at [593, 175] on input "No" at bounding box center [588, 175] width 8 height 8
radio input "true"
click at [914, 257] on span "Next" at bounding box center [908, 252] width 21 height 16
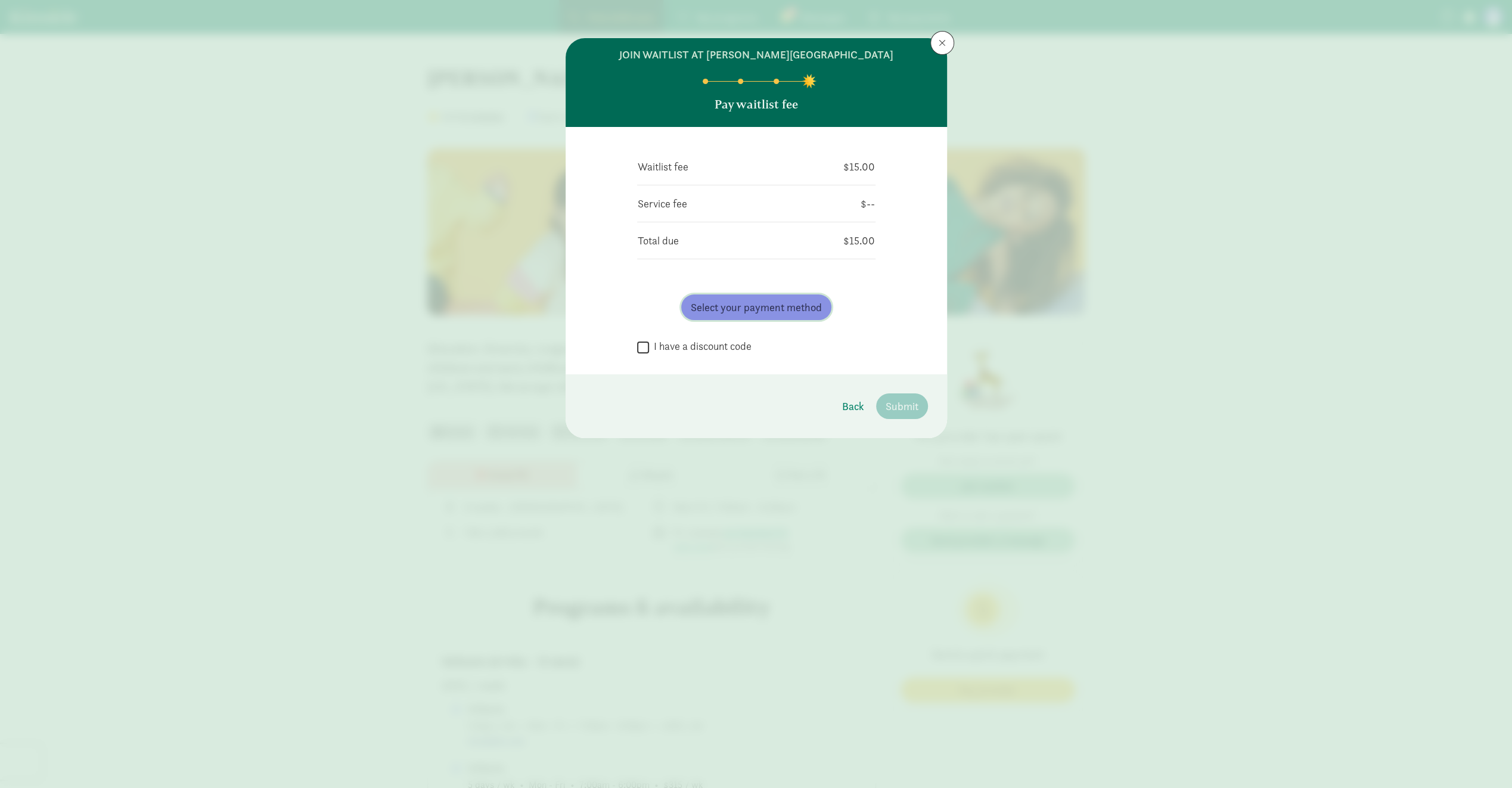
click at [803, 307] on span "Select your payment method" at bounding box center [757, 307] width 131 height 16
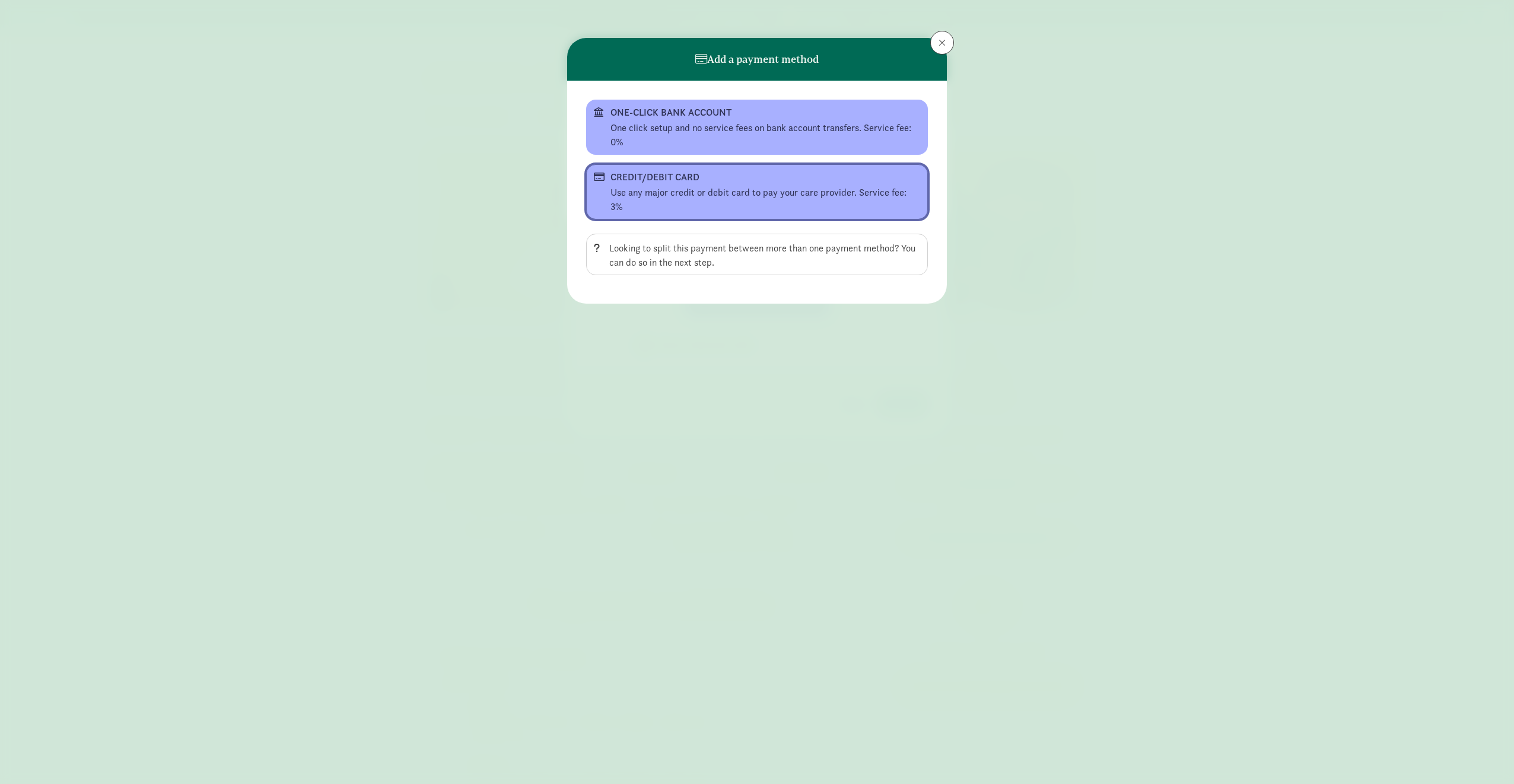
click at [831, 189] on div "Use any major credit or debit card to pay your care provider. Service fee: 3%" at bounding box center [765, 200] width 310 height 29
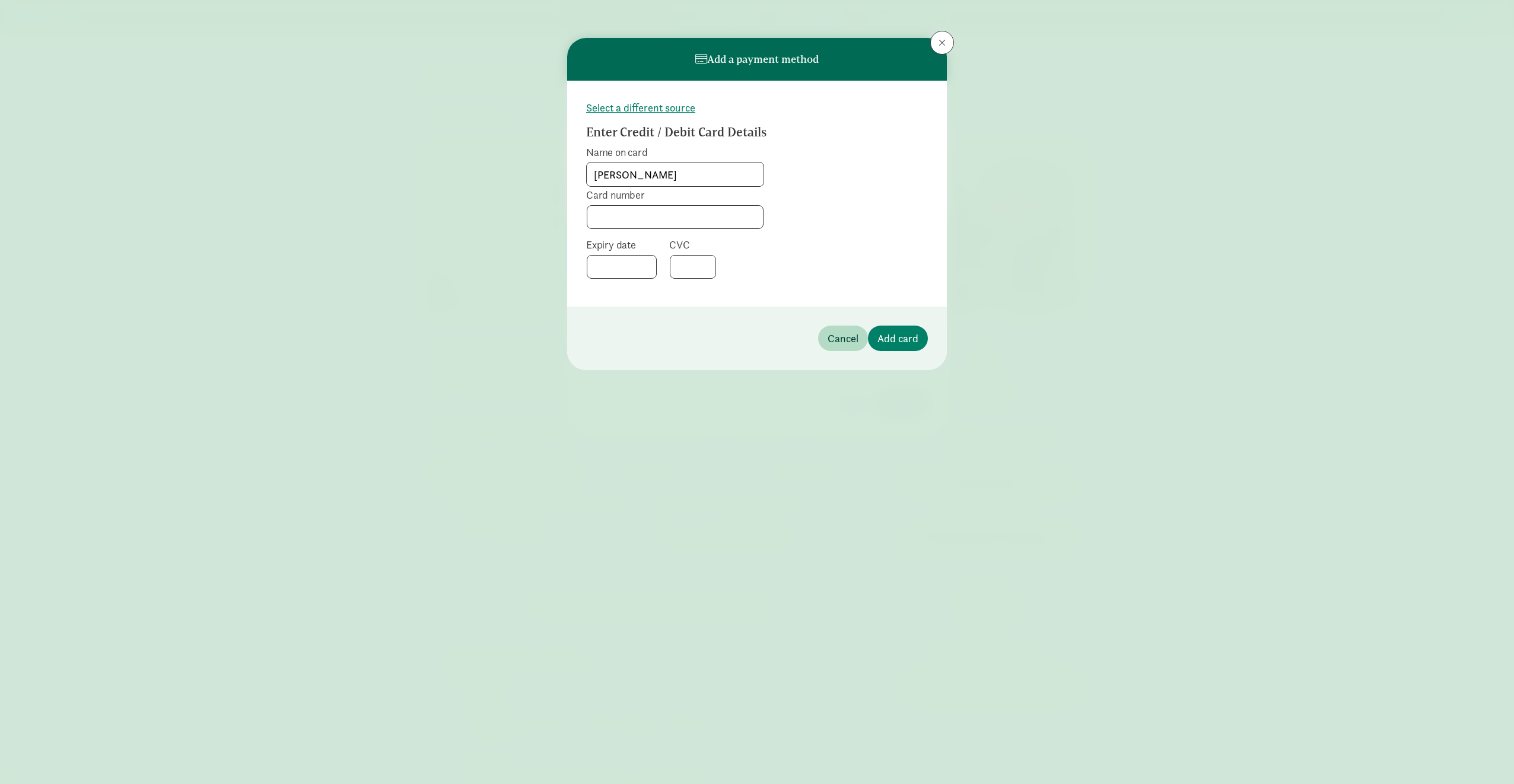
type input "[PERSON_NAME]"
click at [901, 338] on span "Add card" at bounding box center [898, 338] width 41 height 16
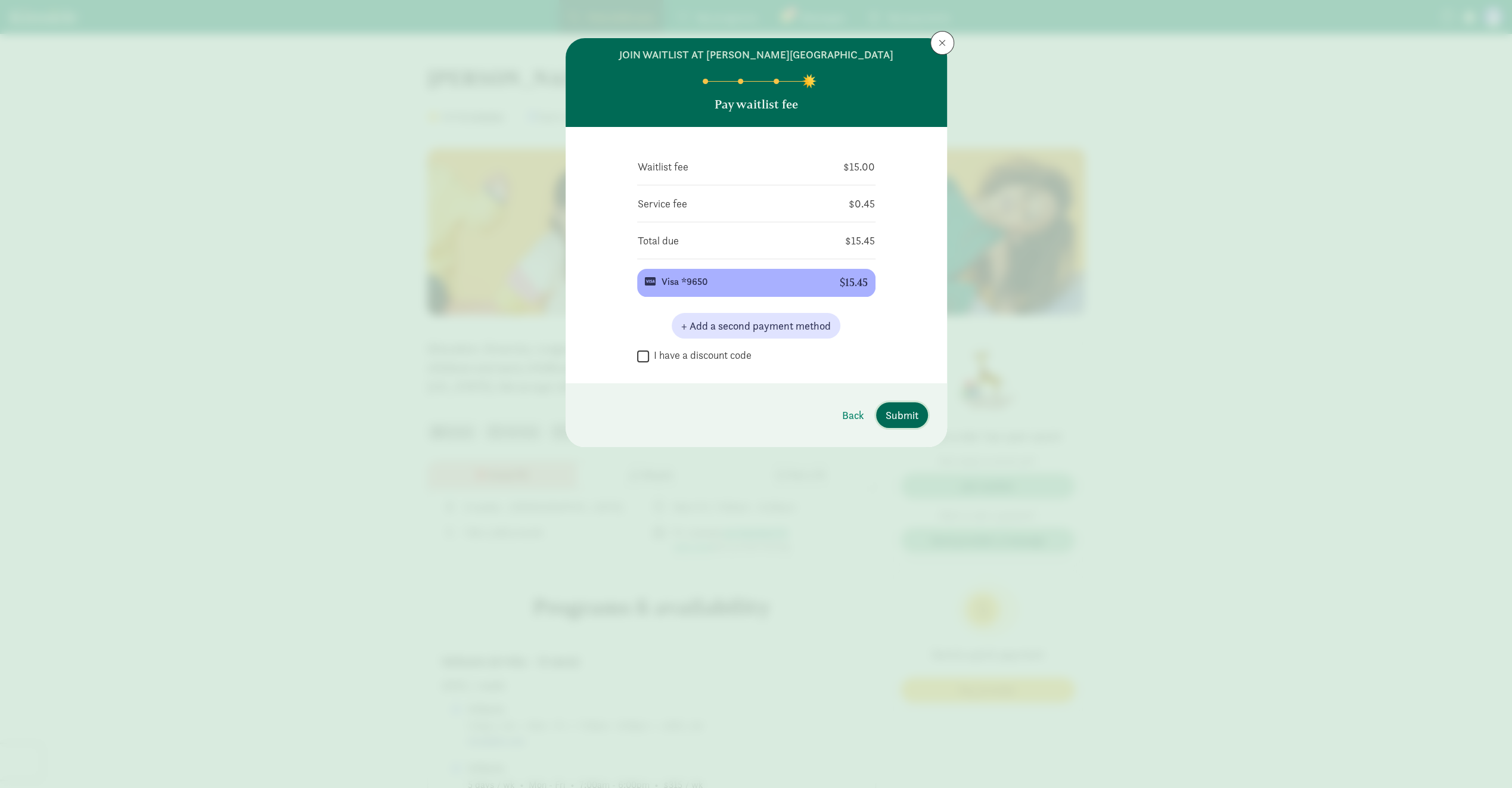
click at [904, 414] on span "Submit" at bounding box center [901, 415] width 33 height 16
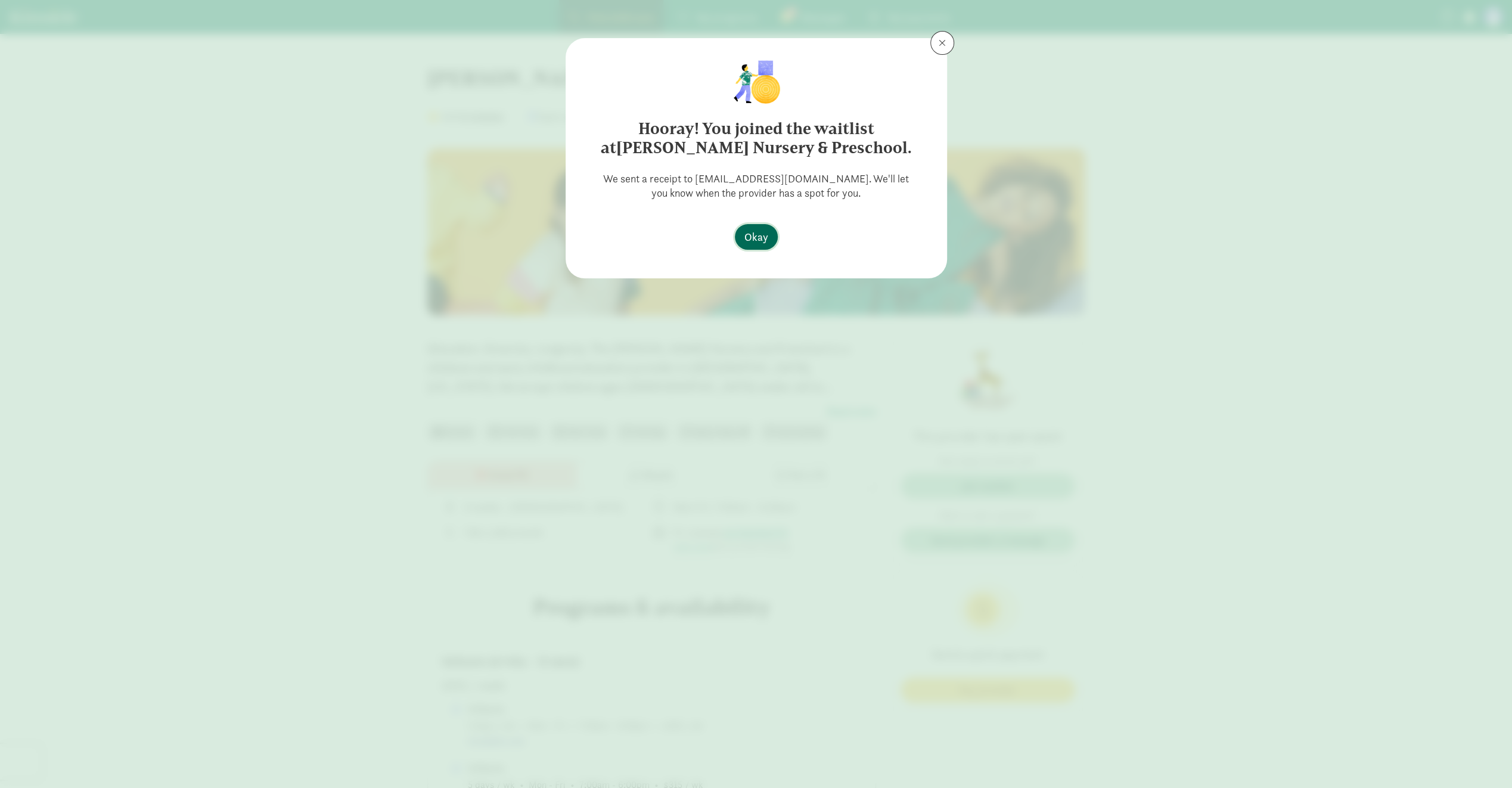
click at [764, 230] on span "Okay" at bounding box center [756, 237] width 24 height 16
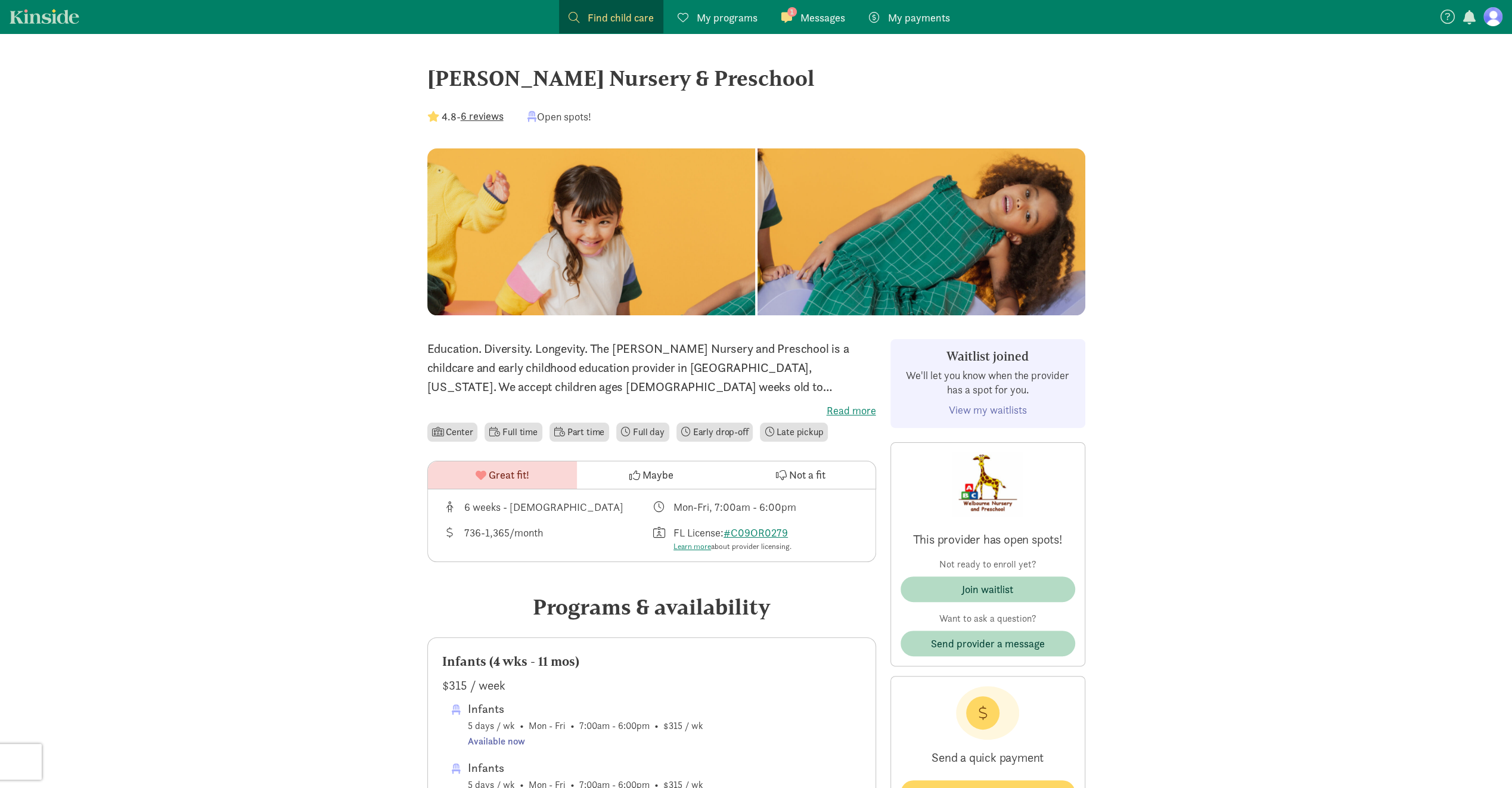
click at [837, 18] on span "Messages" at bounding box center [823, 18] width 45 height 16
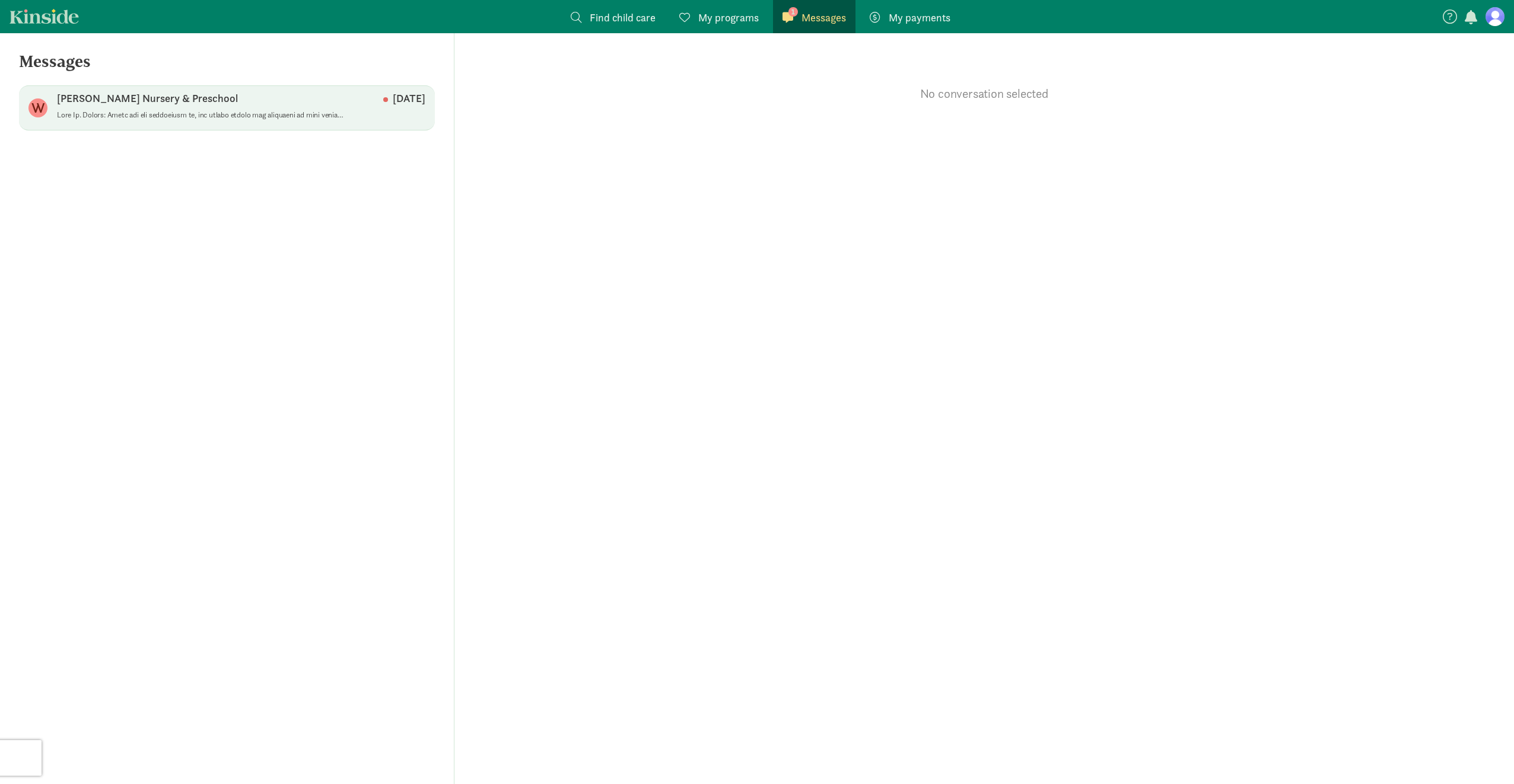
click at [239, 113] on p at bounding box center [202, 115] width 291 height 10
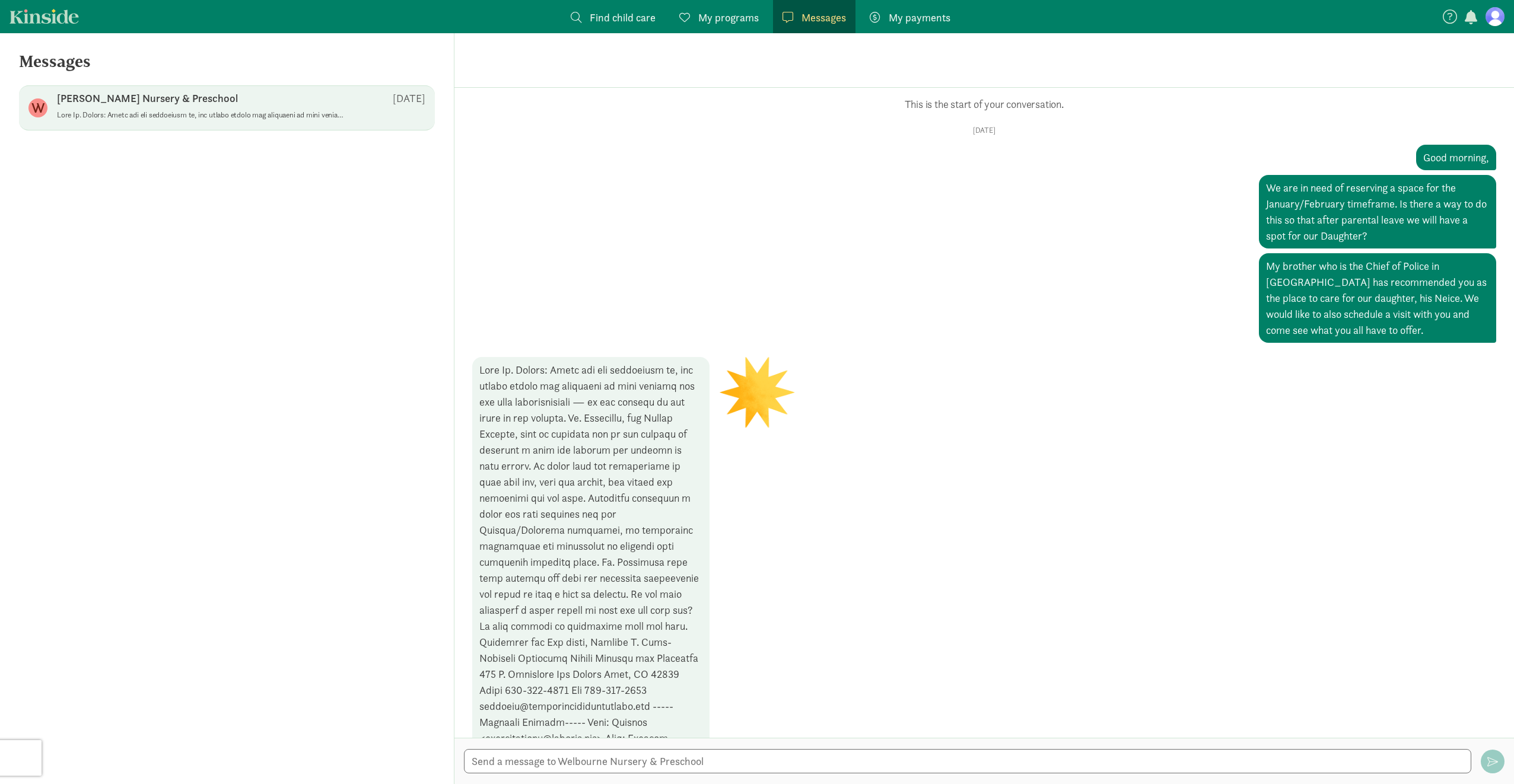
scroll to position [267, 0]
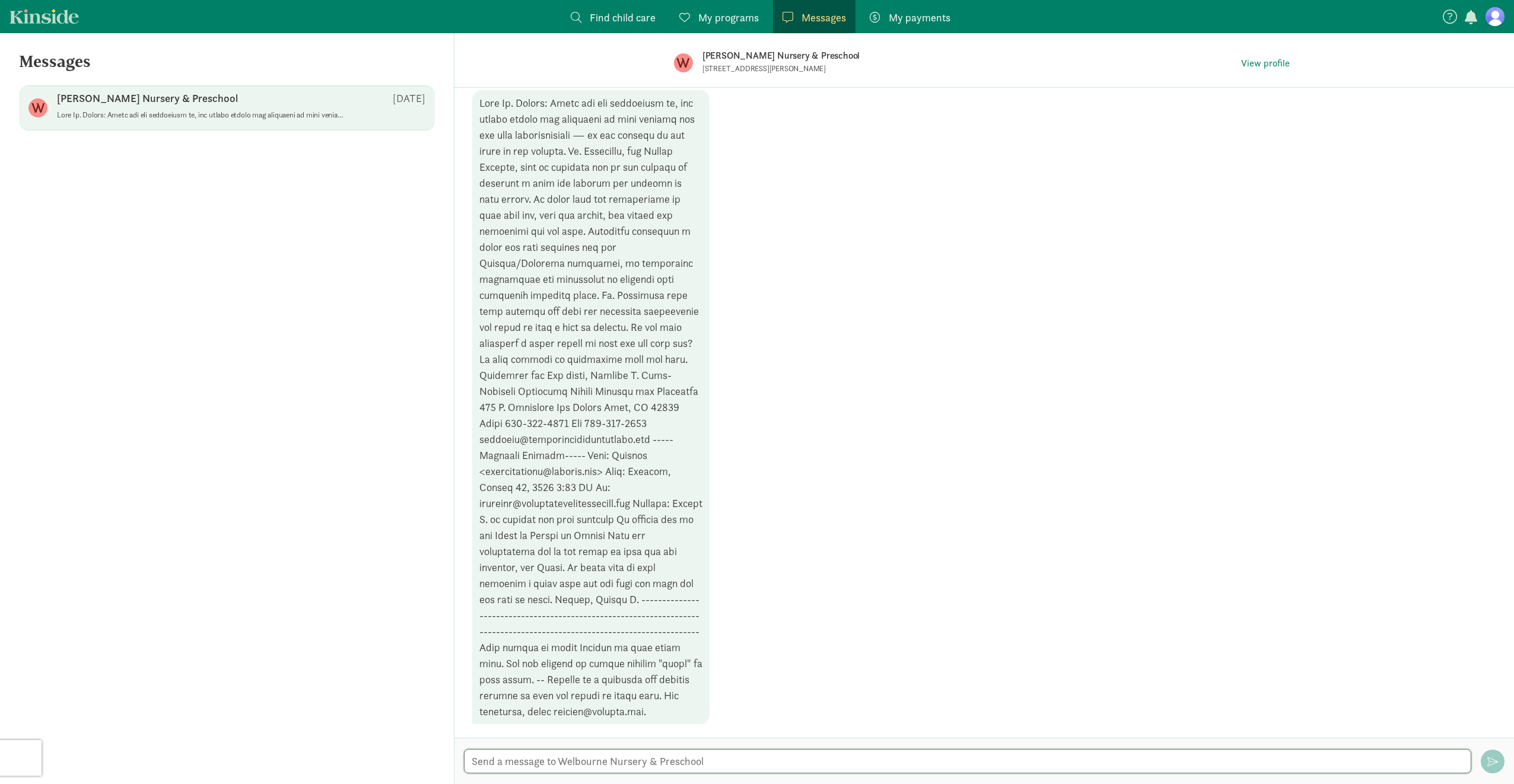
click at [556, 758] on textarea at bounding box center [967, 761] width 1007 height 24
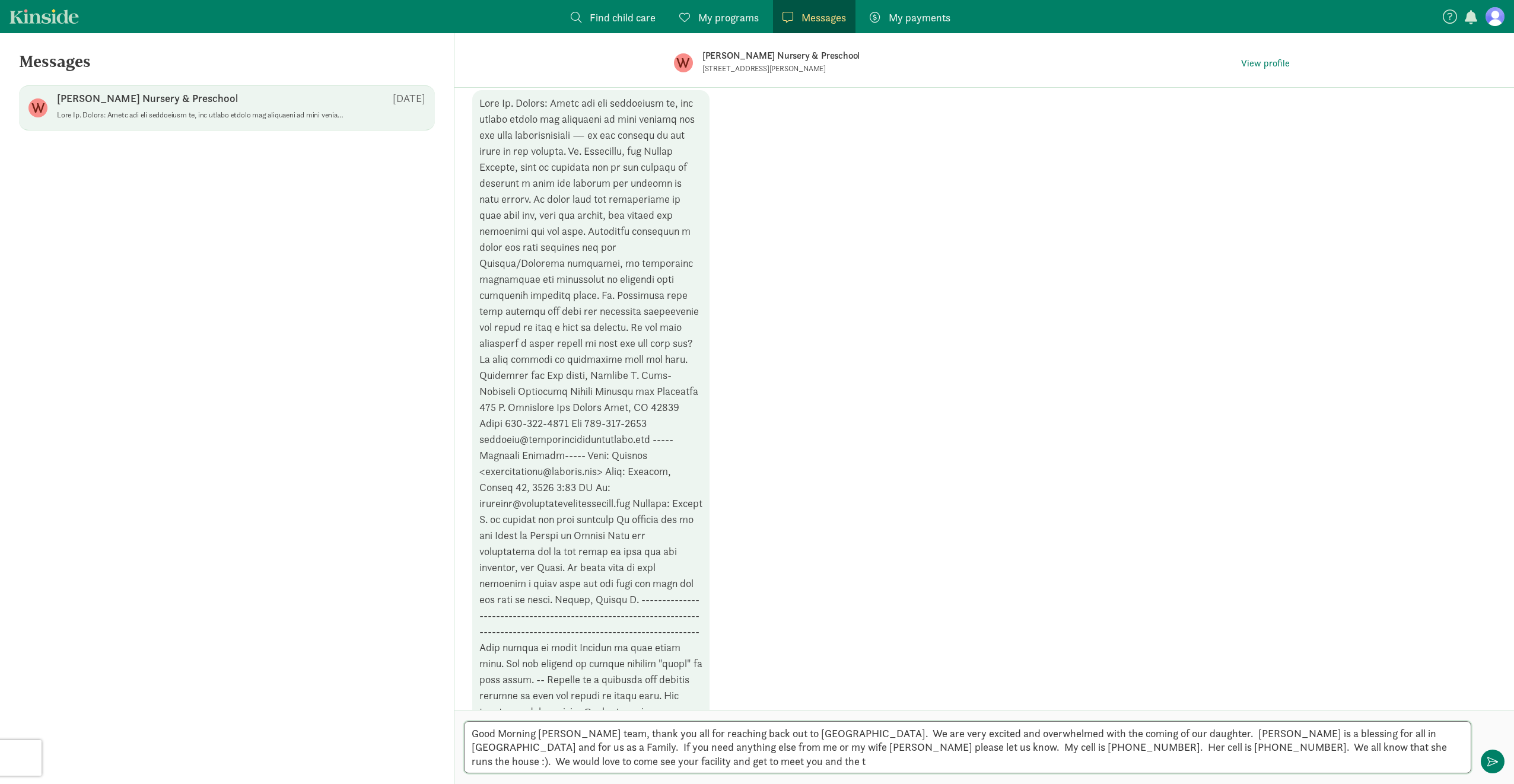
scroll to position [0, 0]
click at [595, 736] on textarea "Good Morning [PERSON_NAME] team, thank you all for reaching back out to [GEOGRA…" at bounding box center [967, 747] width 1007 height 52
click at [889, 753] on textarea "Good Morning [PERSON_NAME] Team, thank you all for reaching back out to [GEOGRA…" at bounding box center [967, 747] width 1007 height 52
type textarea "Good Morning [PERSON_NAME] Team, thank you all for reaching back out to [GEOGRA…"
click at [753, 763] on textarea "Good Morning [PERSON_NAME] Team, thank you all for reaching back out to [GEOGRA…" at bounding box center [967, 747] width 1007 height 52
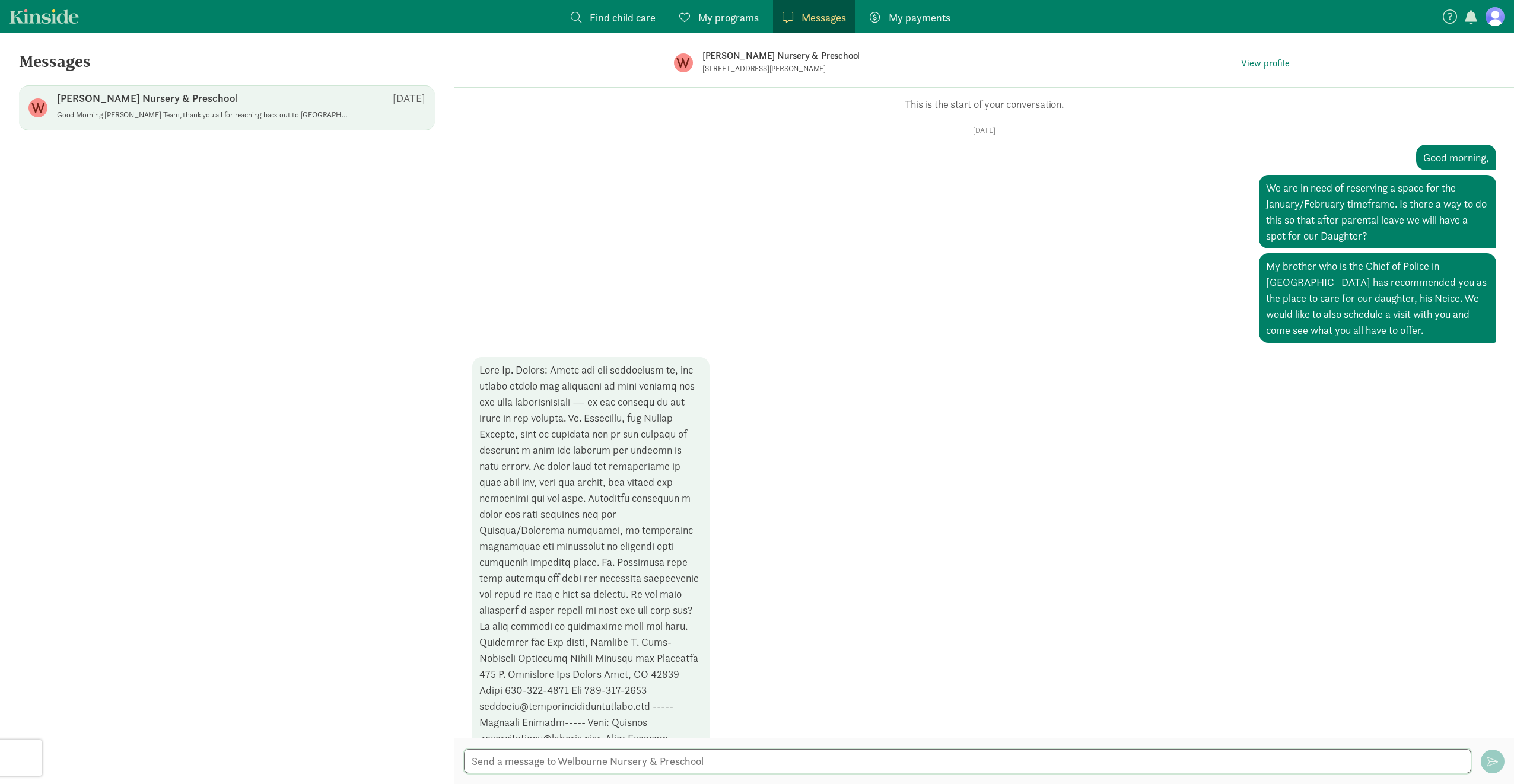
scroll to position [238, 0]
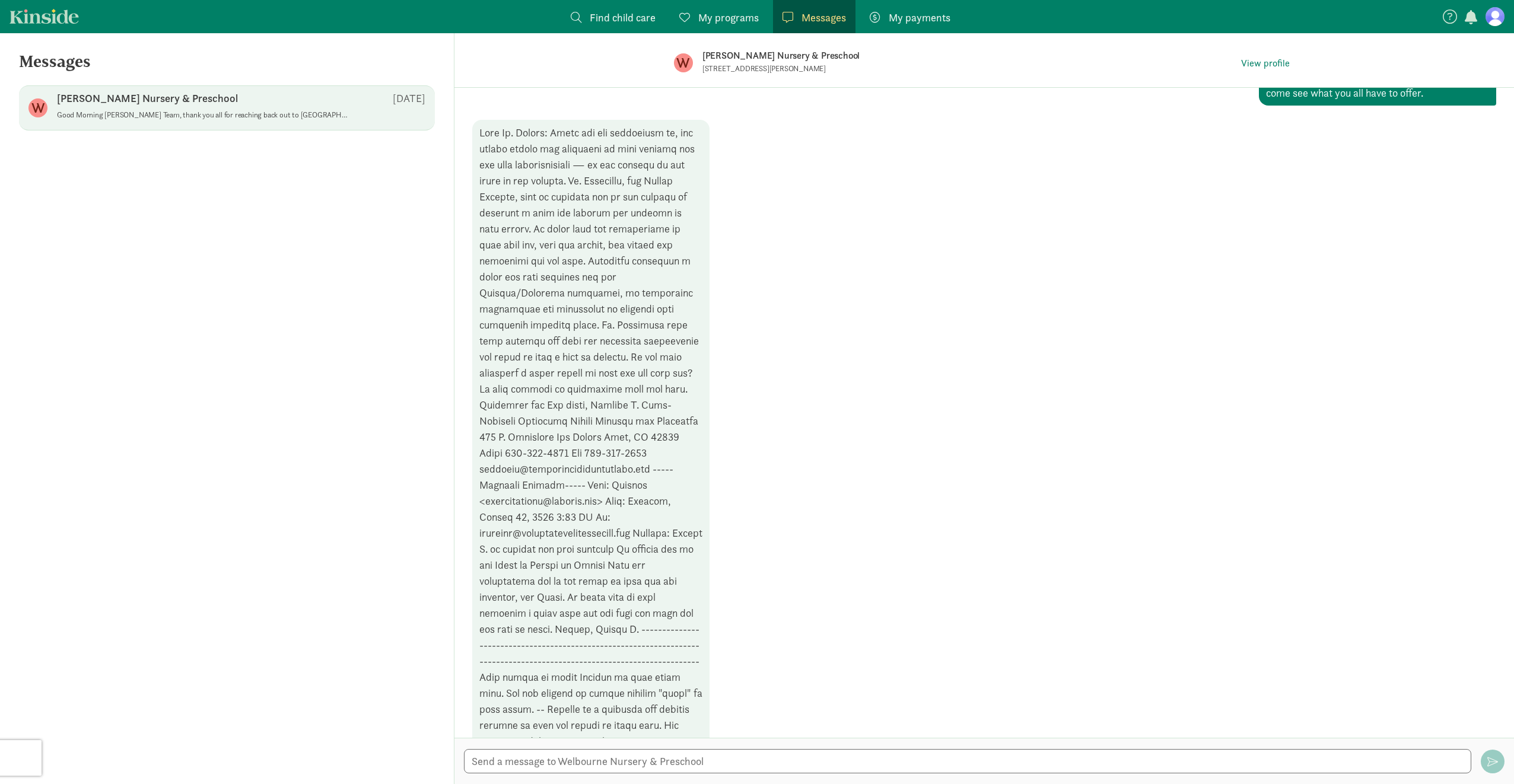
click at [738, 20] on span "My programs" at bounding box center [728, 18] width 60 height 16
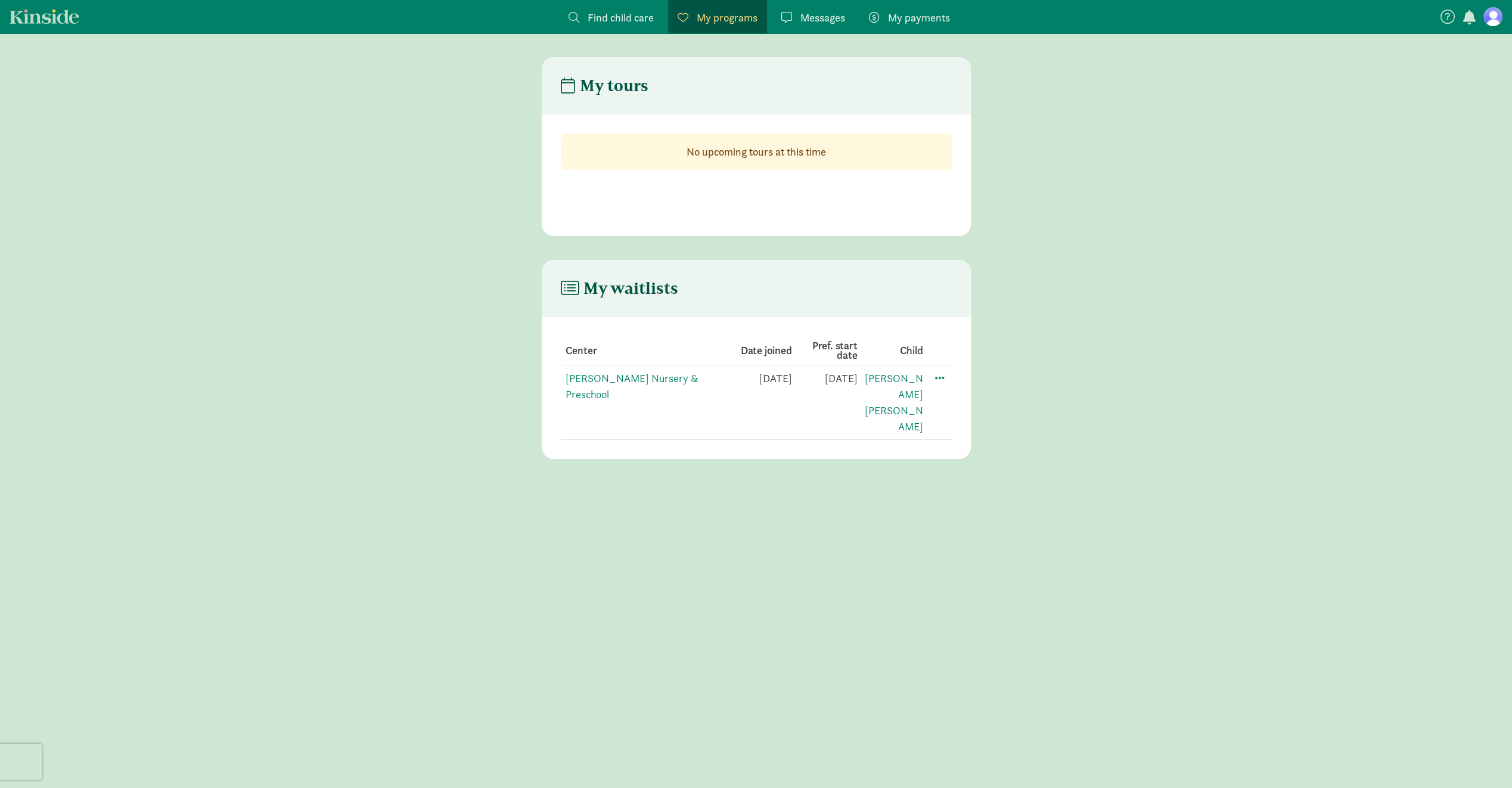
click at [829, 13] on span "Messages" at bounding box center [823, 18] width 45 height 16
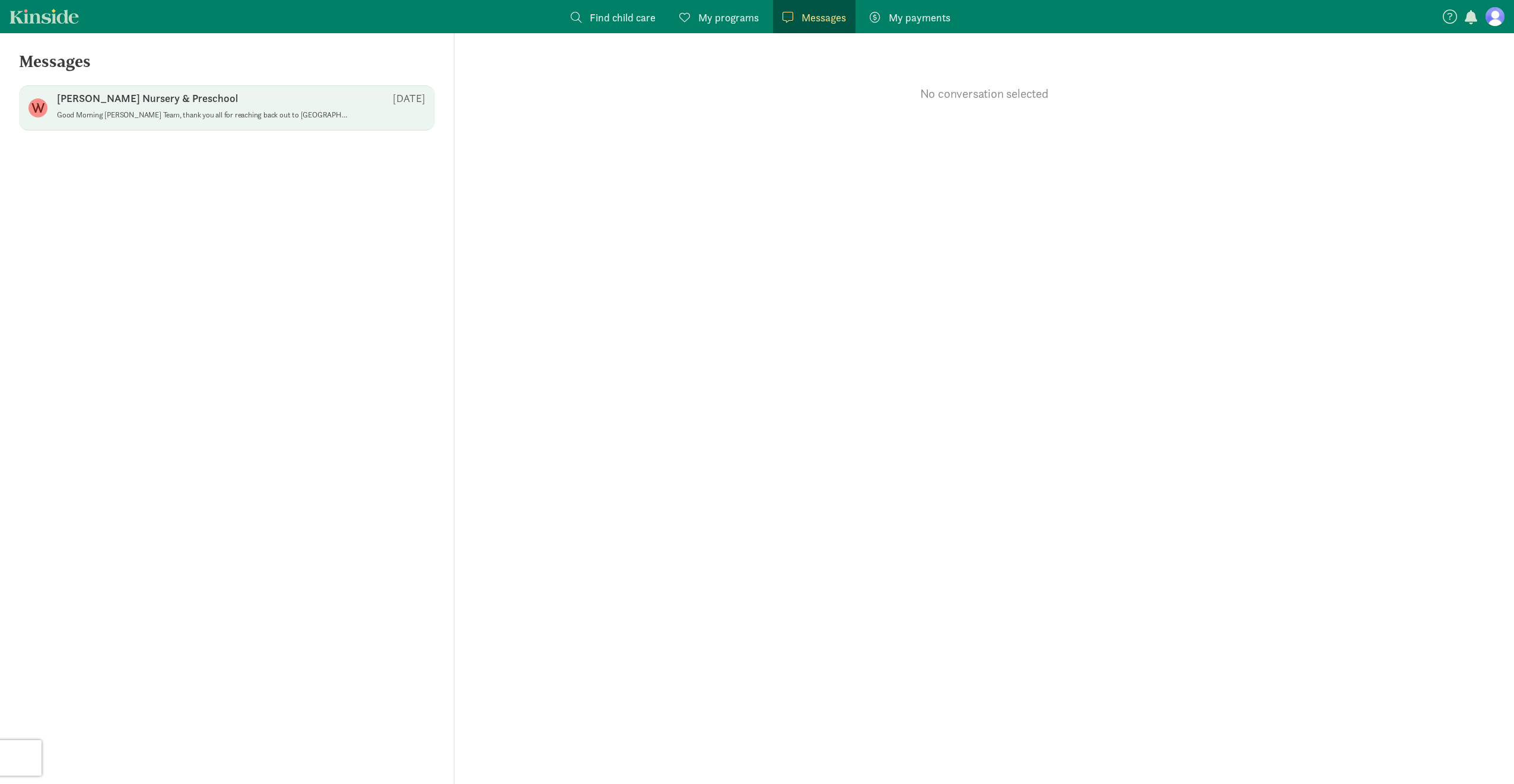
click at [324, 124] on span "[PERSON_NAME] Nursery & Preschool [DATE] Good Morning [PERSON_NAME] Team, thank…" at bounding box center [241, 108] width 368 height 33
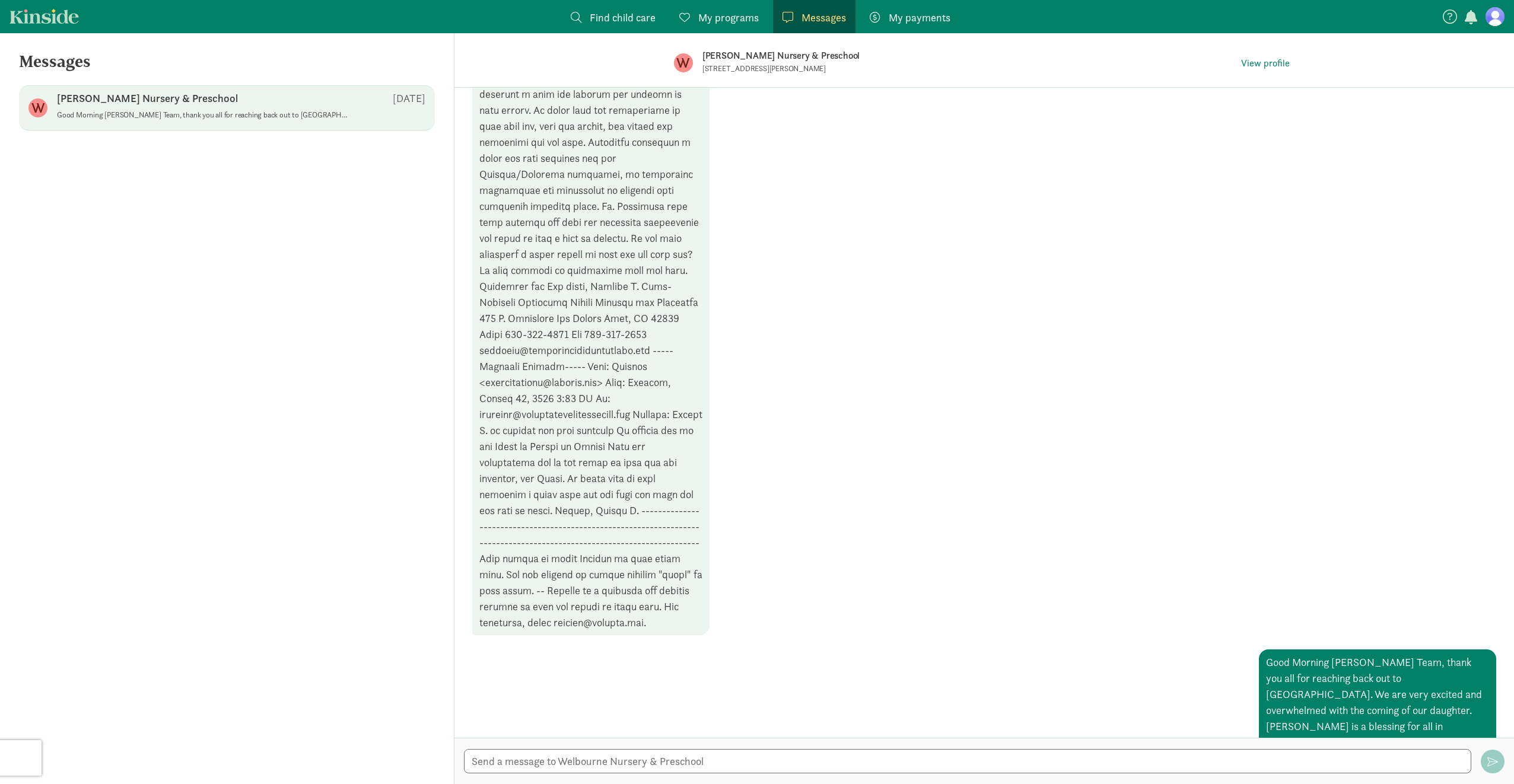
scroll to position [451, 0]
